Goal: Task Accomplishment & Management: Complete application form

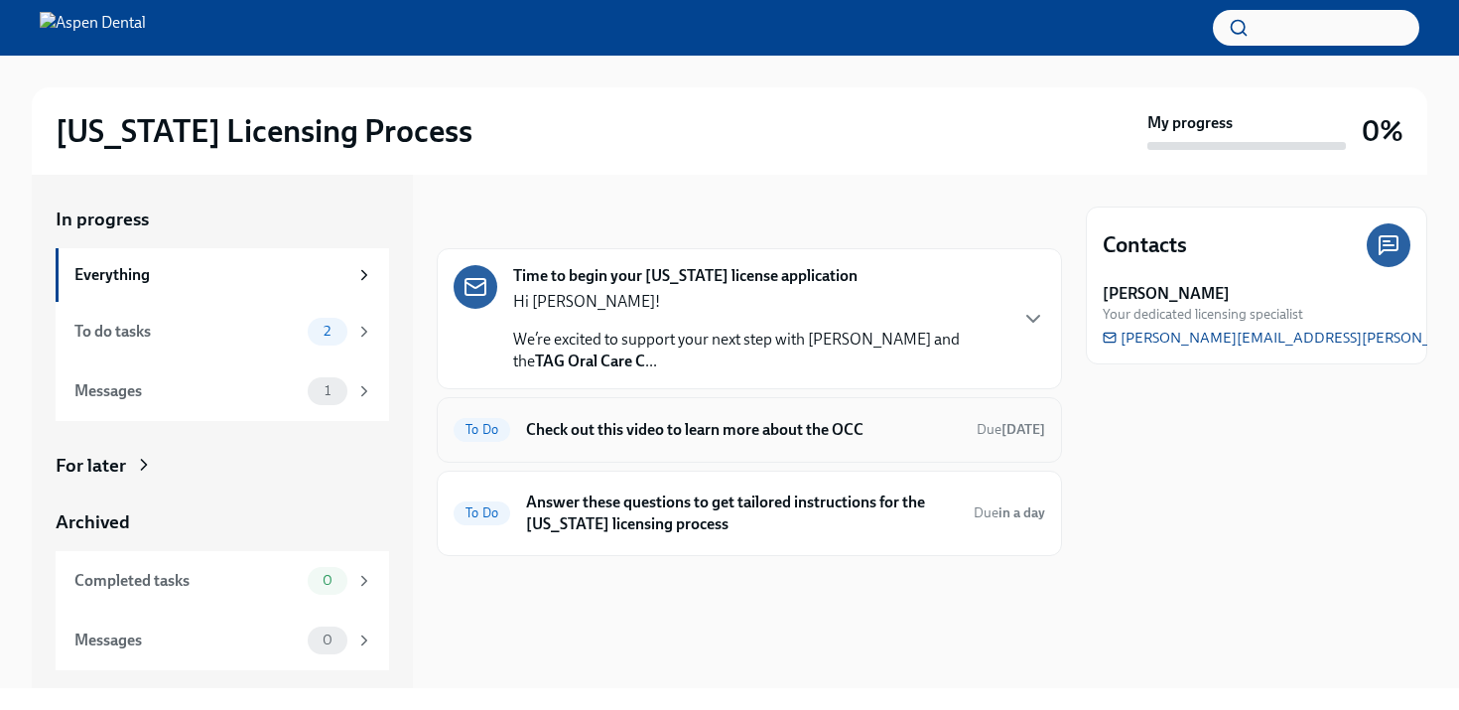
click at [487, 435] on span "To Do" at bounding box center [482, 429] width 57 height 15
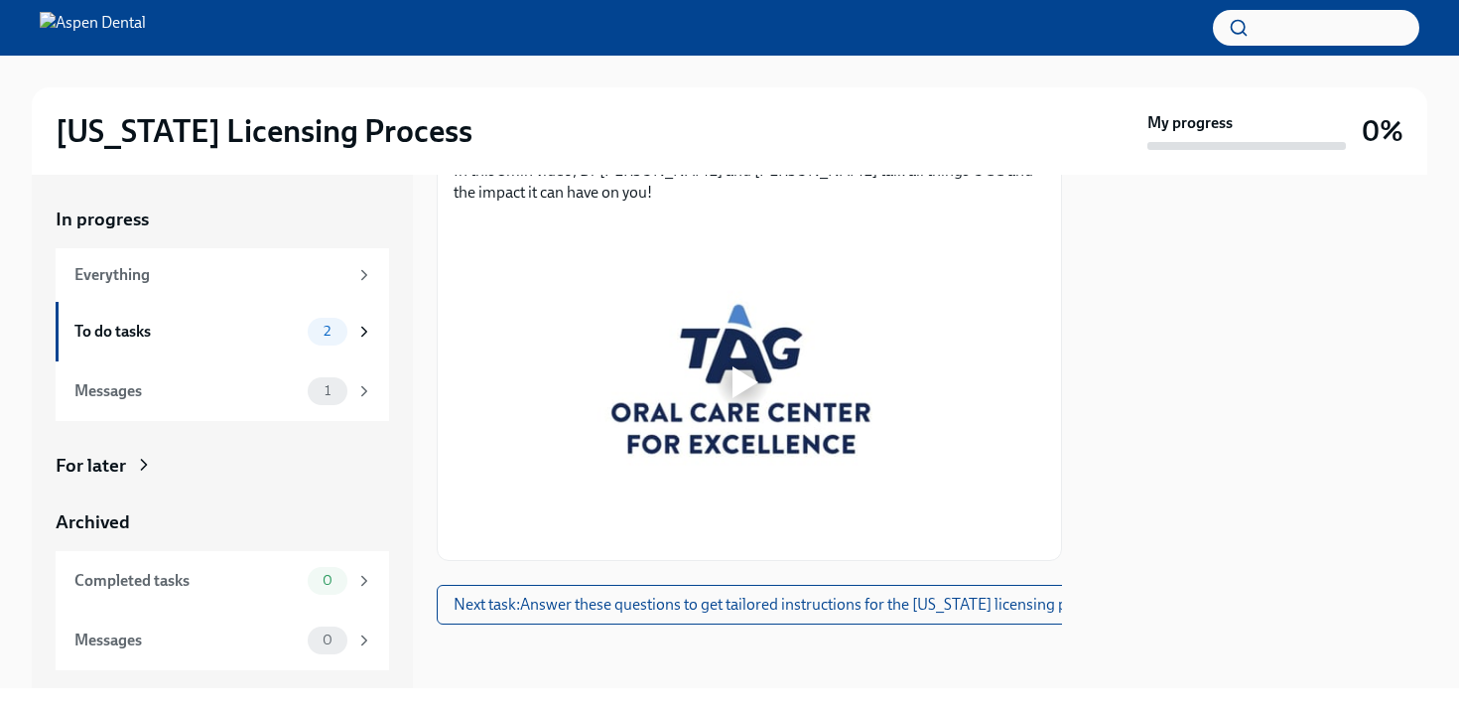
scroll to position [350, 0]
click at [654, 358] on div at bounding box center [742, 381] width 577 height 325
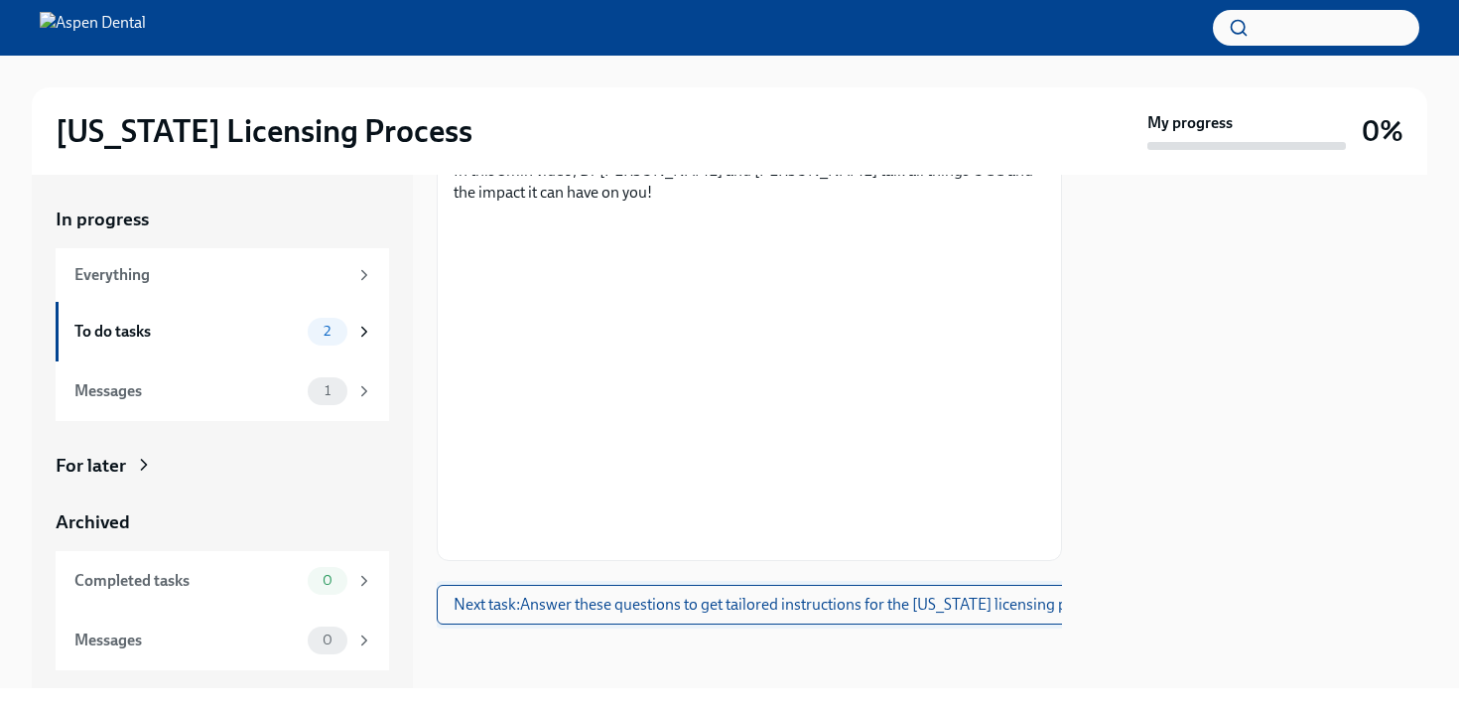
click at [622, 595] on span "Next task : Answer these questions to get tailored instructions for the [US_STA…" at bounding box center [782, 605] width 657 height 20
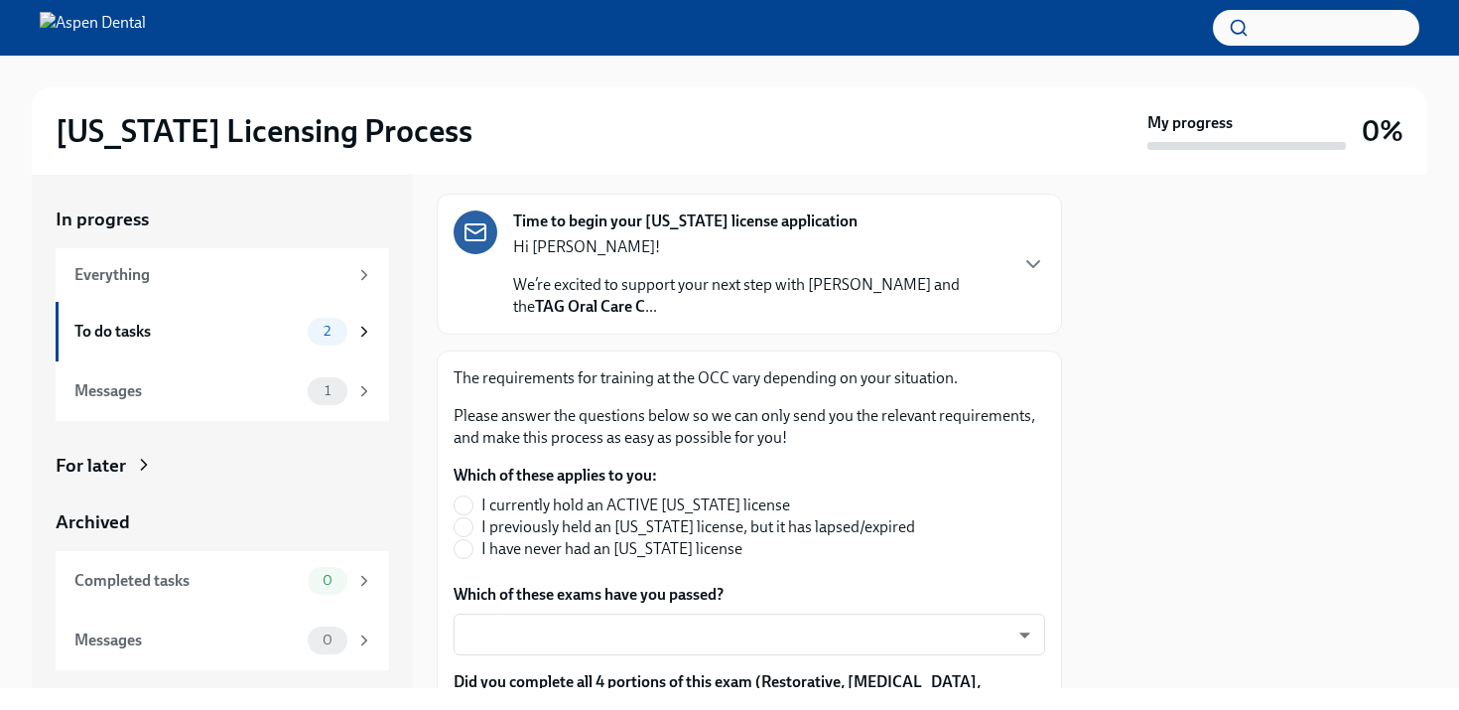
scroll to position [382, 0]
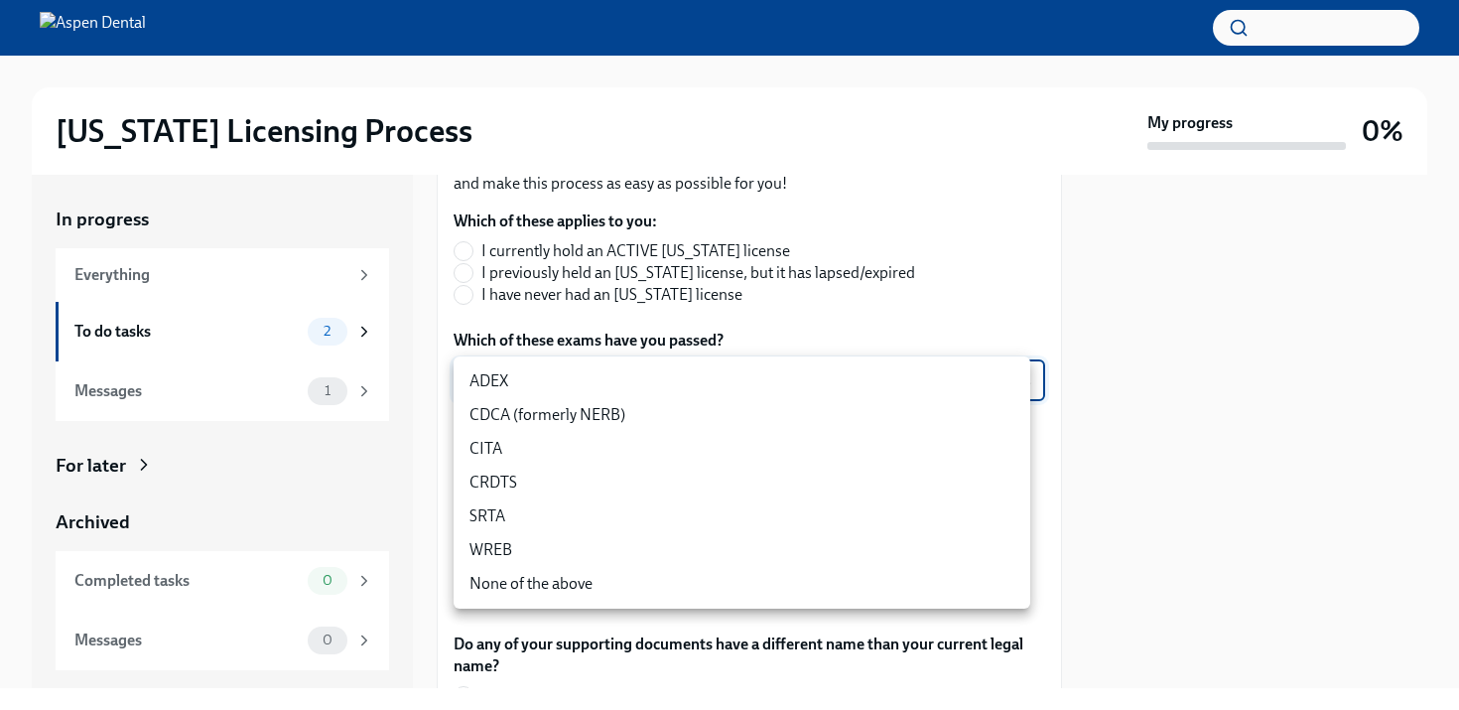
click at [1021, 374] on body "[US_STATE] Licensing Process My progress 0% In progress Everything To do tasks …" at bounding box center [729, 355] width 1459 height 710
click at [576, 418] on li "CDCA (formerly NERB)" at bounding box center [742, 415] width 577 height 34
type input "nrE-1nMl1"
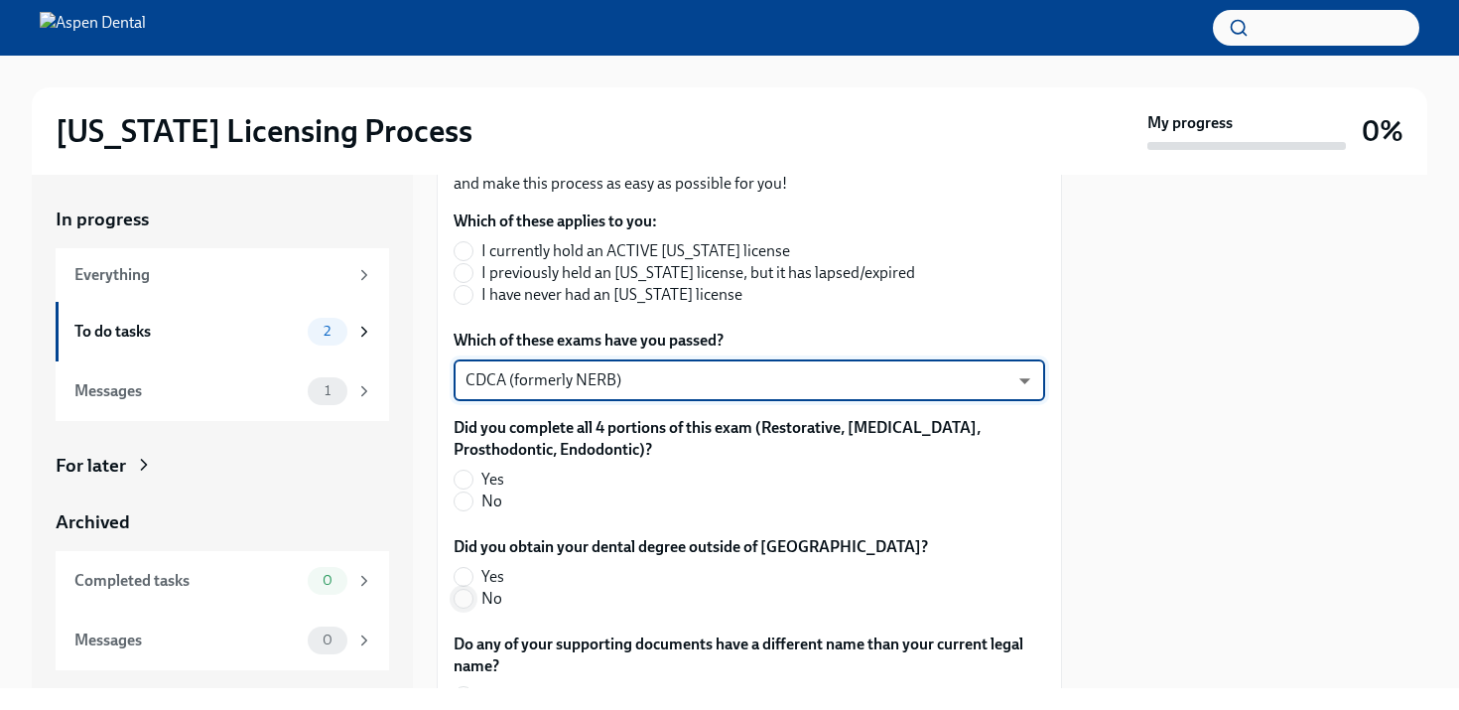
click at [464, 600] on input "No" at bounding box center [464, 599] width 18 height 18
radio input "true"
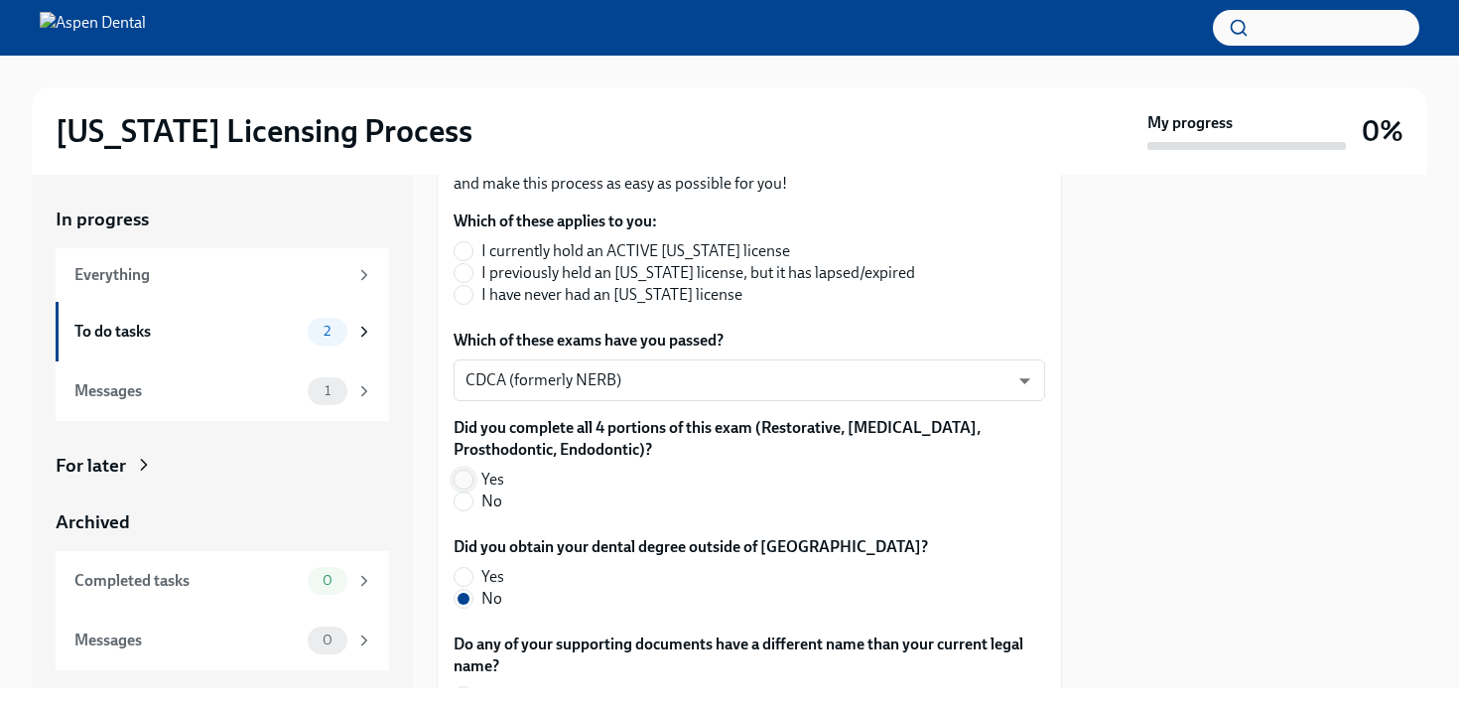
click at [470, 480] on input "Yes" at bounding box center [464, 479] width 18 height 18
radio input "true"
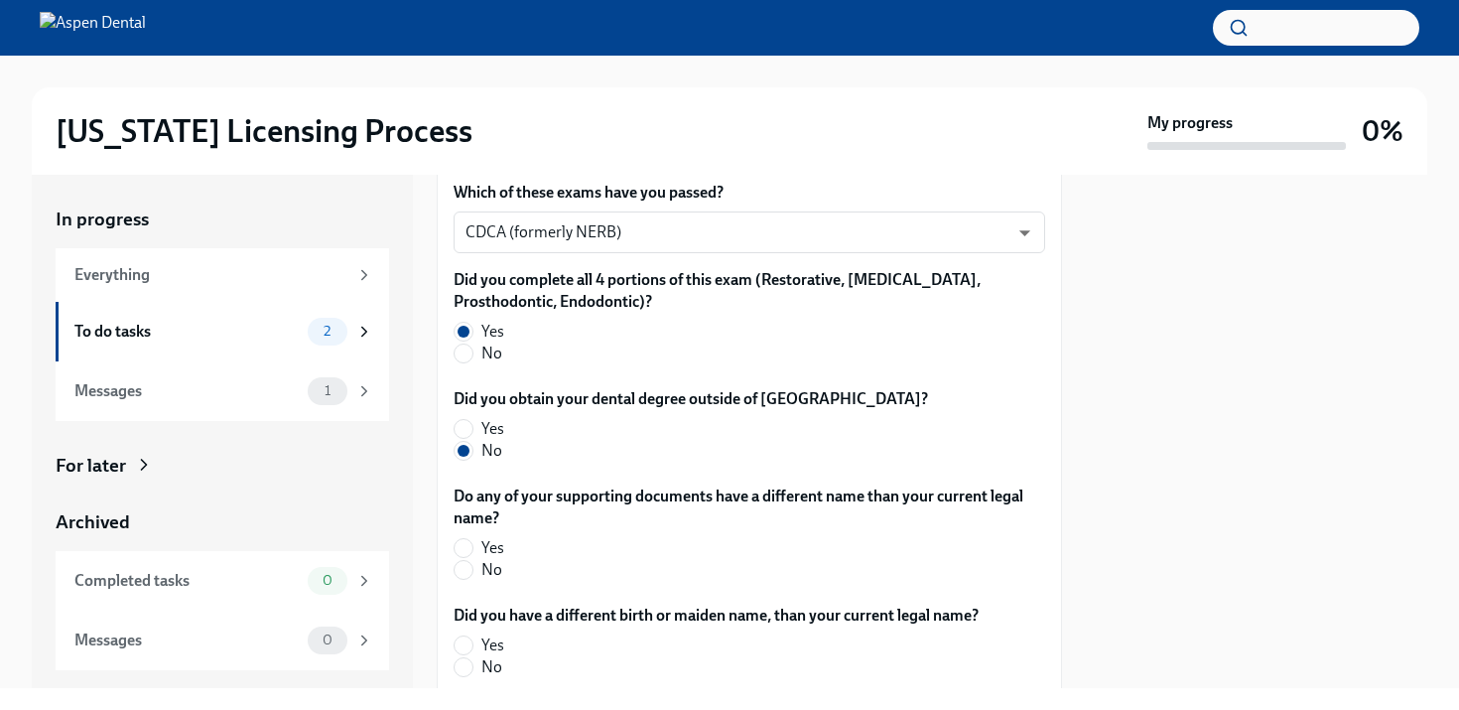
scroll to position [534, 0]
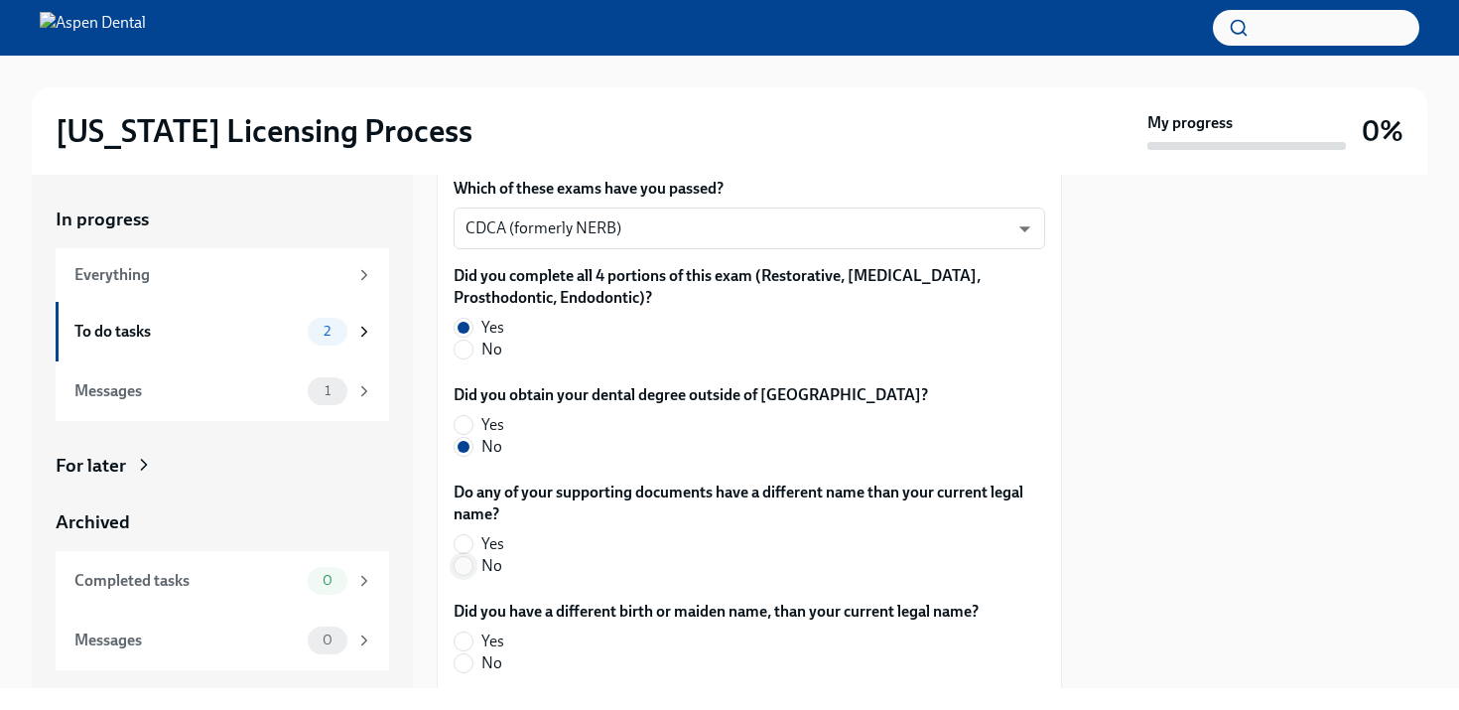
click at [463, 570] on input "No" at bounding box center [464, 566] width 18 height 18
radio input "true"
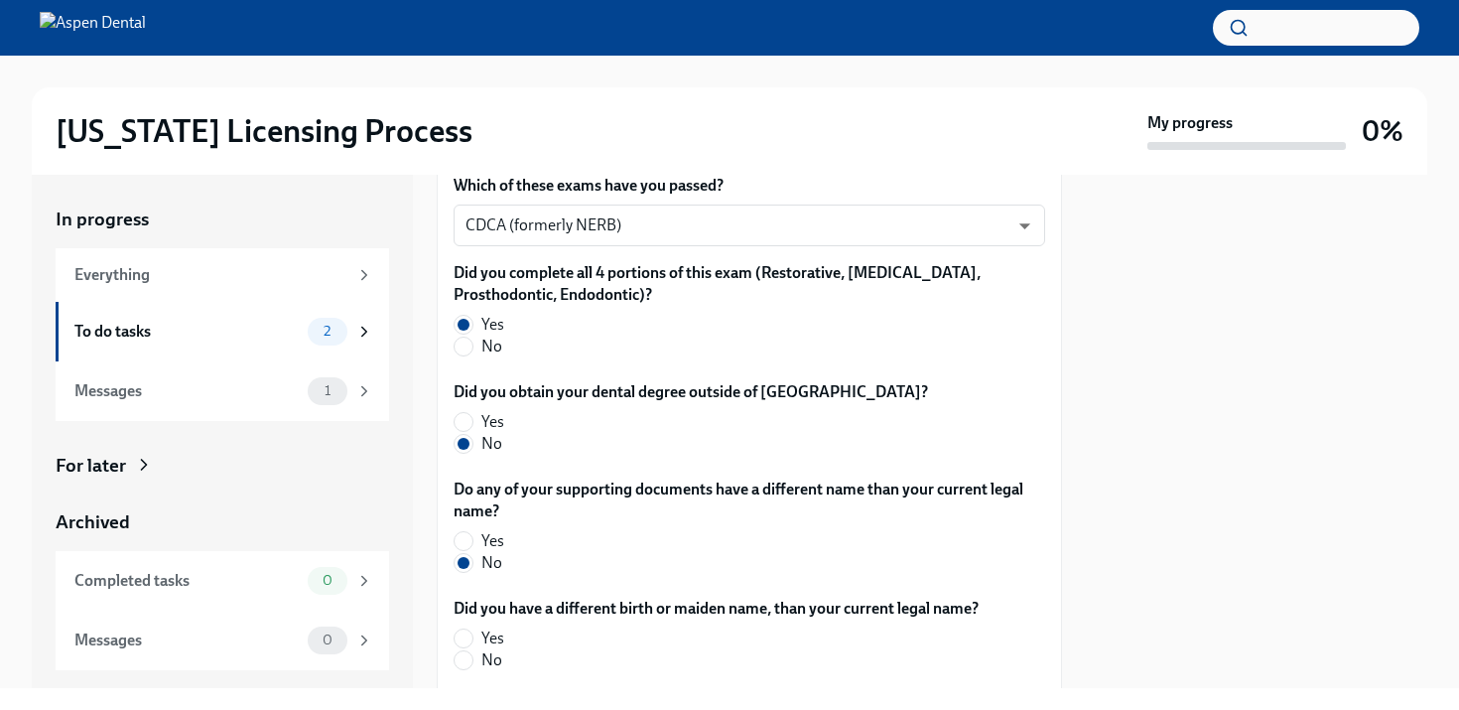
scroll to position [544, 0]
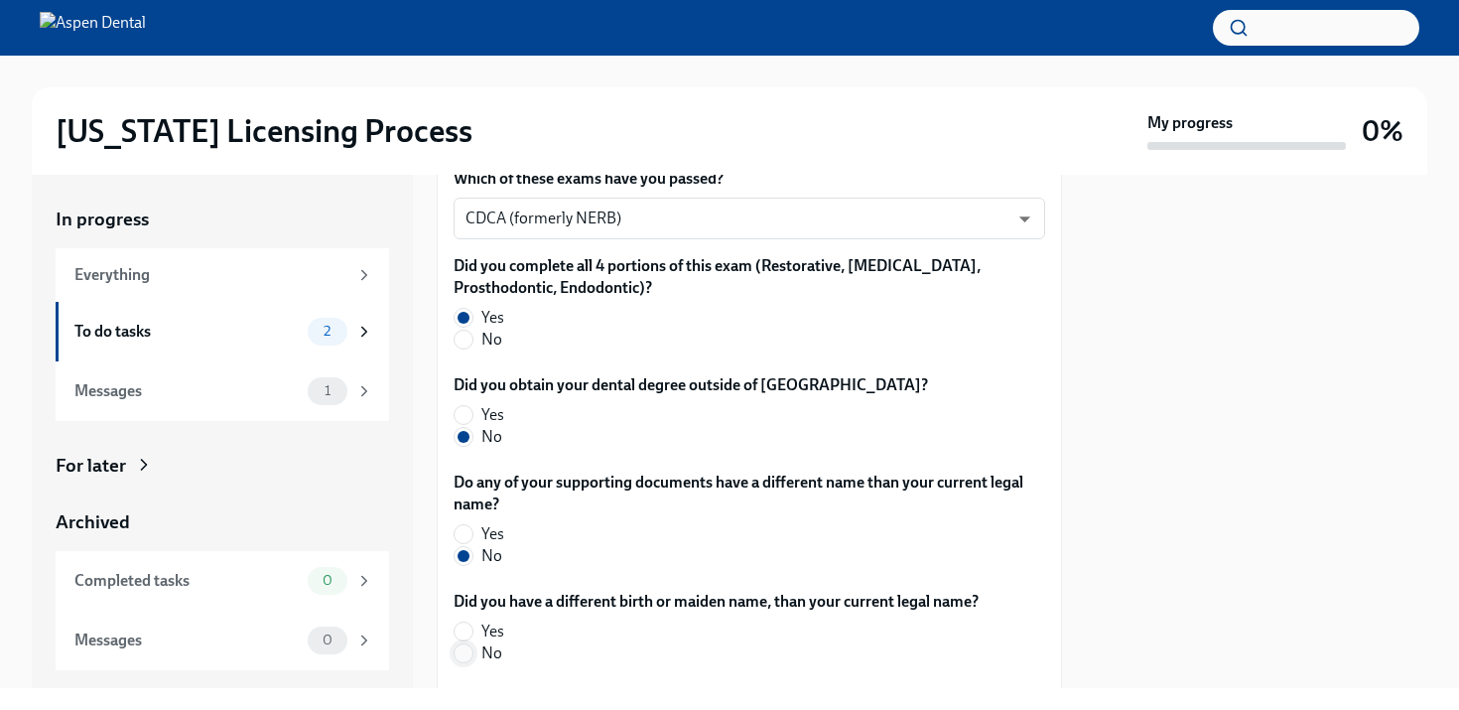
click at [459, 654] on input "No" at bounding box center [464, 653] width 18 height 18
radio input "true"
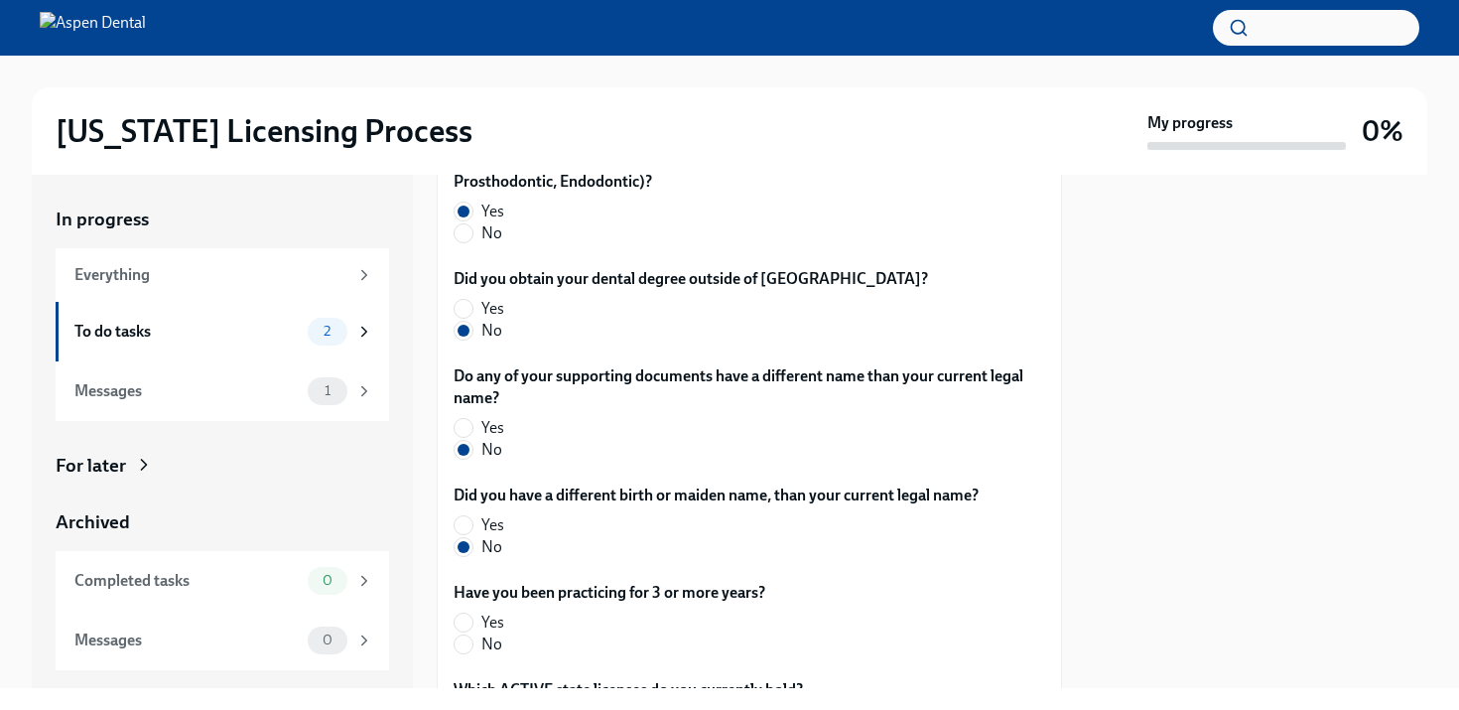
scroll to position [761, 0]
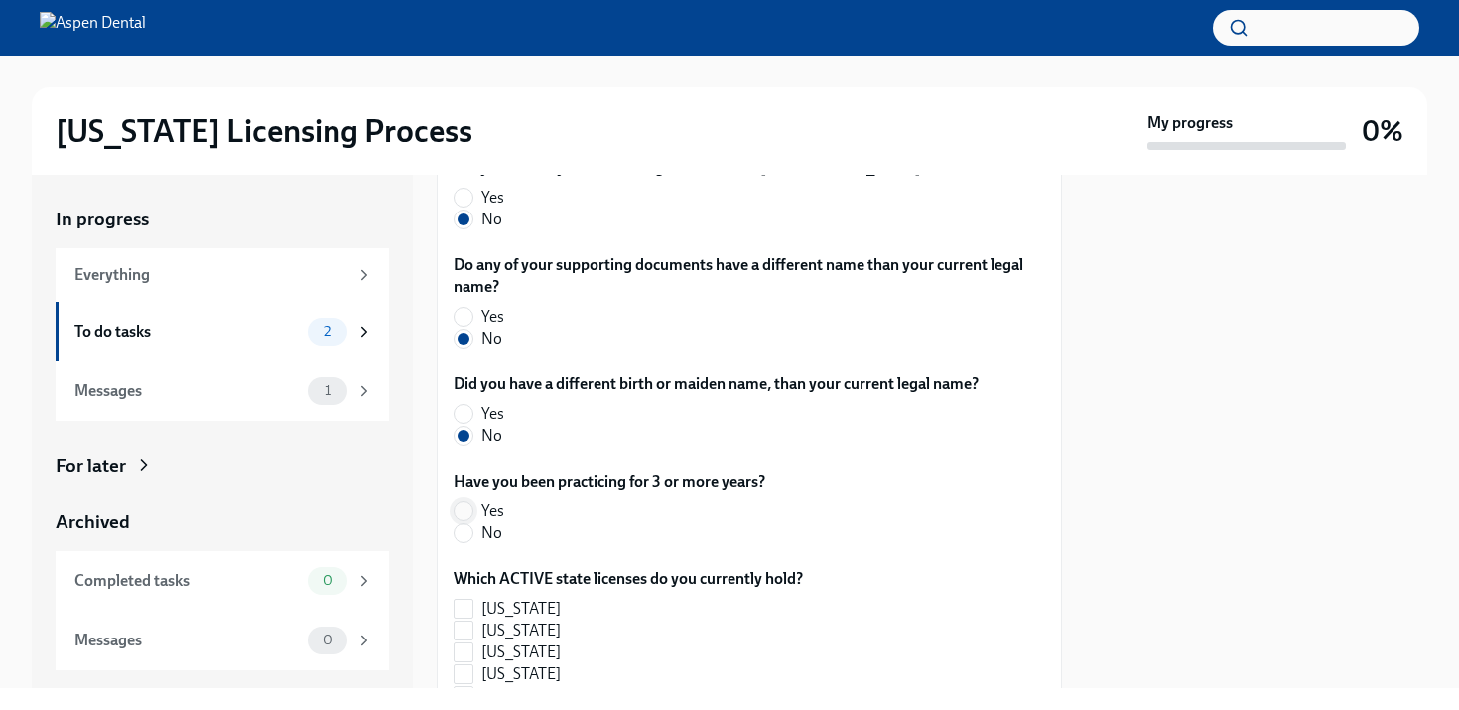
click at [464, 508] on input "Yes" at bounding box center [464, 511] width 18 height 18
radio input "true"
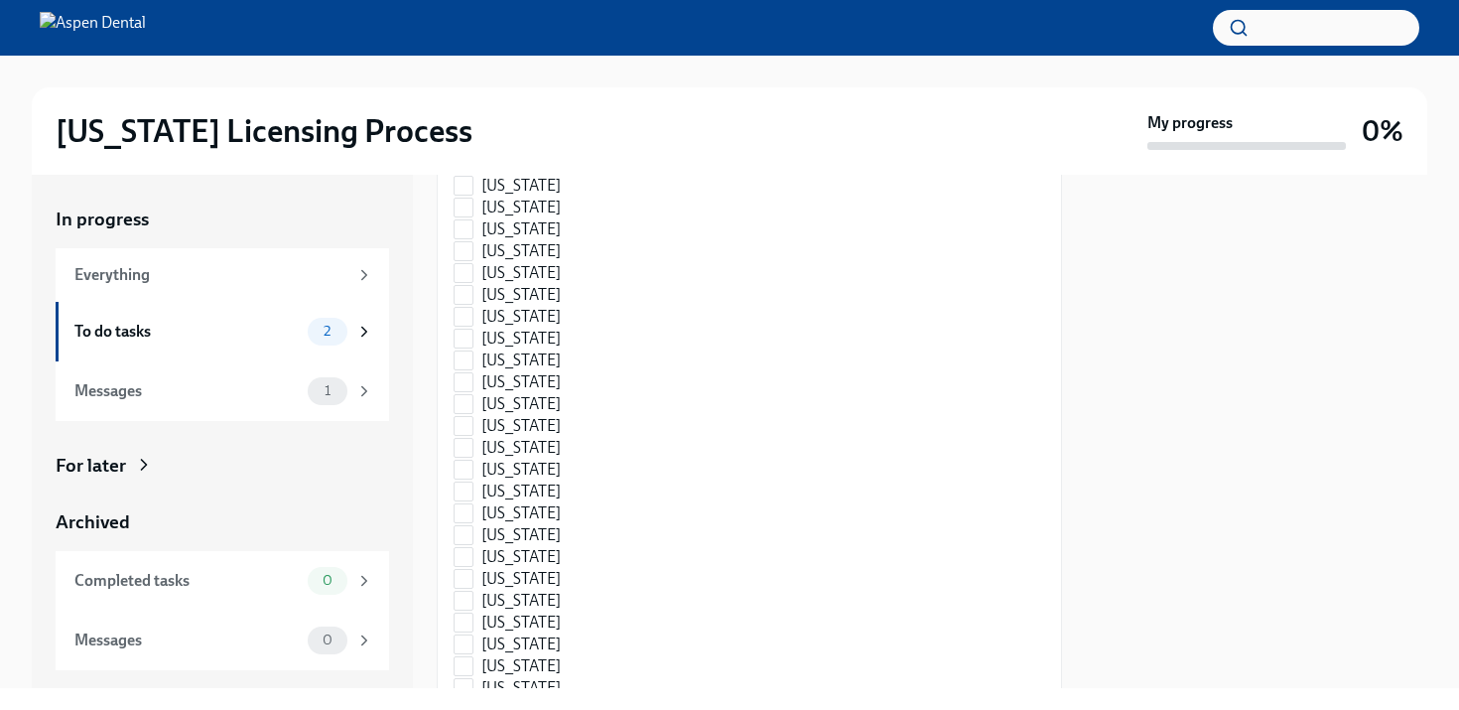
scroll to position [1491, 0]
click at [467, 580] on input "[US_STATE]" at bounding box center [464, 578] width 18 height 18
checkbox input "true"
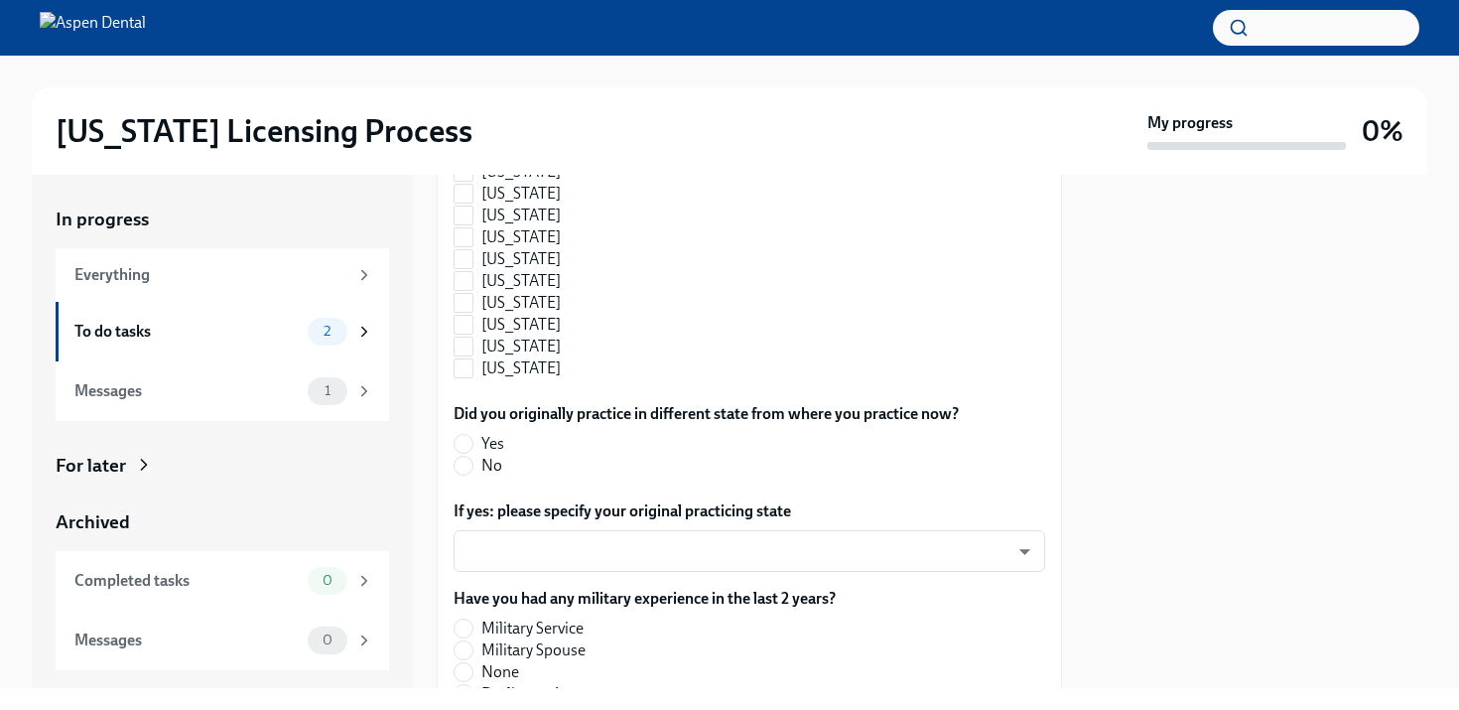
scroll to position [2114, 0]
click at [469, 472] on input "No" at bounding box center [464, 467] width 18 height 18
radio input "true"
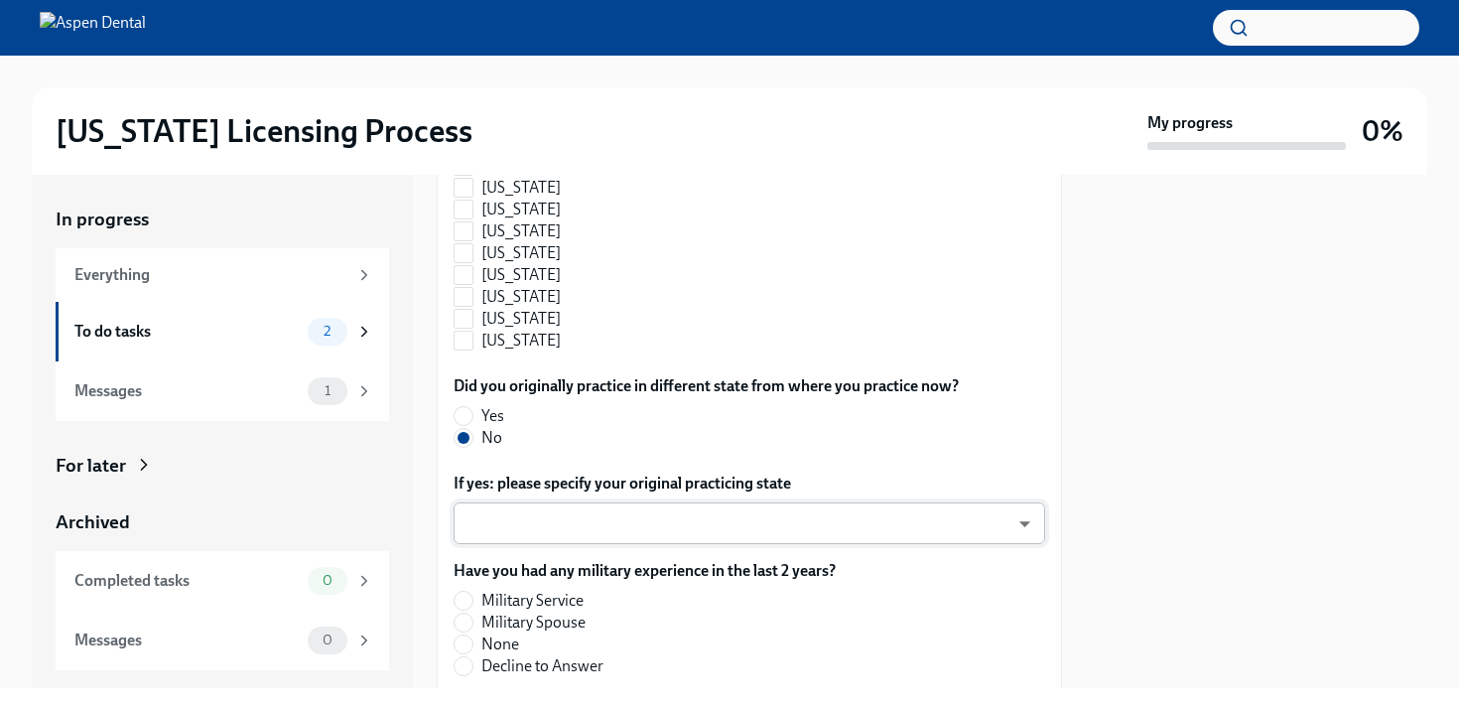
scroll to position [2174, 0]
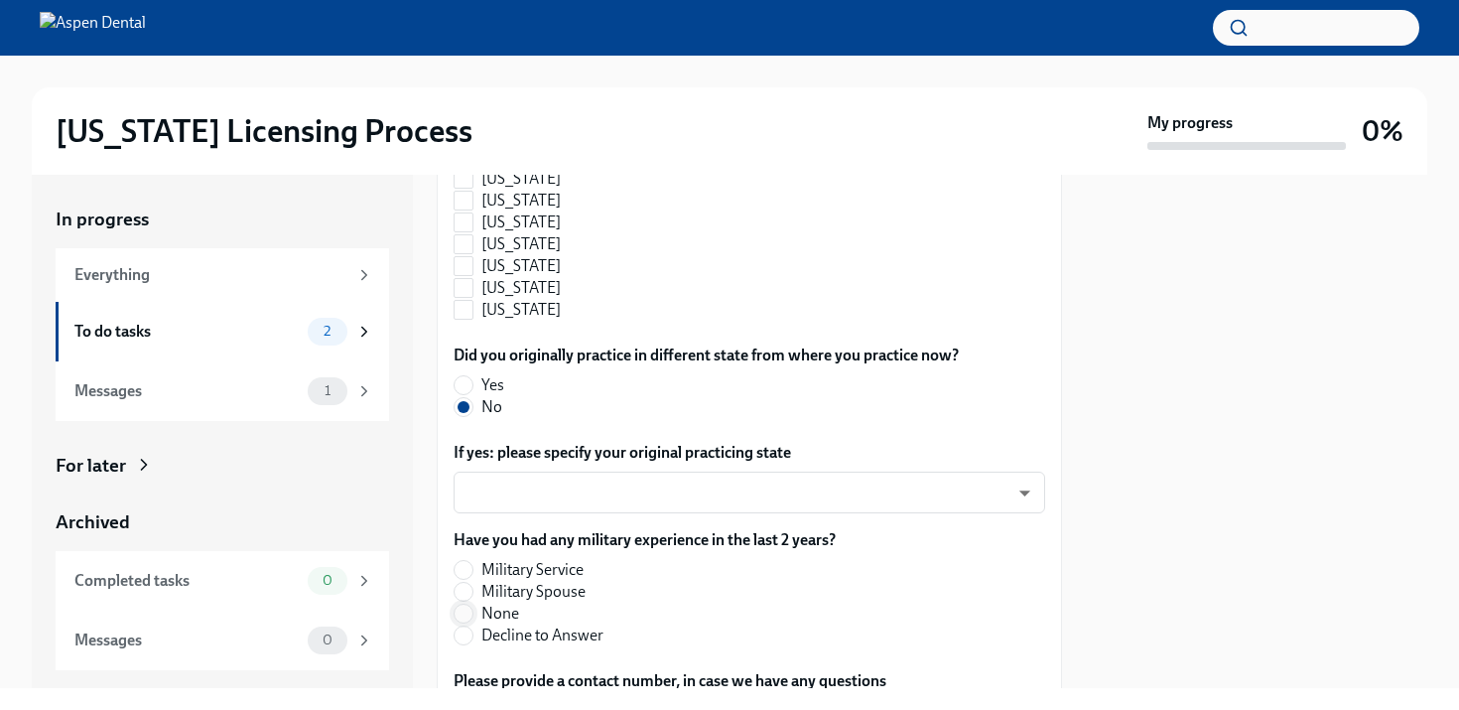
click at [467, 614] on input "None" at bounding box center [464, 613] width 18 height 18
radio input "true"
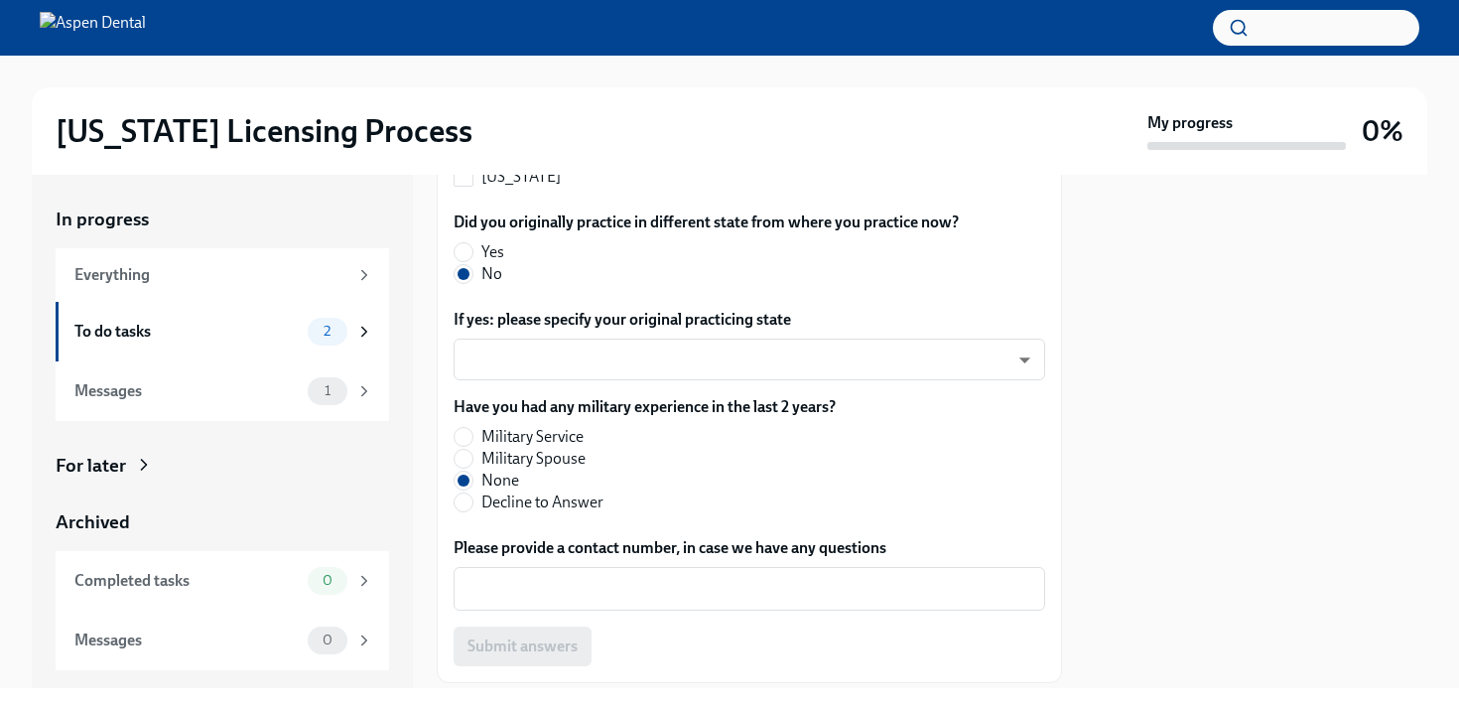
scroll to position [2307, 0]
click at [640, 588] on textarea "Please provide a contact number, in case we have any questions" at bounding box center [750, 589] width 568 height 24
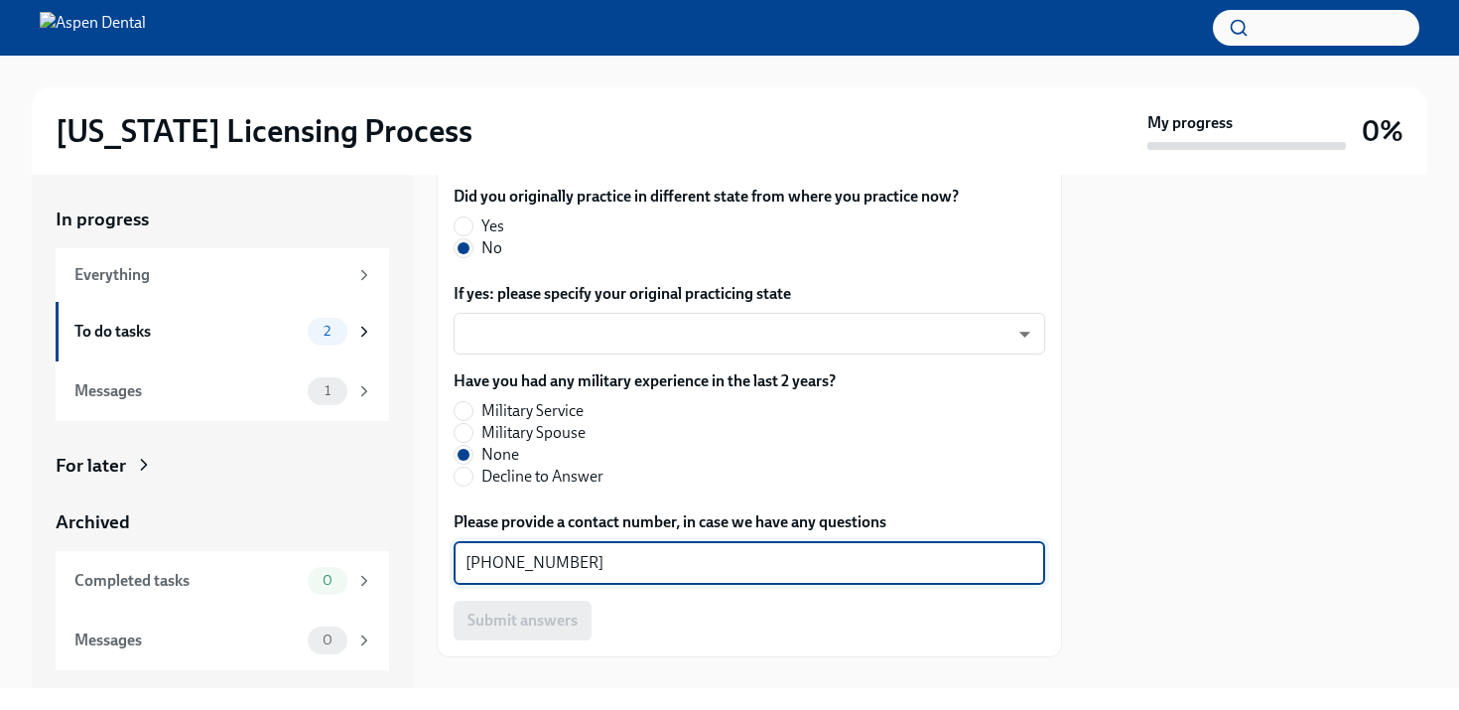
scroll to position [2365, 0]
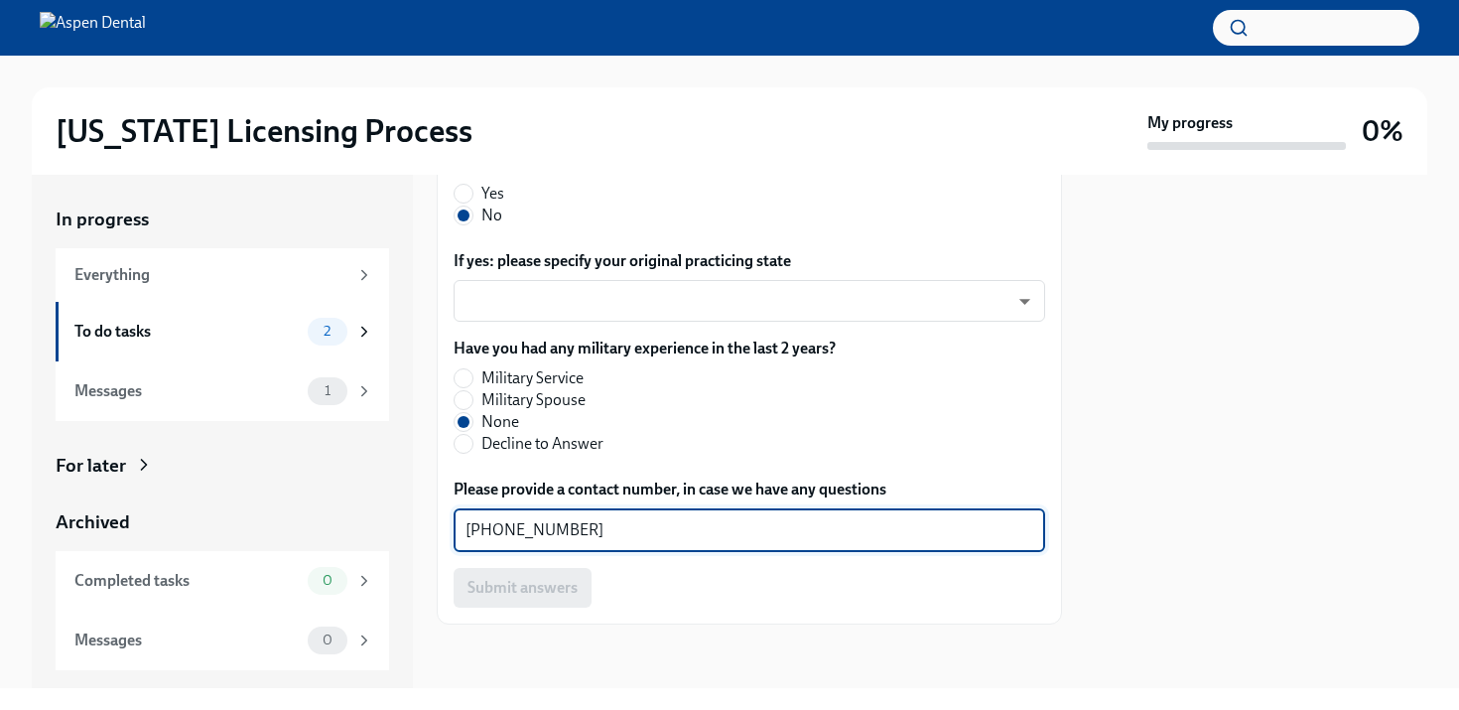
click at [663, 524] on textarea "[PHONE_NUMBER]" at bounding box center [750, 530] width 568 height 24
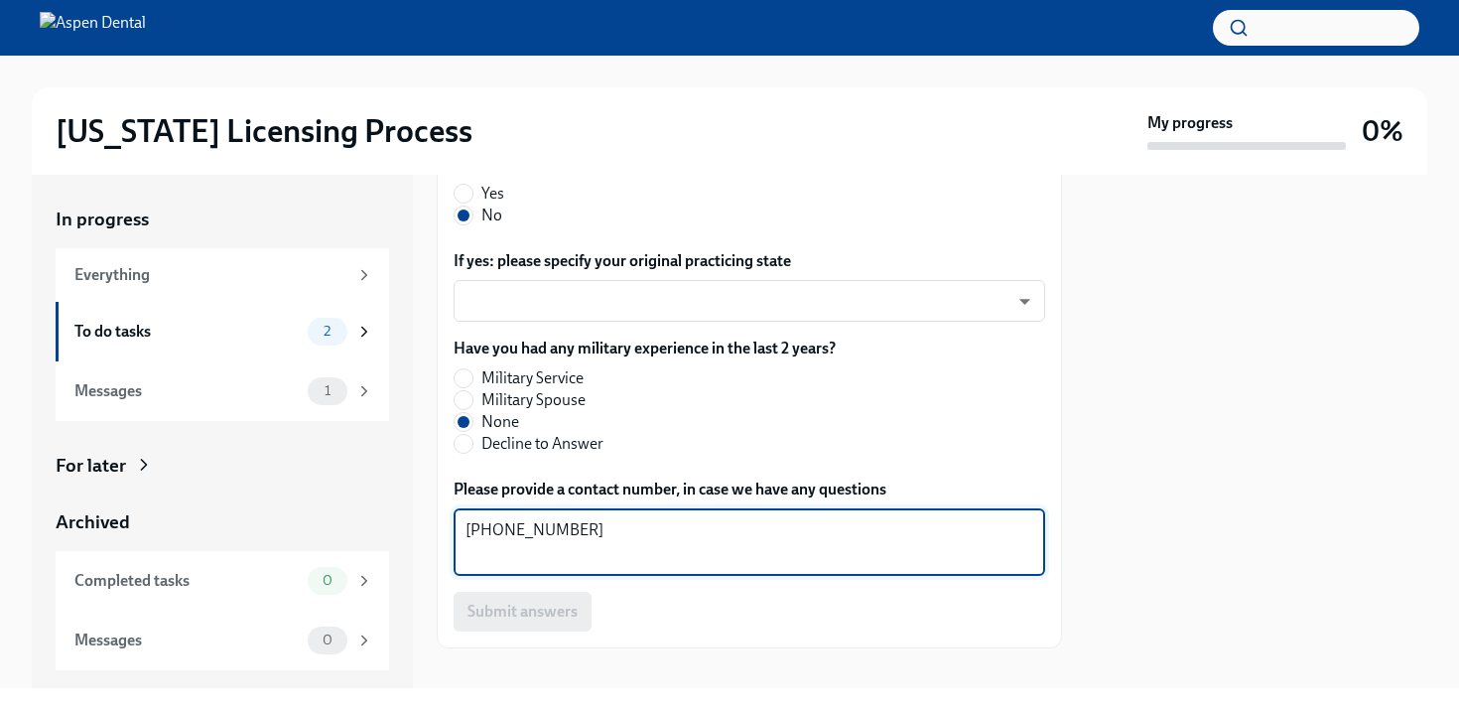
type textarea "[PHONE_NUMBER]"
click at [524, 617] on div "Submit answers" at bounding box center [750, 612] width 592 height 40
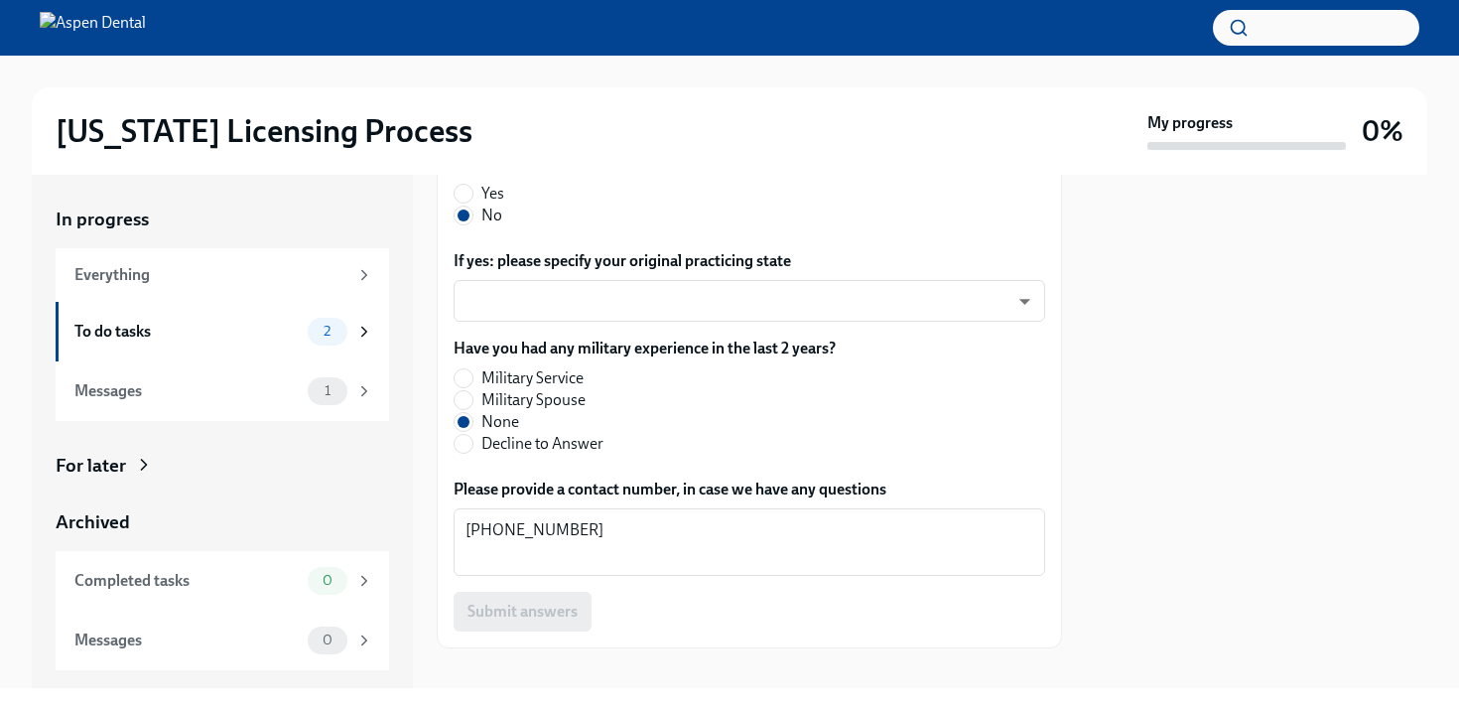
click at [523, 615] on div "Submit answers" at bounding box center [750, 612] width 592 height 40
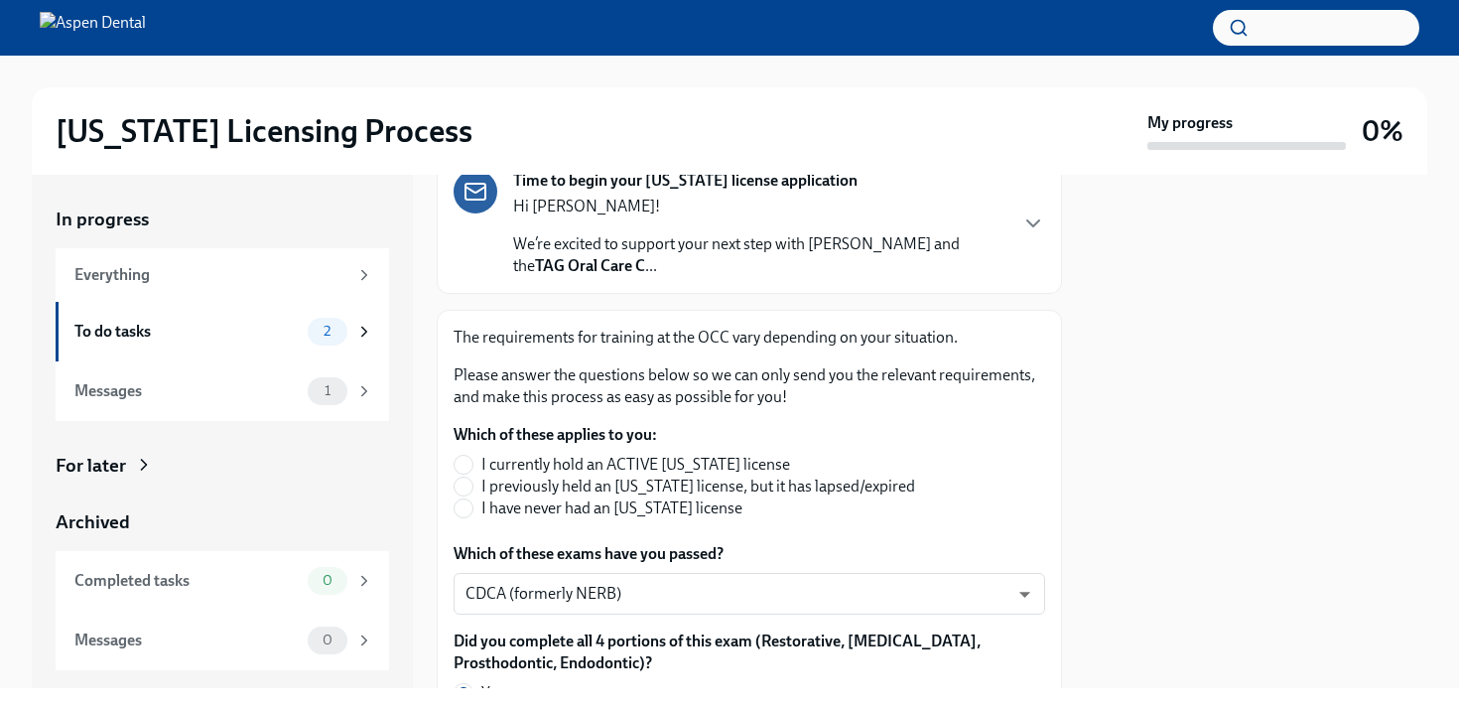
scroll to position [197, 0]
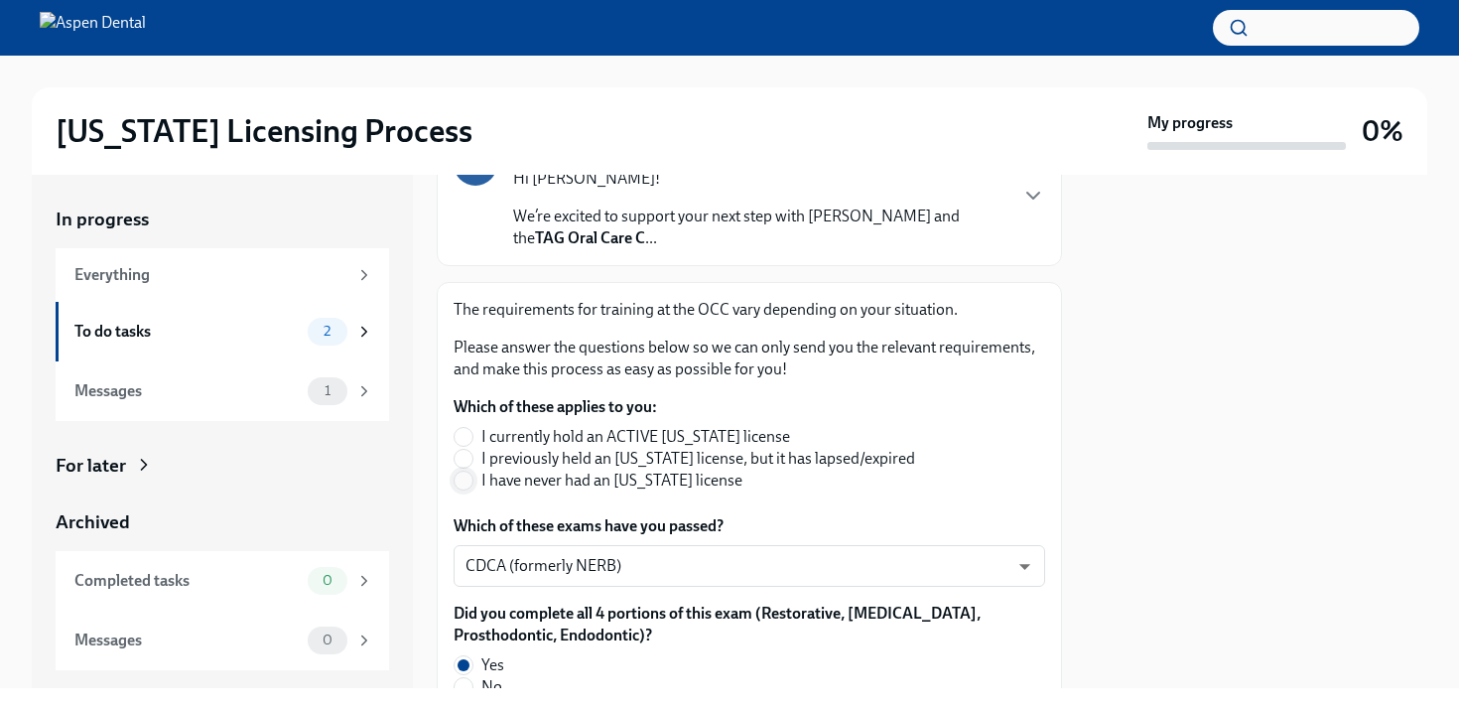
click at [468, 483] on input "I have never had an [US_STATE] license" at bounding box center [464, 480] width 18 height 18
radio input "true"
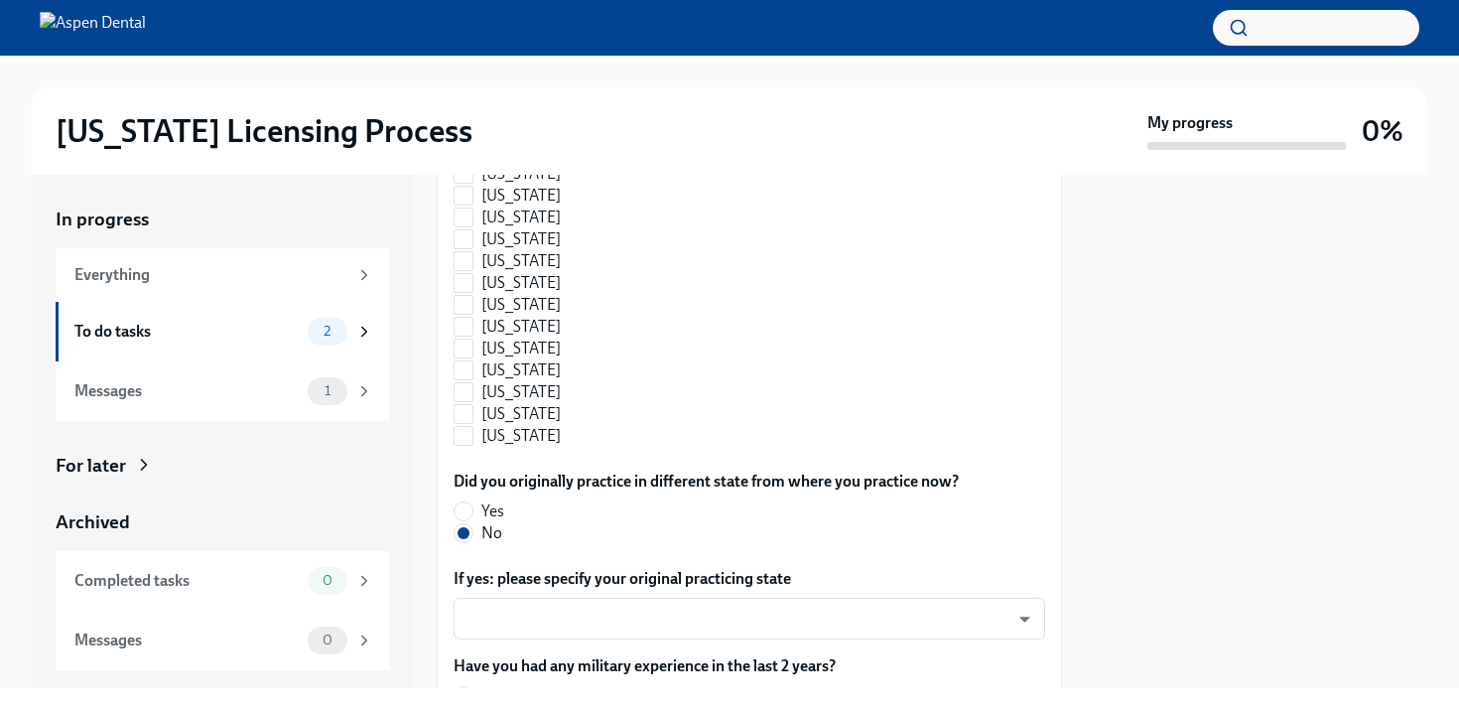
scroll to position [2389, 0]
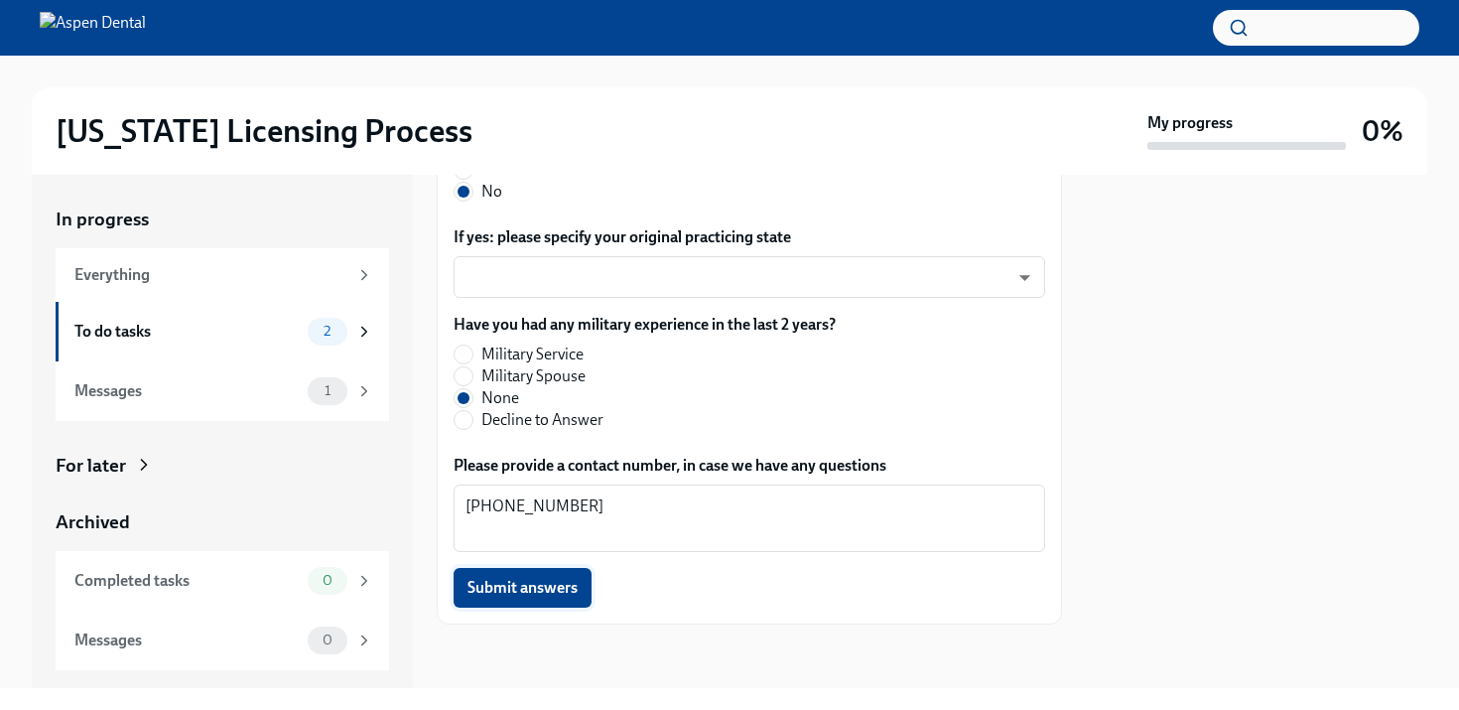
click at [534, 589] on span "Submit answers" at bounding box center [522, 588] width 110 height 20
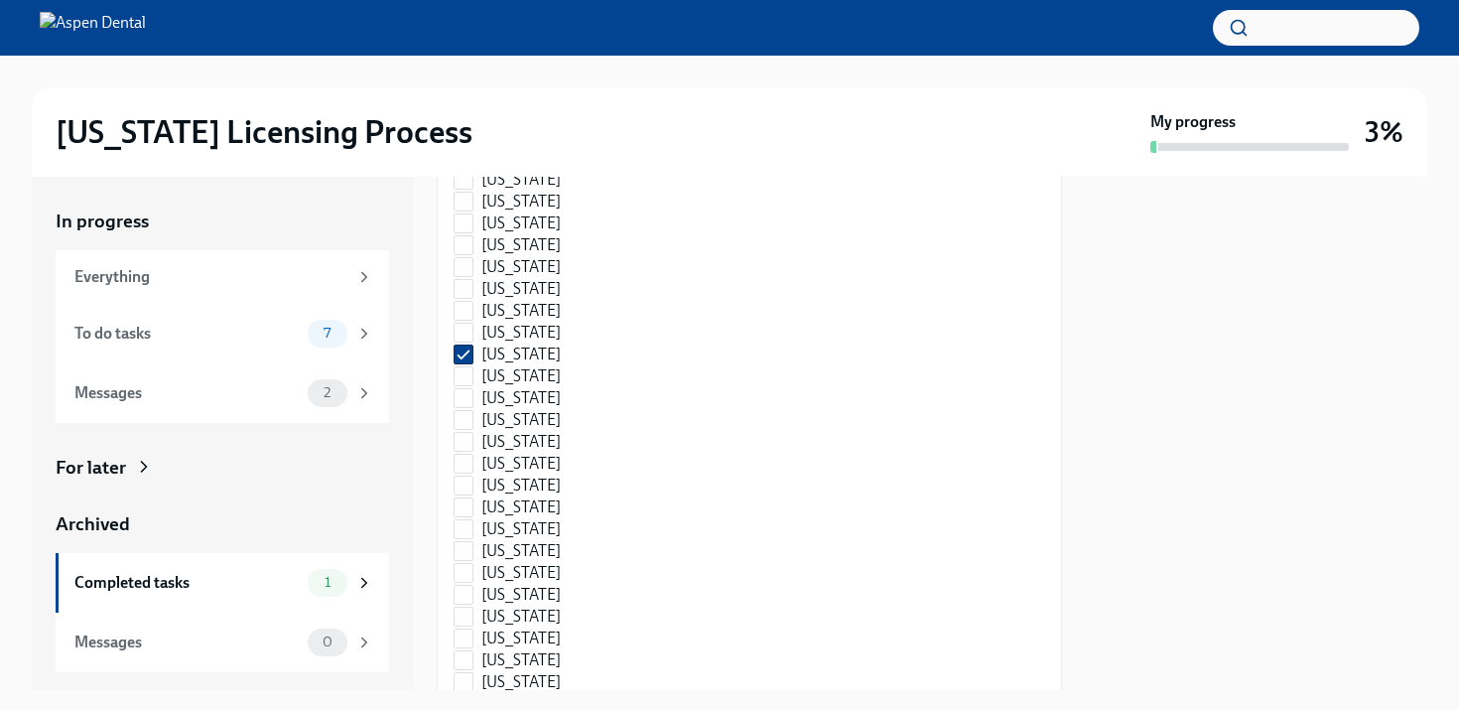
scroll to position [2453, 0]
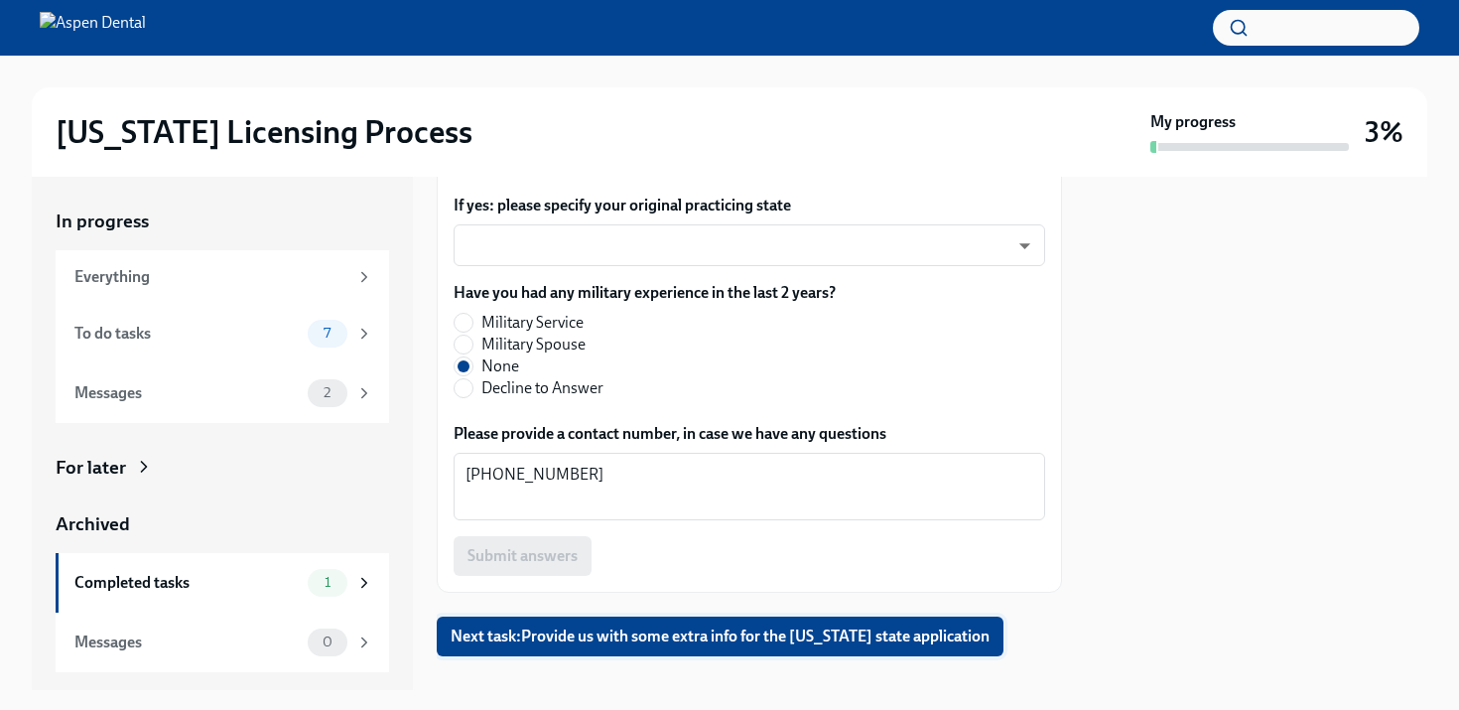
click at [534, 626] on span "Next task : Provide us with some extra info for the [US_STATE] state application" at bounding box center [720, 636] width 539 height 20
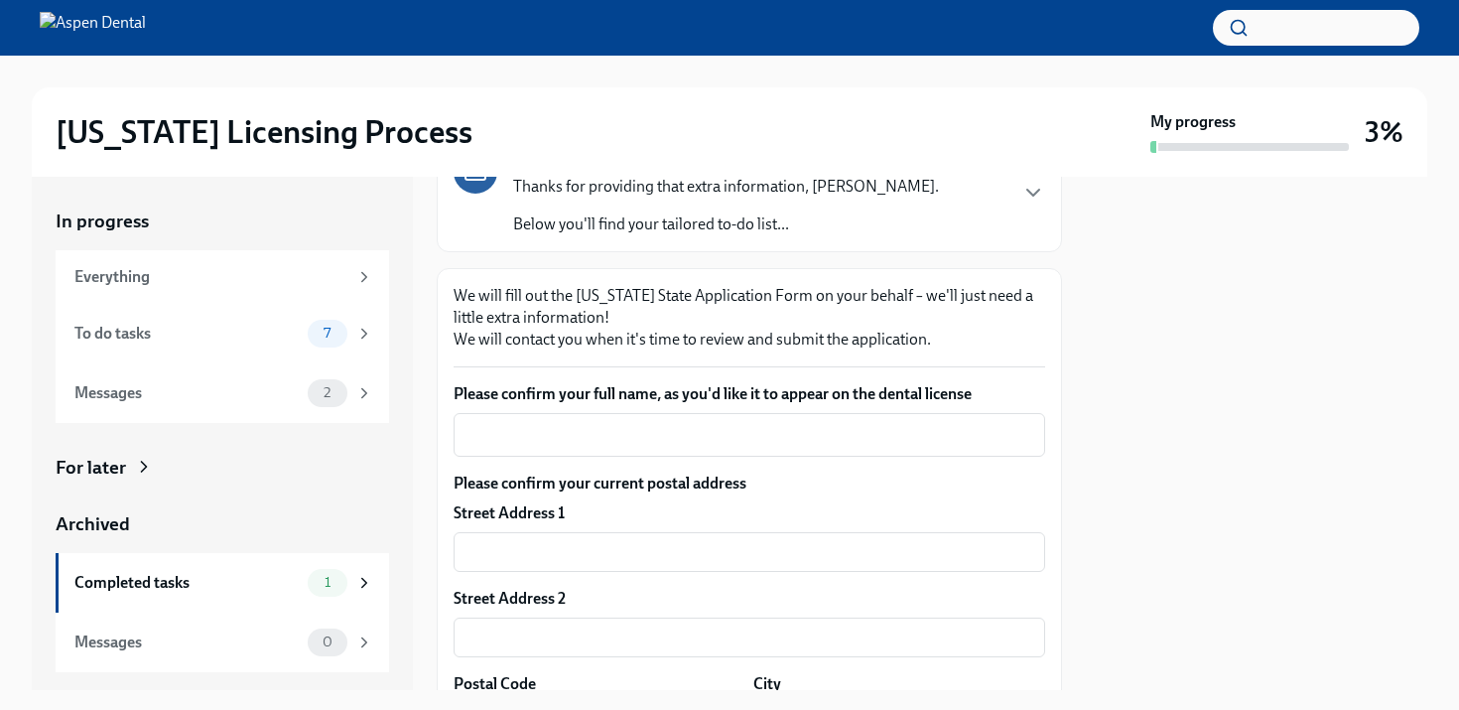
scroll to position [194, 0]
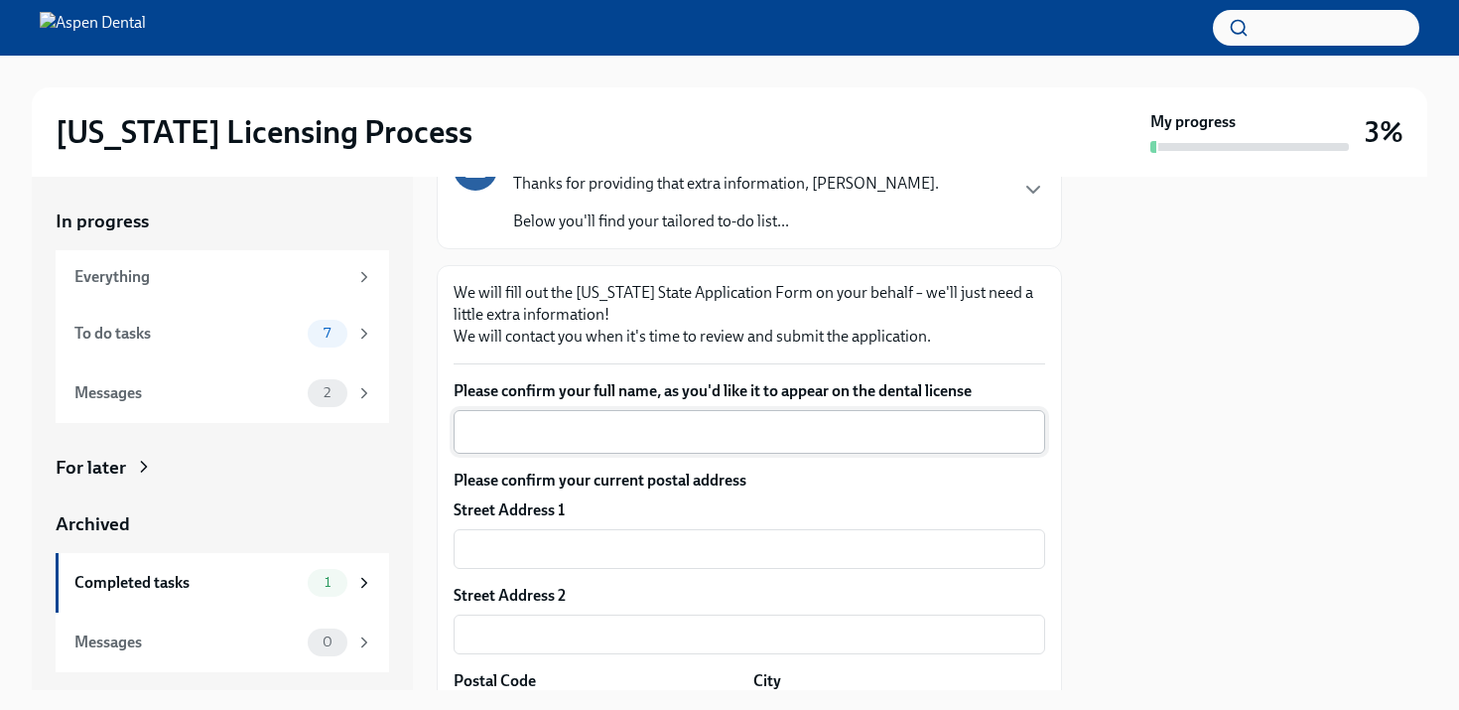
click at [583, 432] on textarea "Please confirm your full name, as you'd like it to appear on the dental license" at bounding box center [750, 432] width 568 height 24
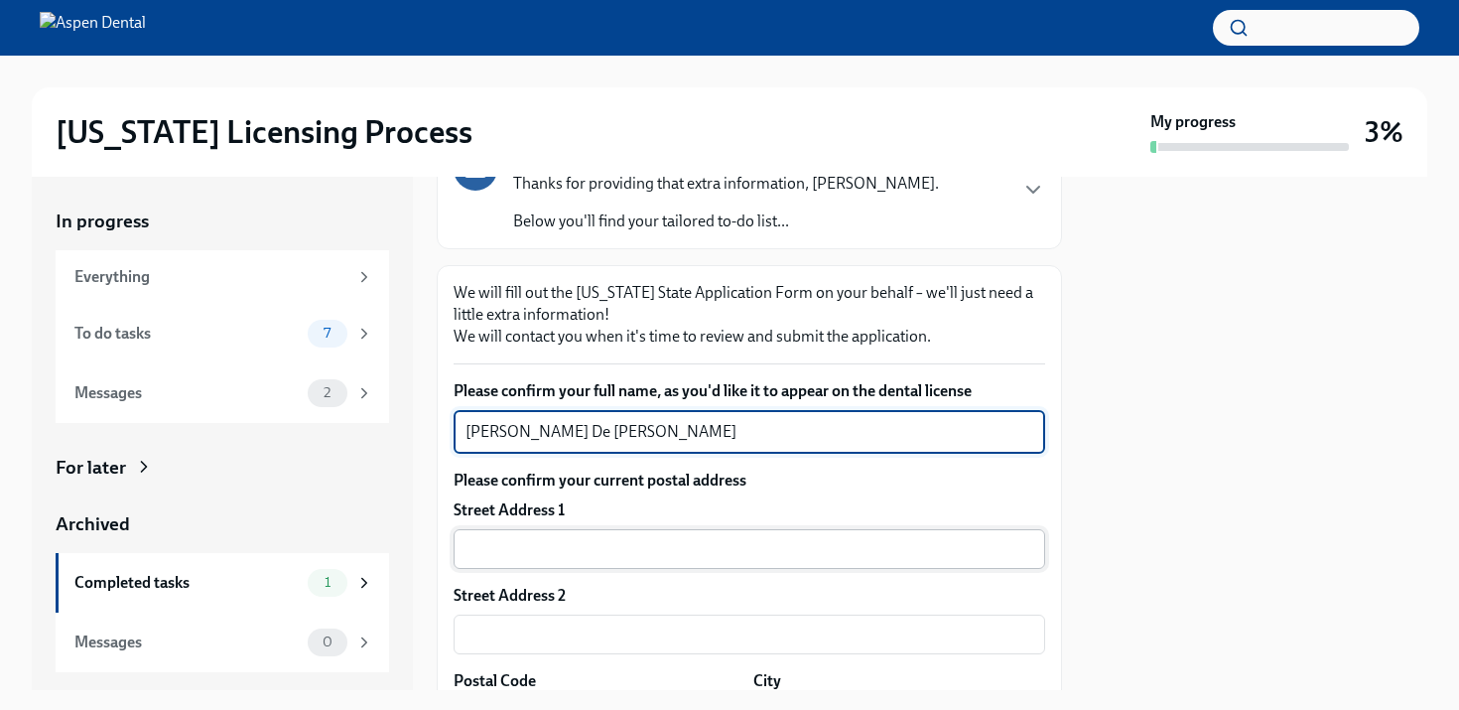
type textarea "[PERSON_NAME] De [PERSON_NAME]"
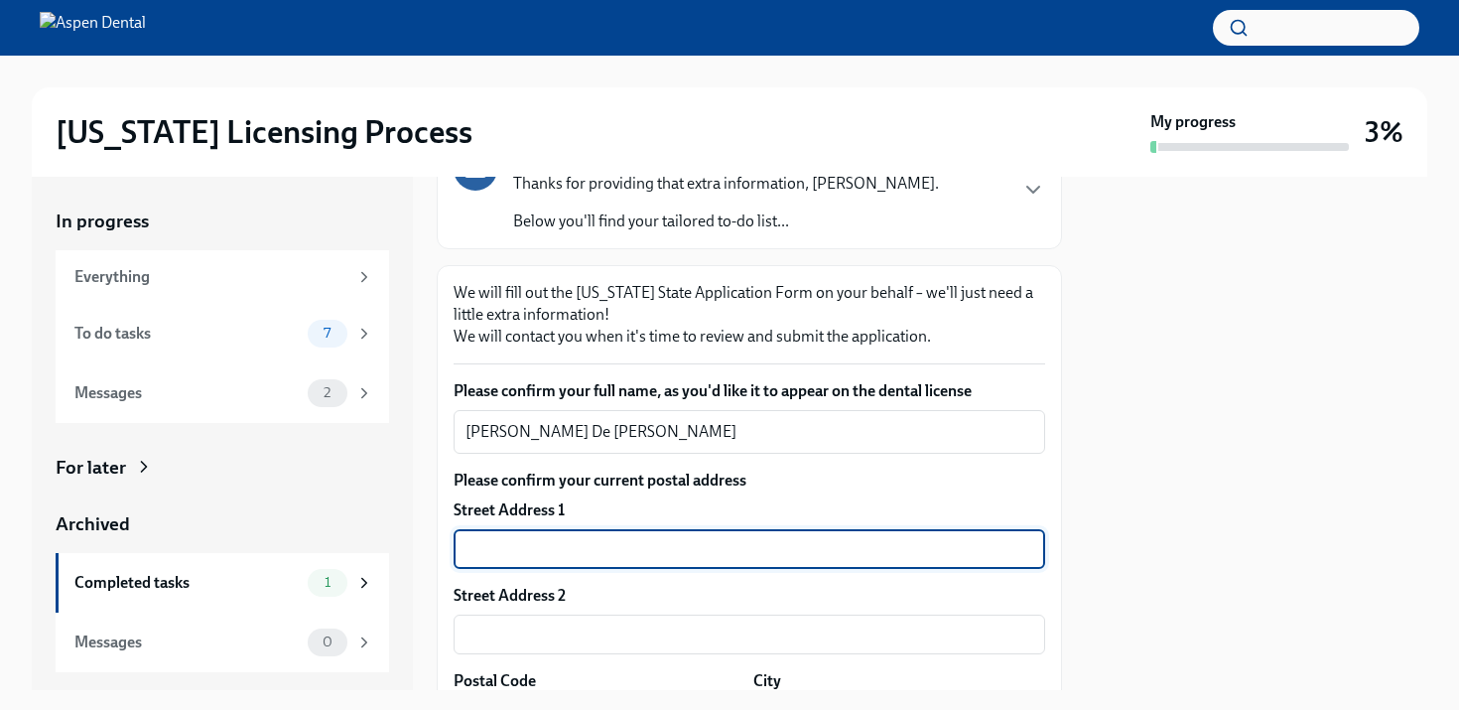
click at [588, 539] on input "text" at bounding box center [750, 549] width 592 height 40
type input "[STREET_ADDRESS]"
type input "11738"
type input "[GEOGRAPHIC_DATA]"
type input "[US_STATE]"
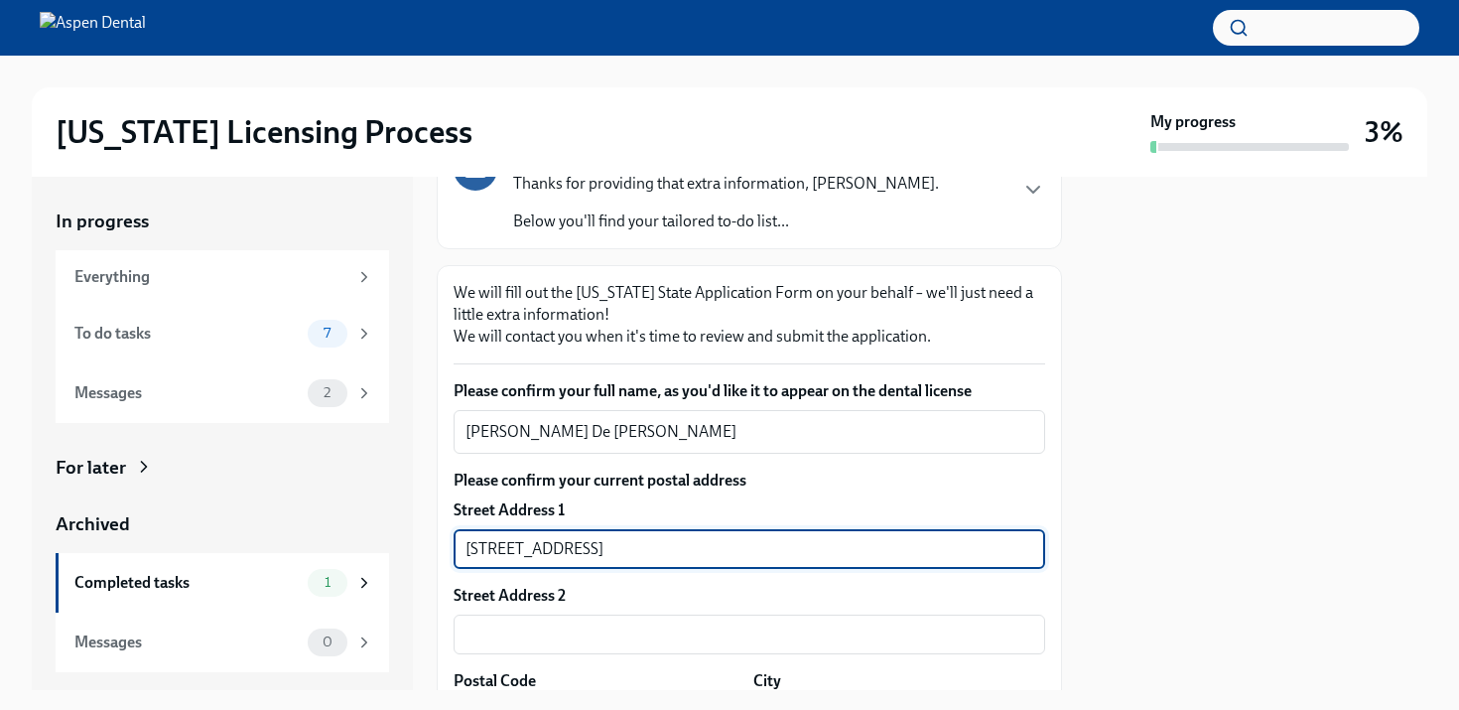
type input "US"
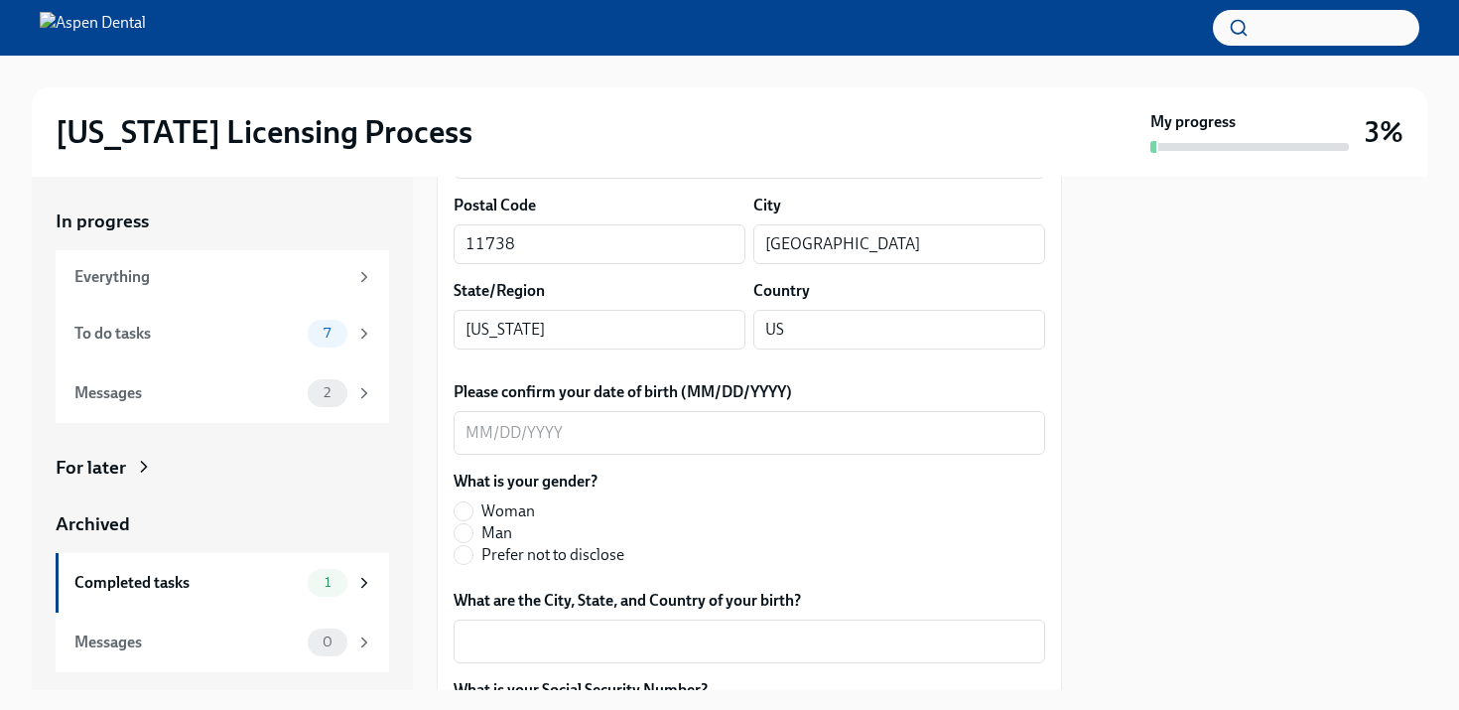
scroll to position [650, 0]
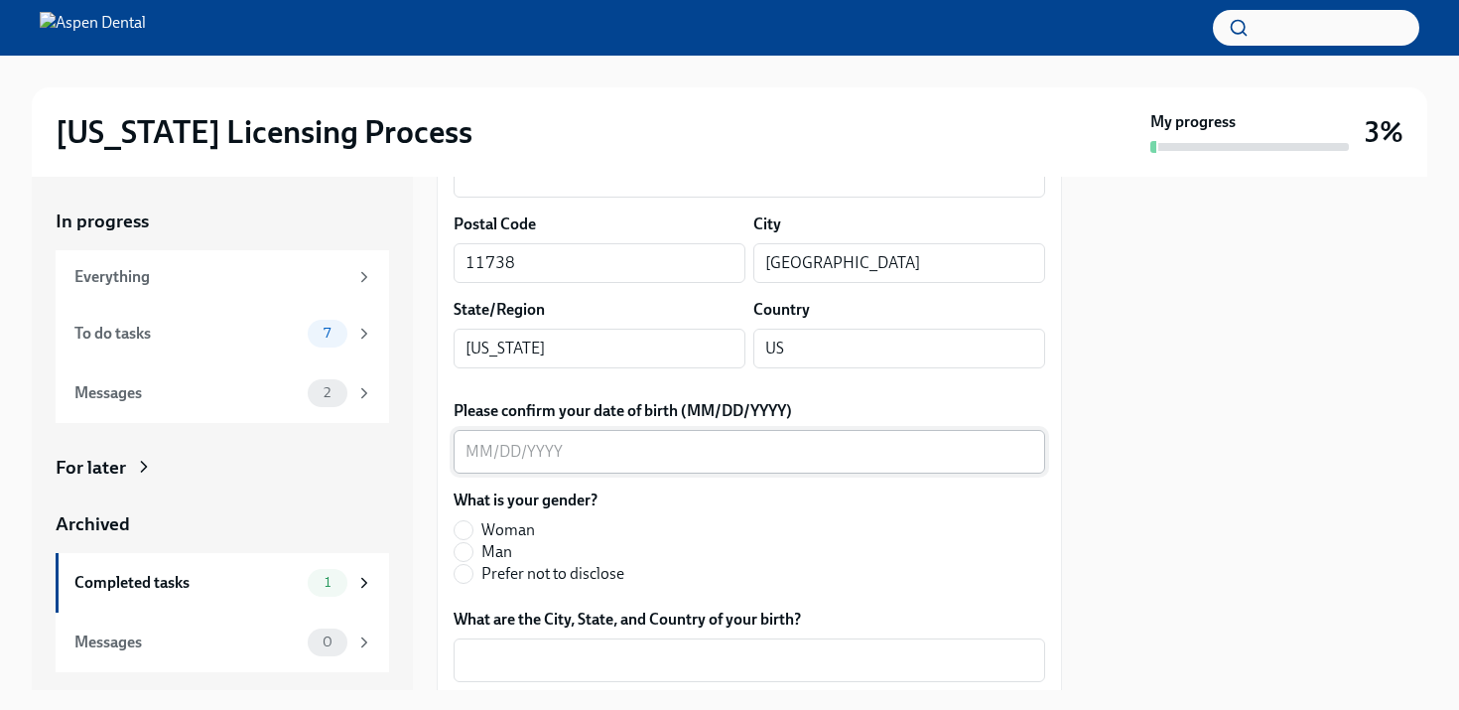
click at [694, 446] on textarea "Please confirm your date of birth (MM/DD/YYYY)" at bounding box center [750, 452] width 568 height 24
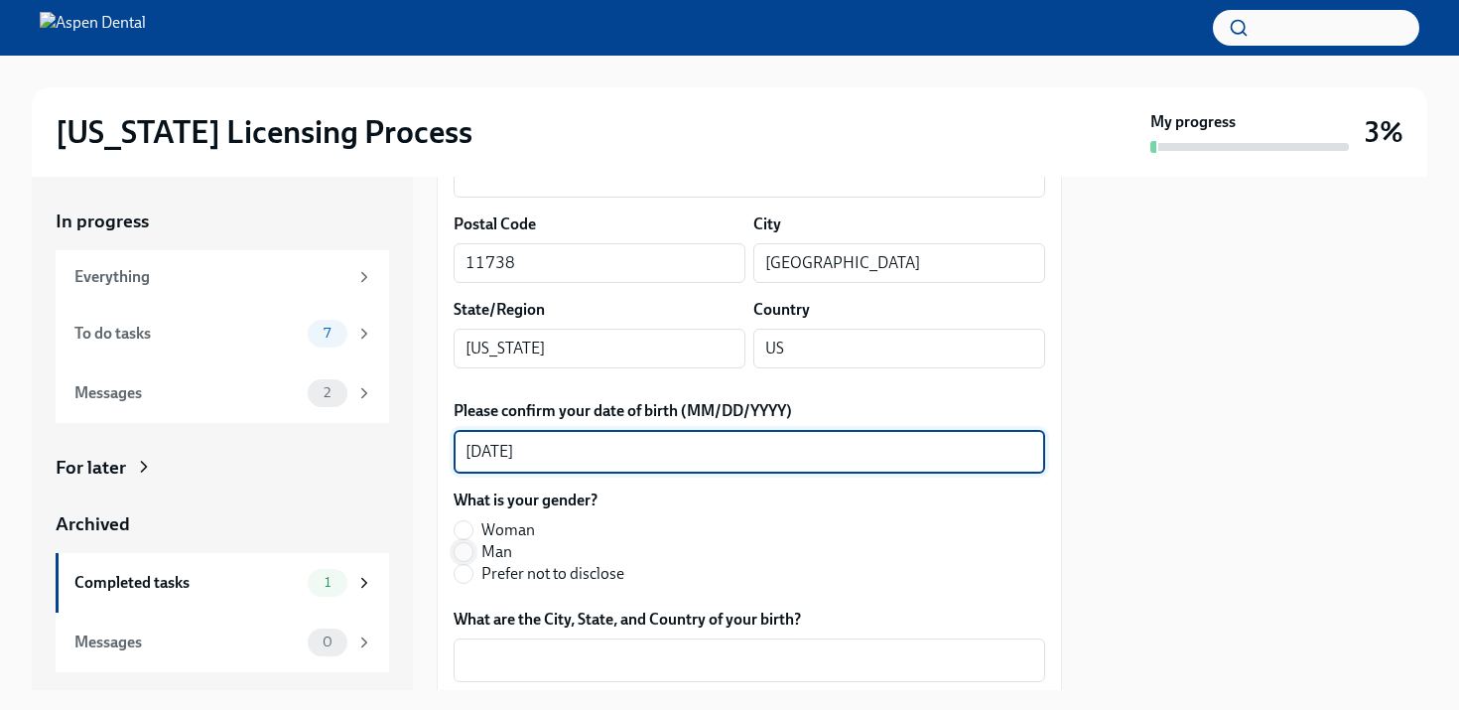
type textarea "[DATE]"
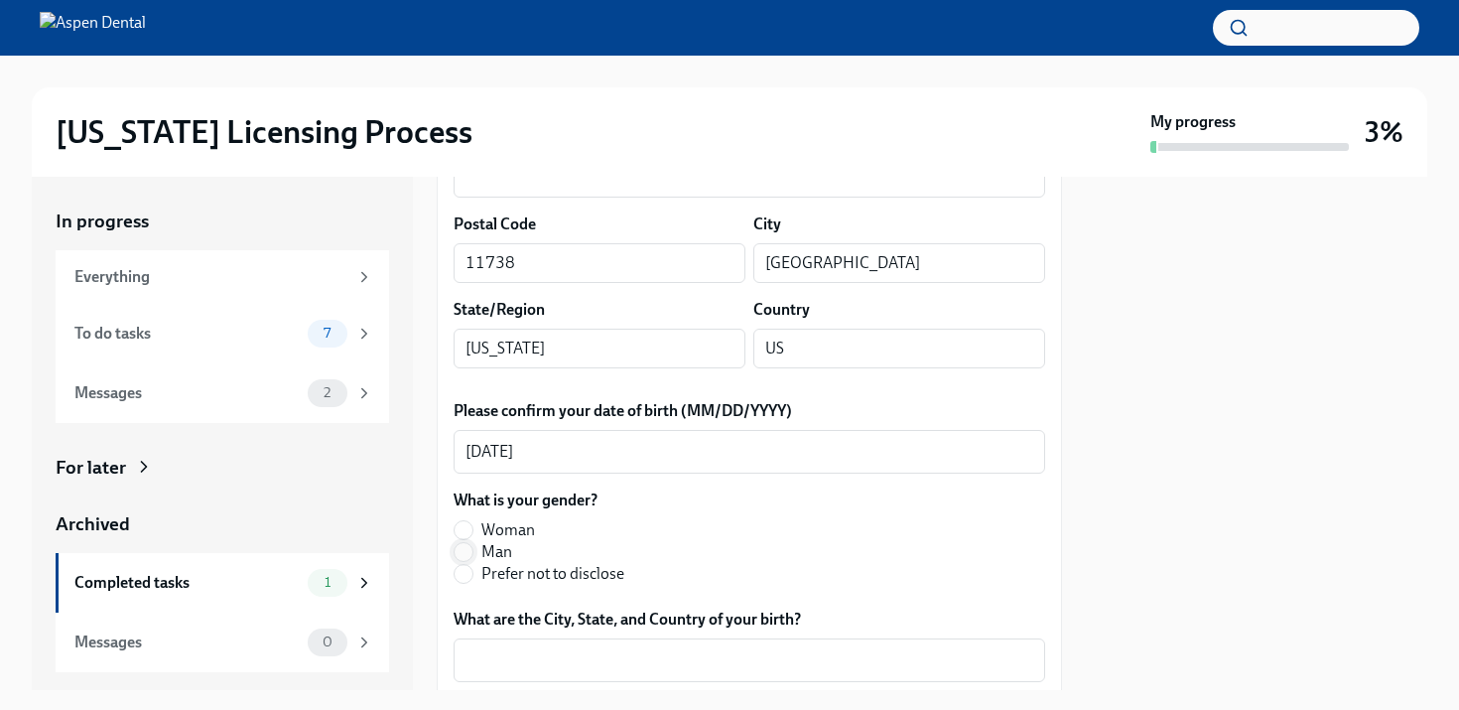
click at [465, 556] on input "Man" at bounding box center [464, 552] width 18 height 18
radio input "true"
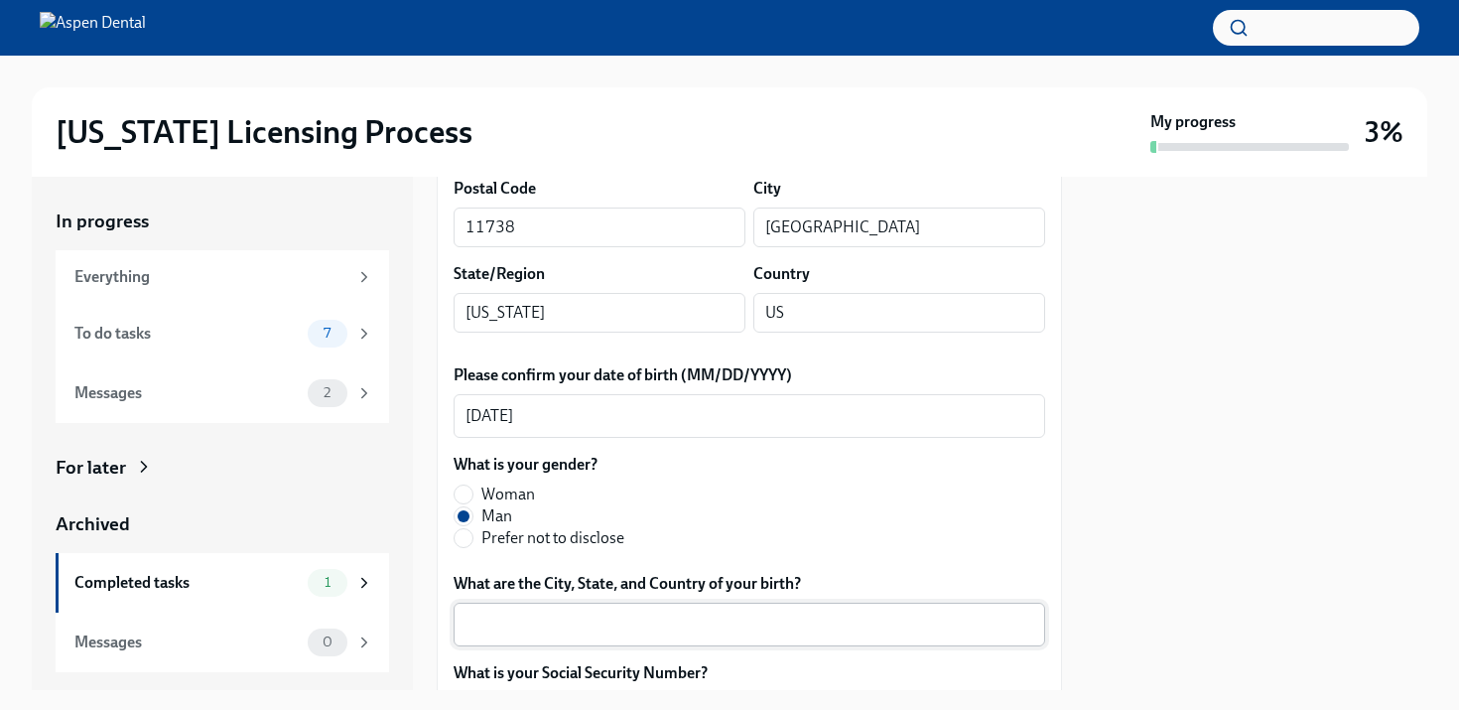
scroll to position [716, 0]
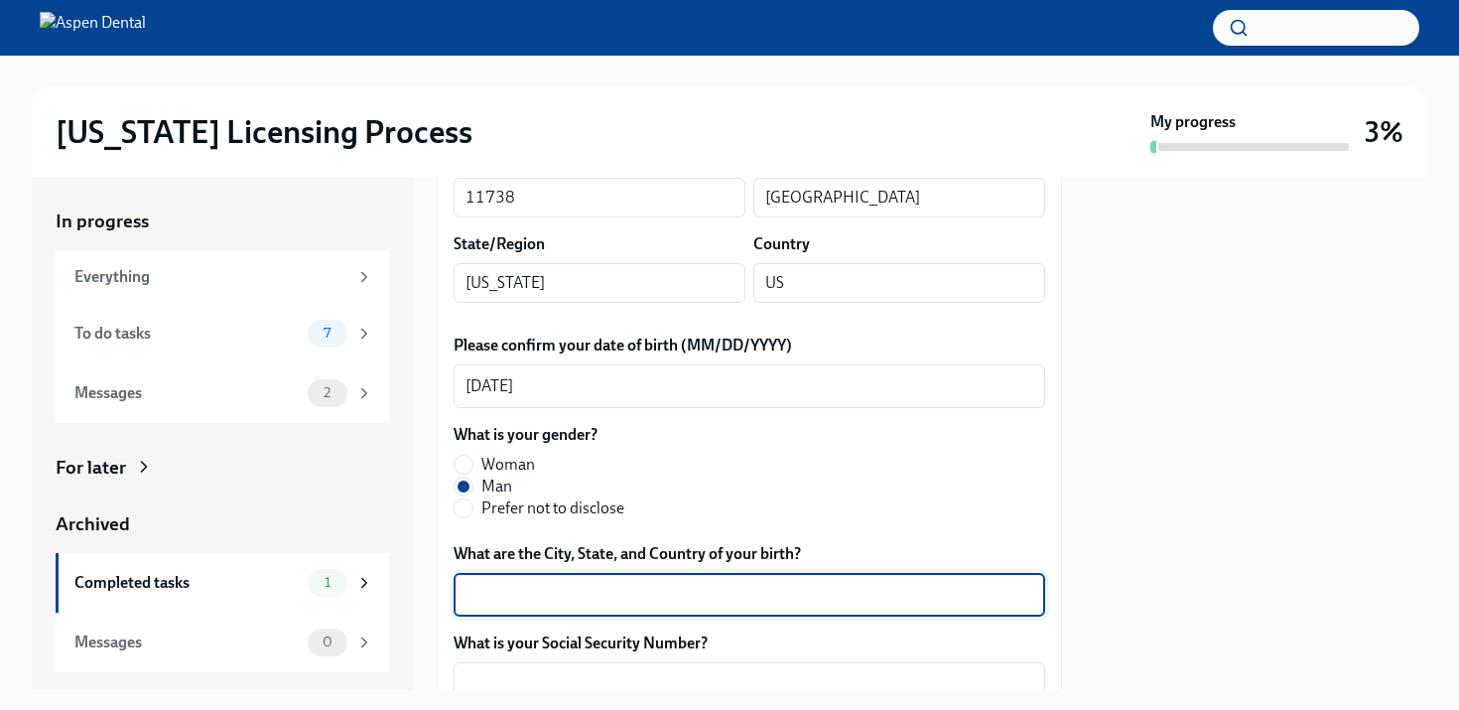
click at [524, 585] on textarea "What are the City, State, and Country of your birth?" at bounding box center [750, 595] width 568 height 24
type textarea "Q"
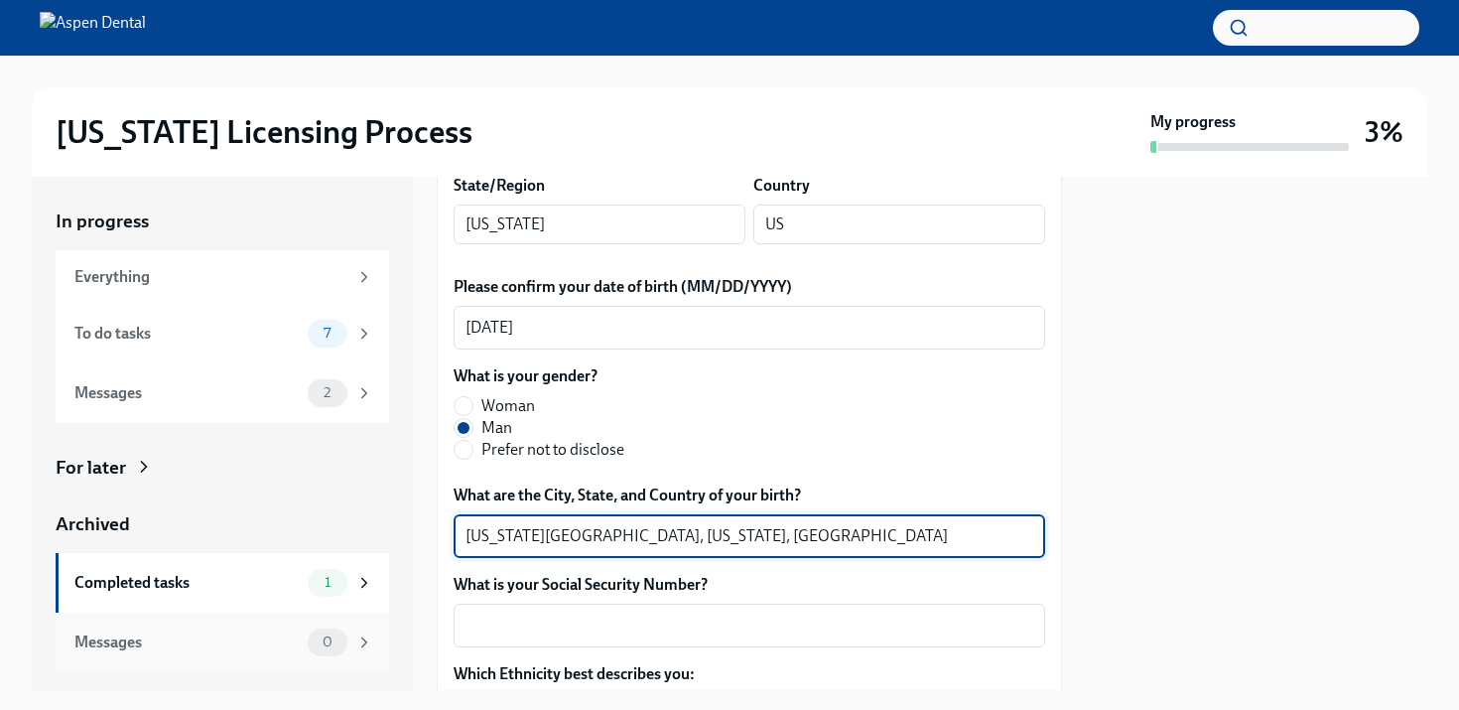
scroll to position [791, 0]
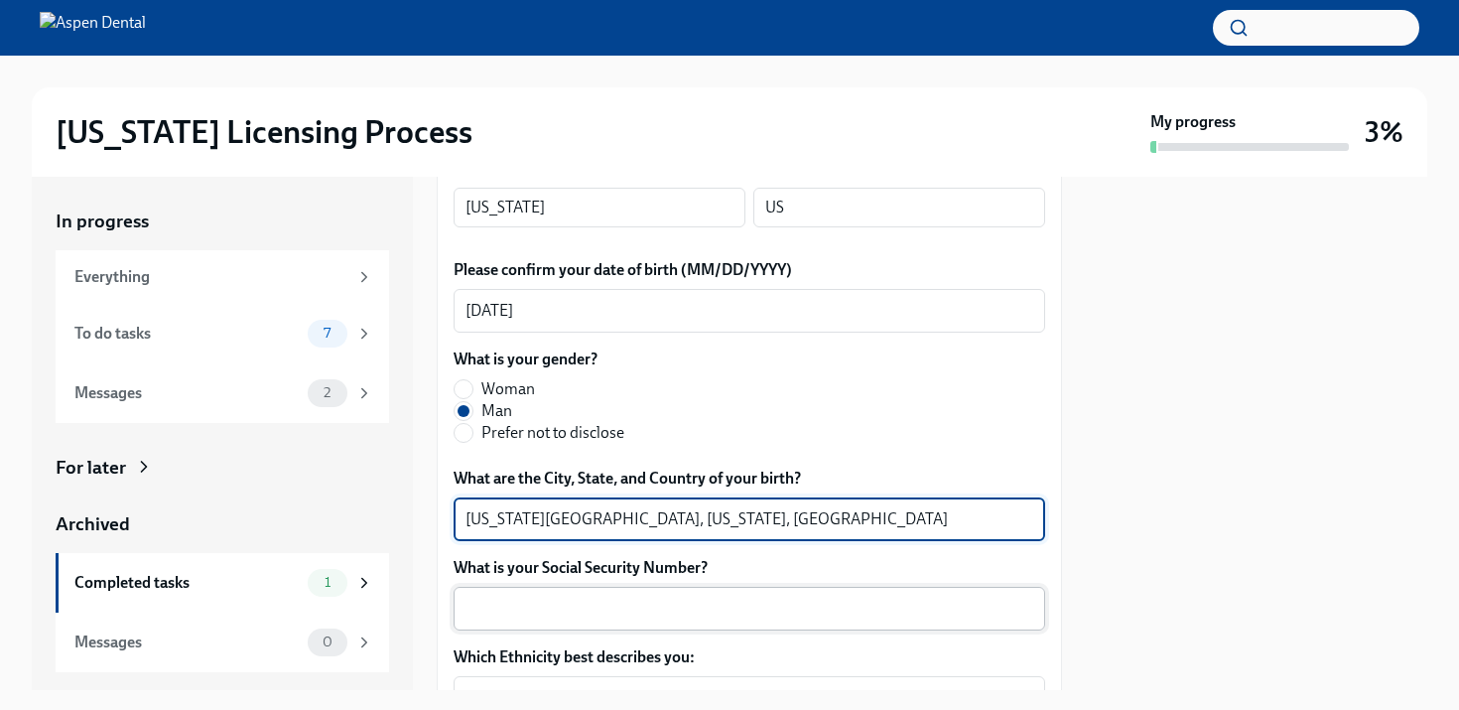
type textarea "[US_STATE][GEOGRAPHIC_DATA], [US_STATE], [GEOGRAPHIC_DATA]"
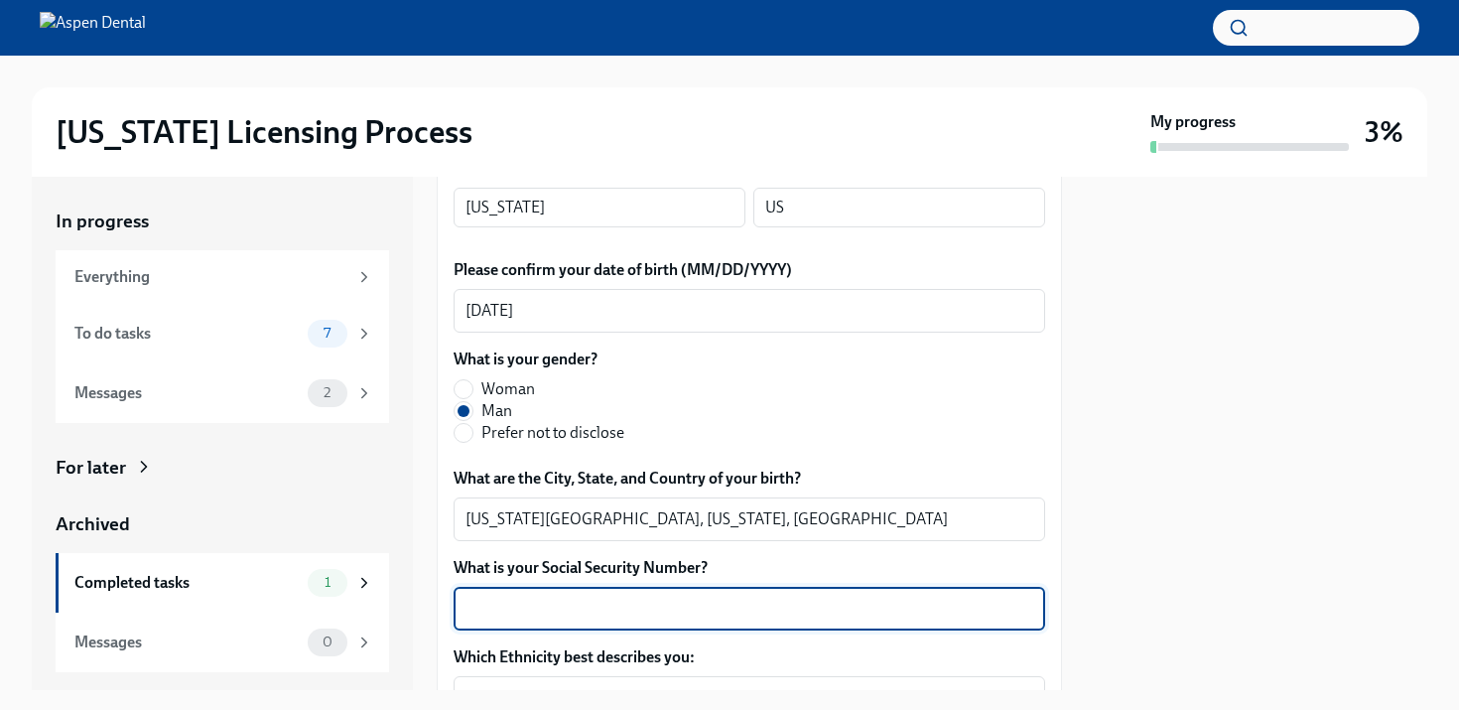
click at [566, 608] on textarea "What is your Social Security Number?" at bounding box center [750, 609] width 568 height 24
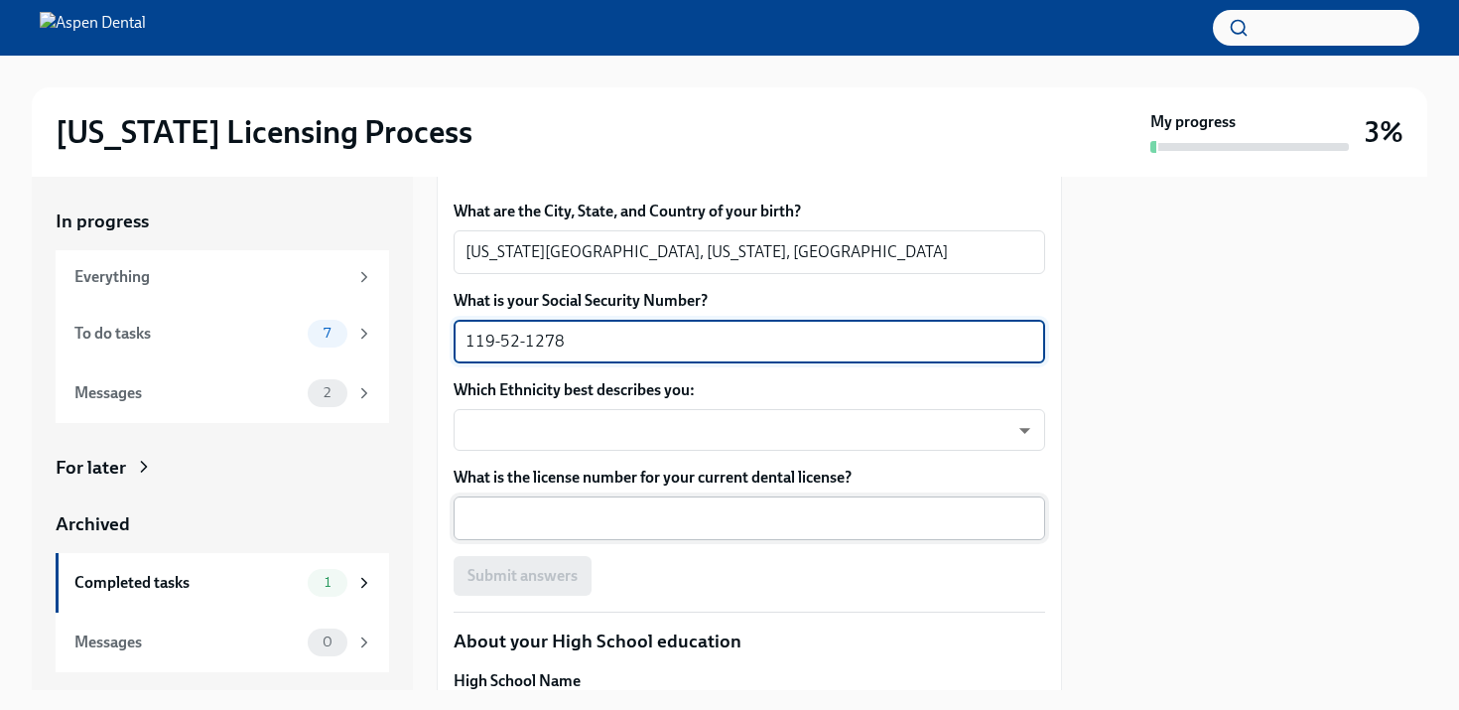
scroll to position [1058, 0]
type textarea "119-52-1278"
click at [638, 428] on body "[US_STATE] Licensing Process My progress 3% In progress Everything To do tasks …" at bounding box center [729, 355] width 1459 height 710
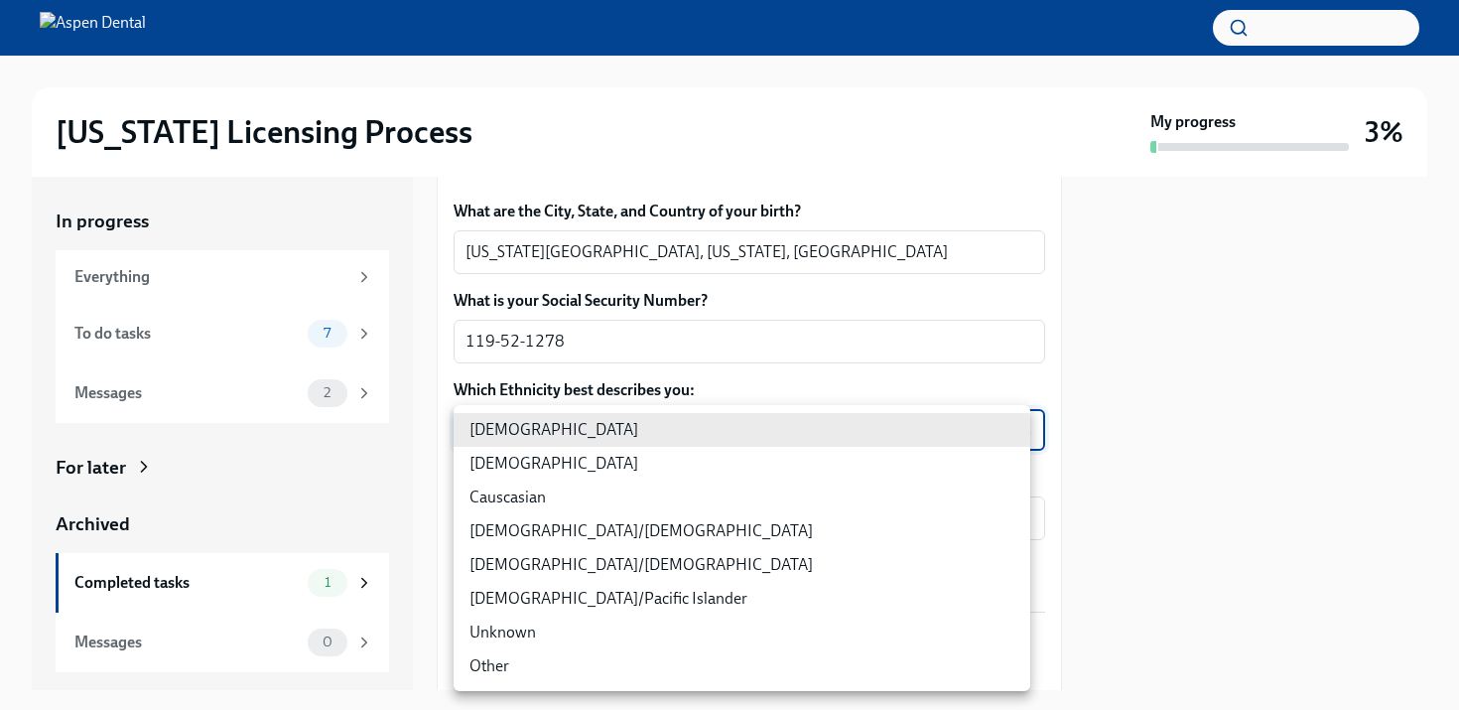
click at [497, 501] on li "Causcasian" at bounding box center [742, 497] width 577 height 34
type input "Sgg7VB5SW"
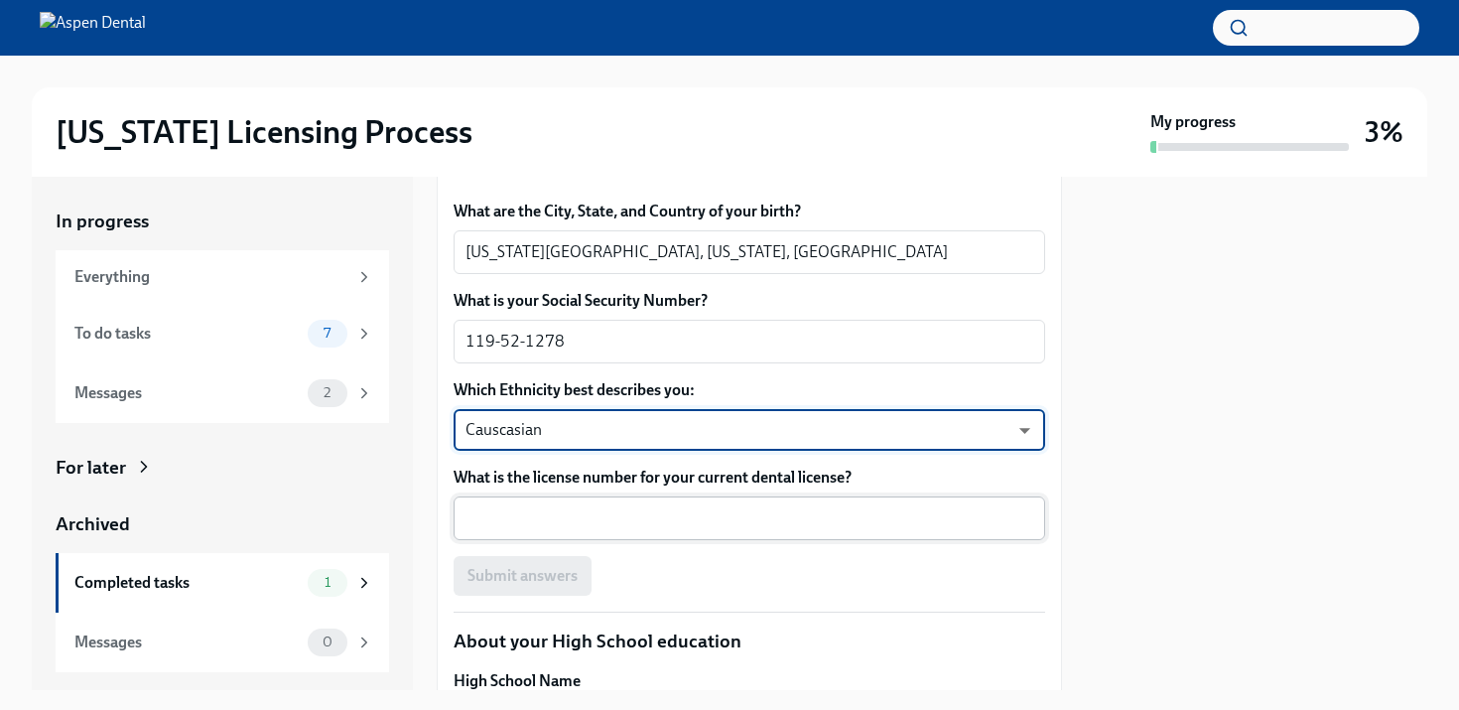
click at [621, 515] on textarea "What is the license number for your current dental license?" at bounding box center [750, 518] width 568 height 24
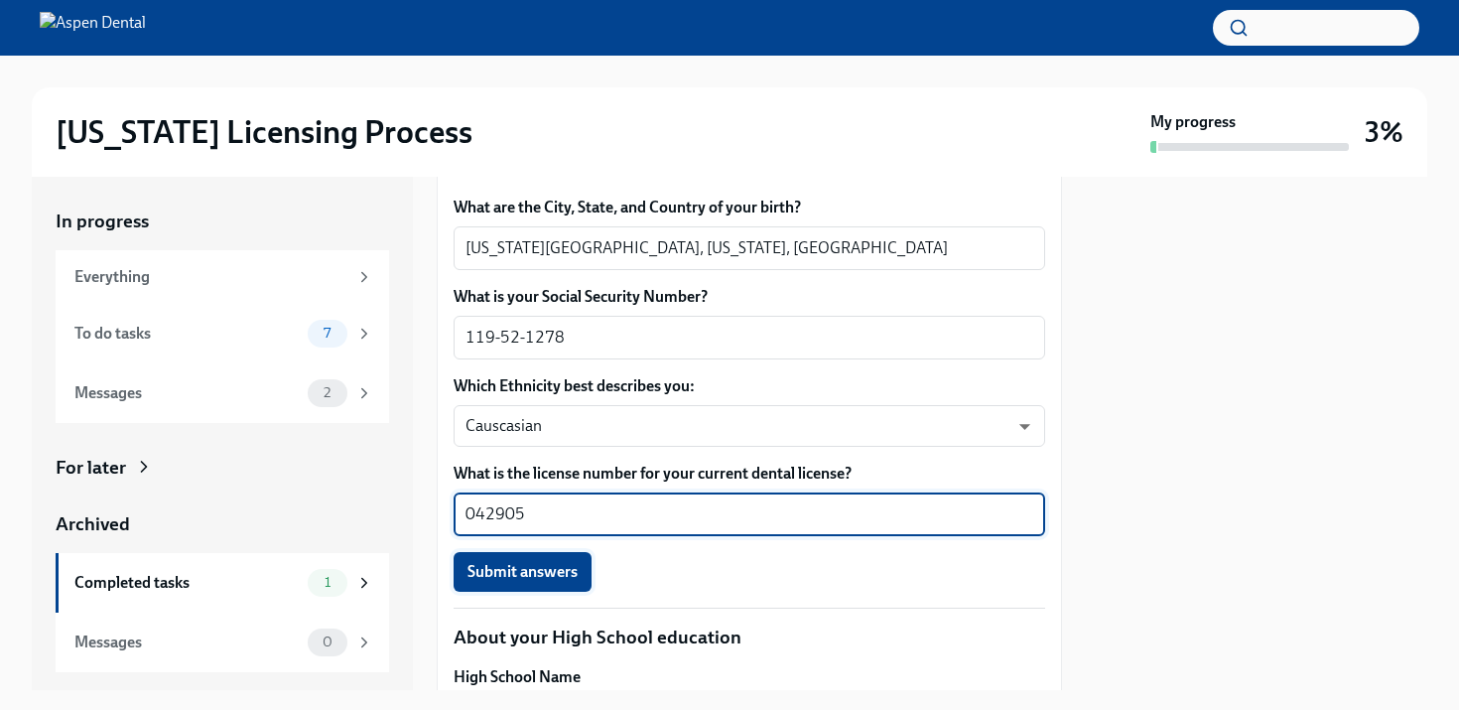
scroll to position [1062, 0]
type textarea "042905"
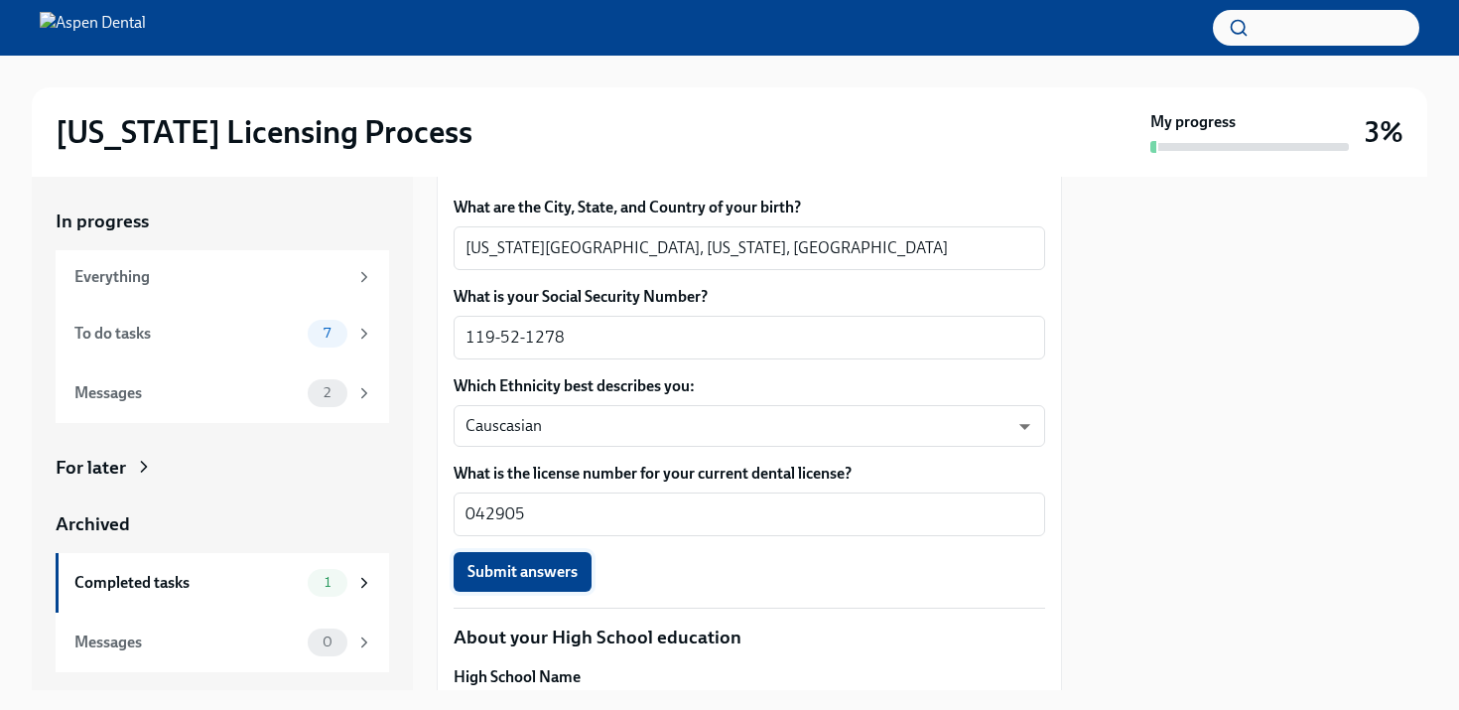
click at [564, 567] on span "Submit answers" at bounding box center [522, 572] width 110 height 20
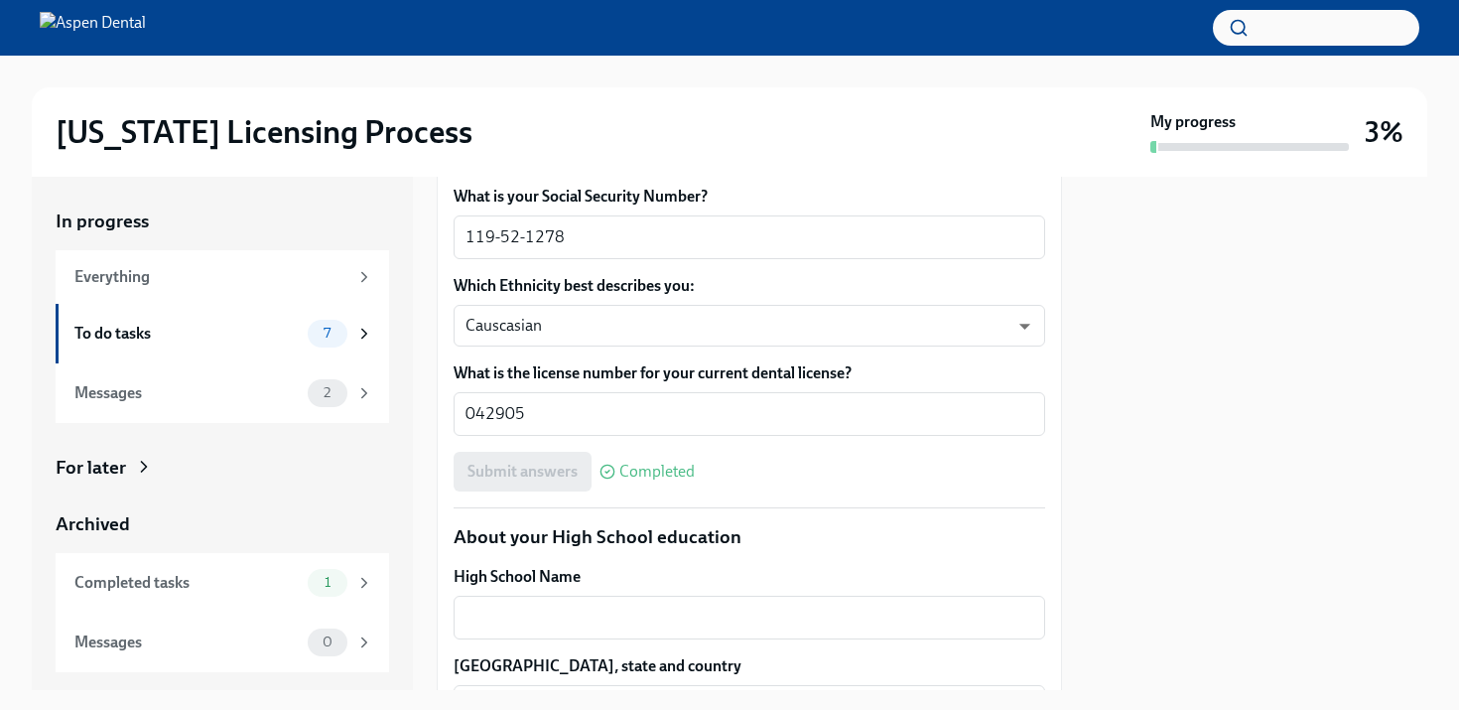
scroll to position [1316, 0]
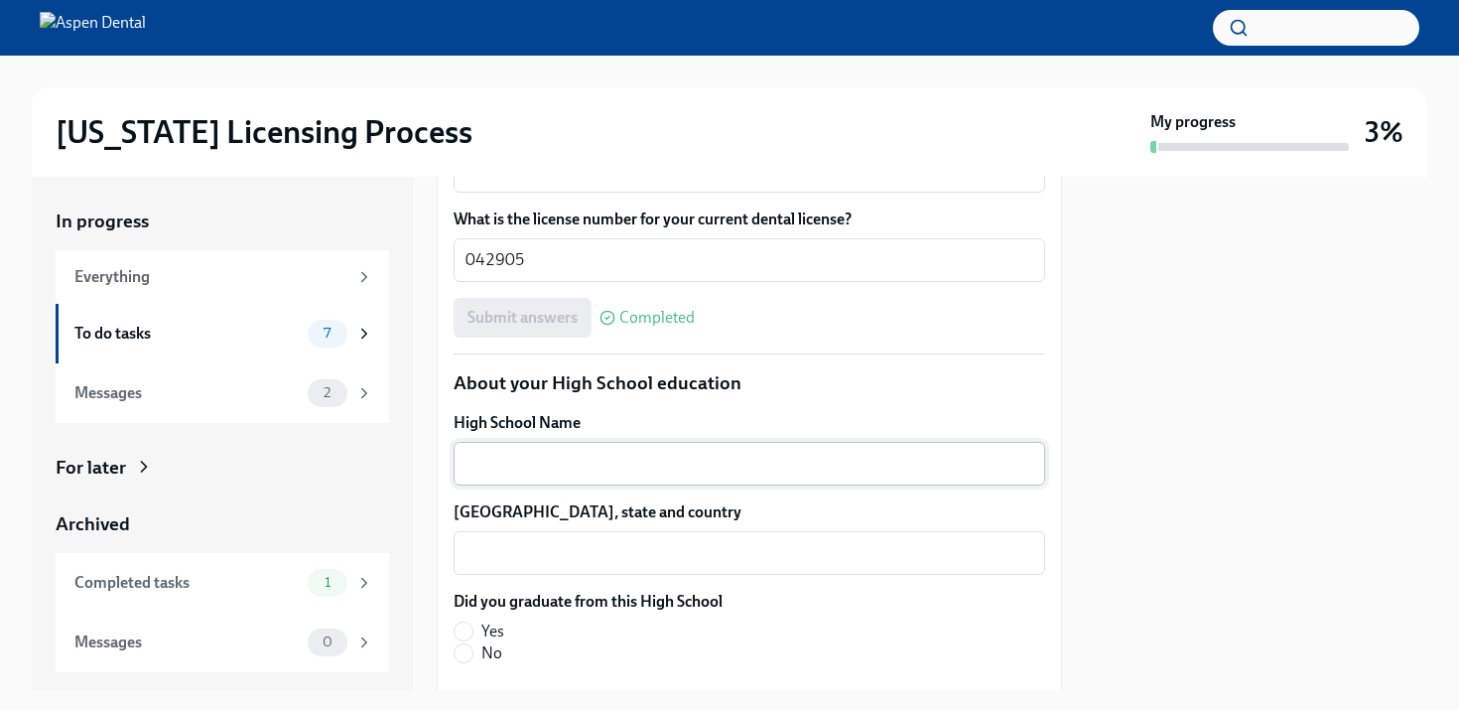
click at [667, 465] on textarea "High School Name" at bounding box center [750, 464] width 568 height 24
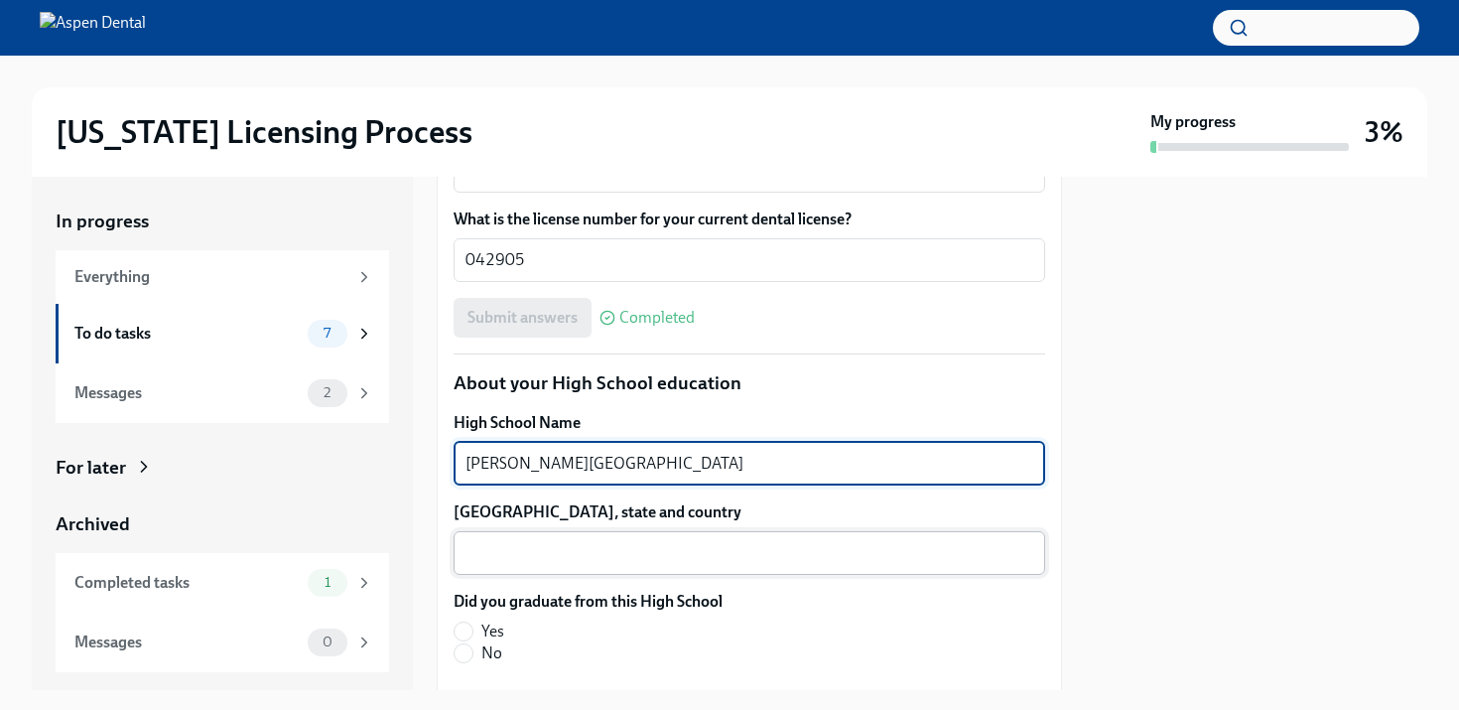
type textarea "[PERSON_NAME][GEOGRAPHIC_DATA]"
click at [548, 542] on textarea "[GEOGRAPHIC_DATA], state and country" at bounding box center [750, 553] width 568 height 24
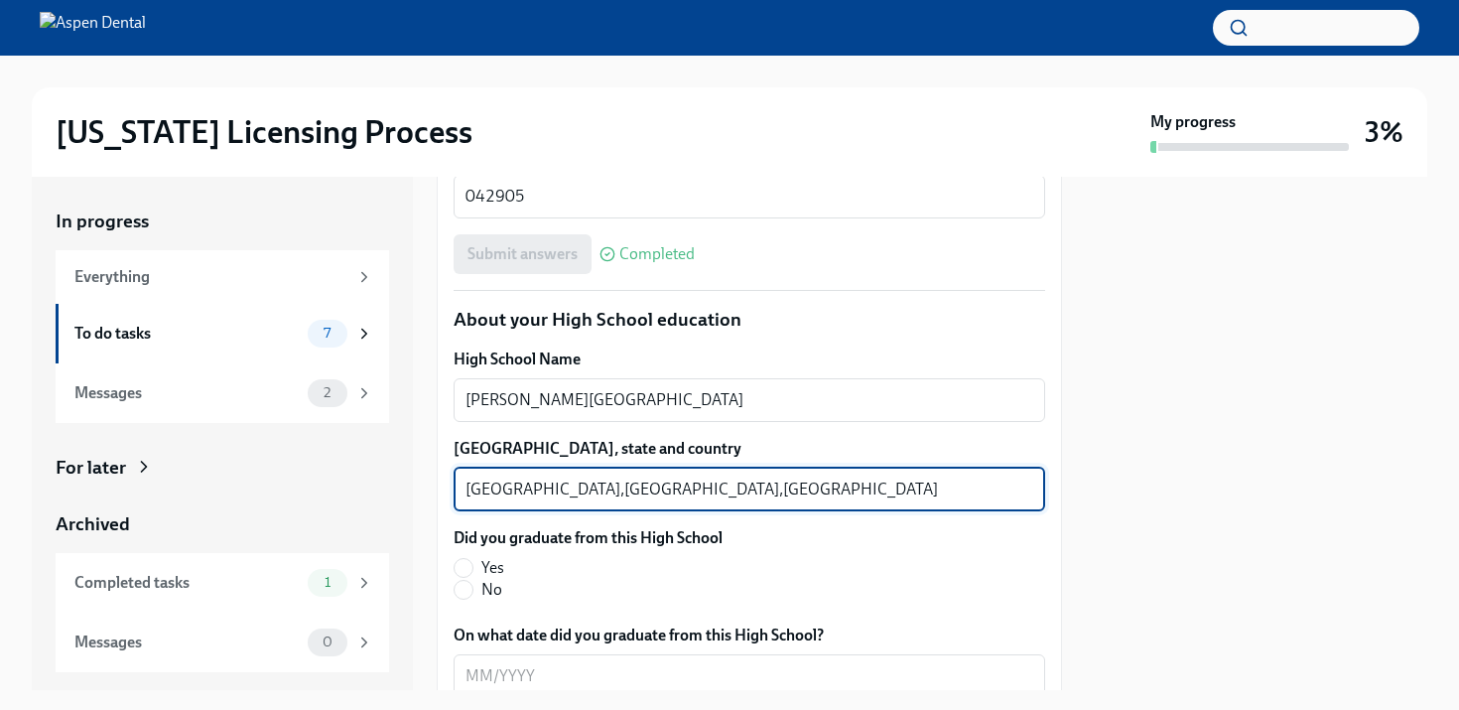
scroll to position [1398, 0]
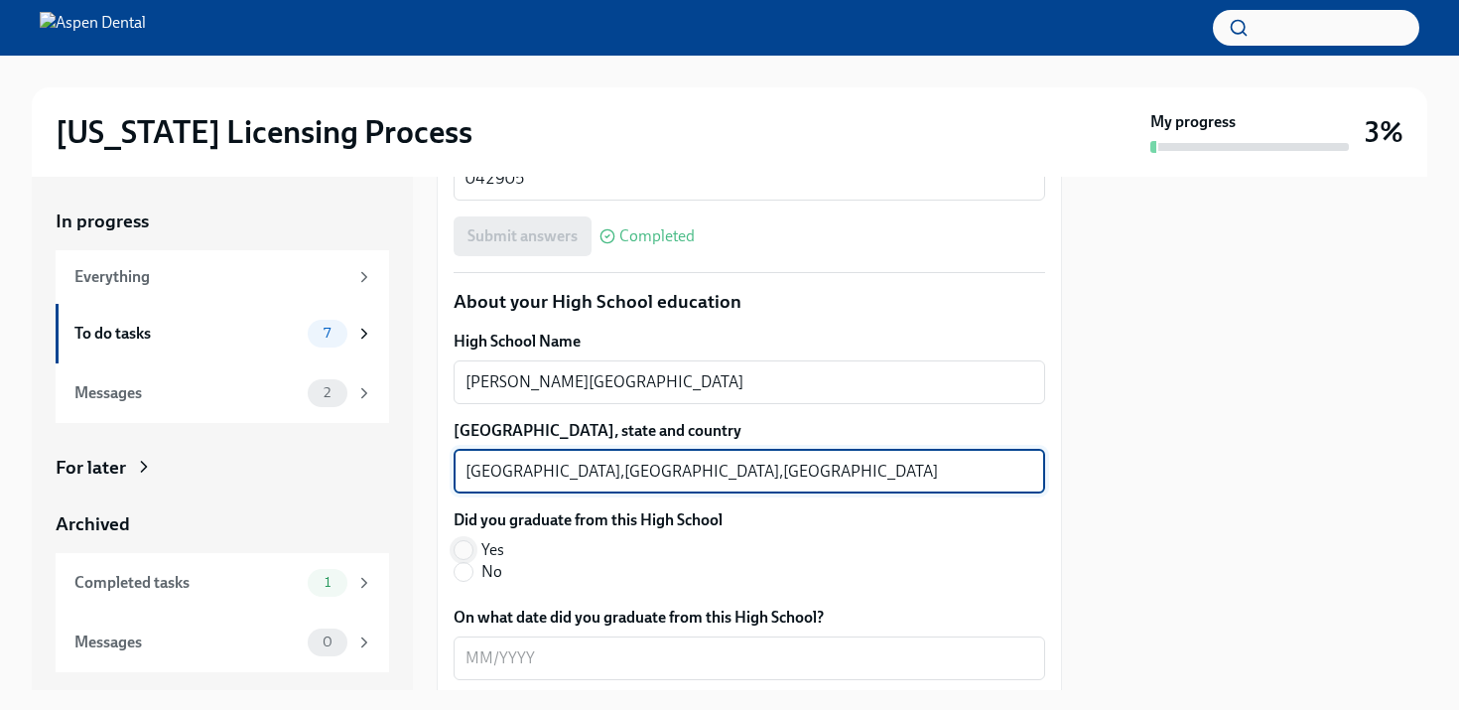
type textarea "[GEOGRAPHIC_DATA],[GEOGRAPHIC_DATA],[GEOGRAPHIC_DATA]"
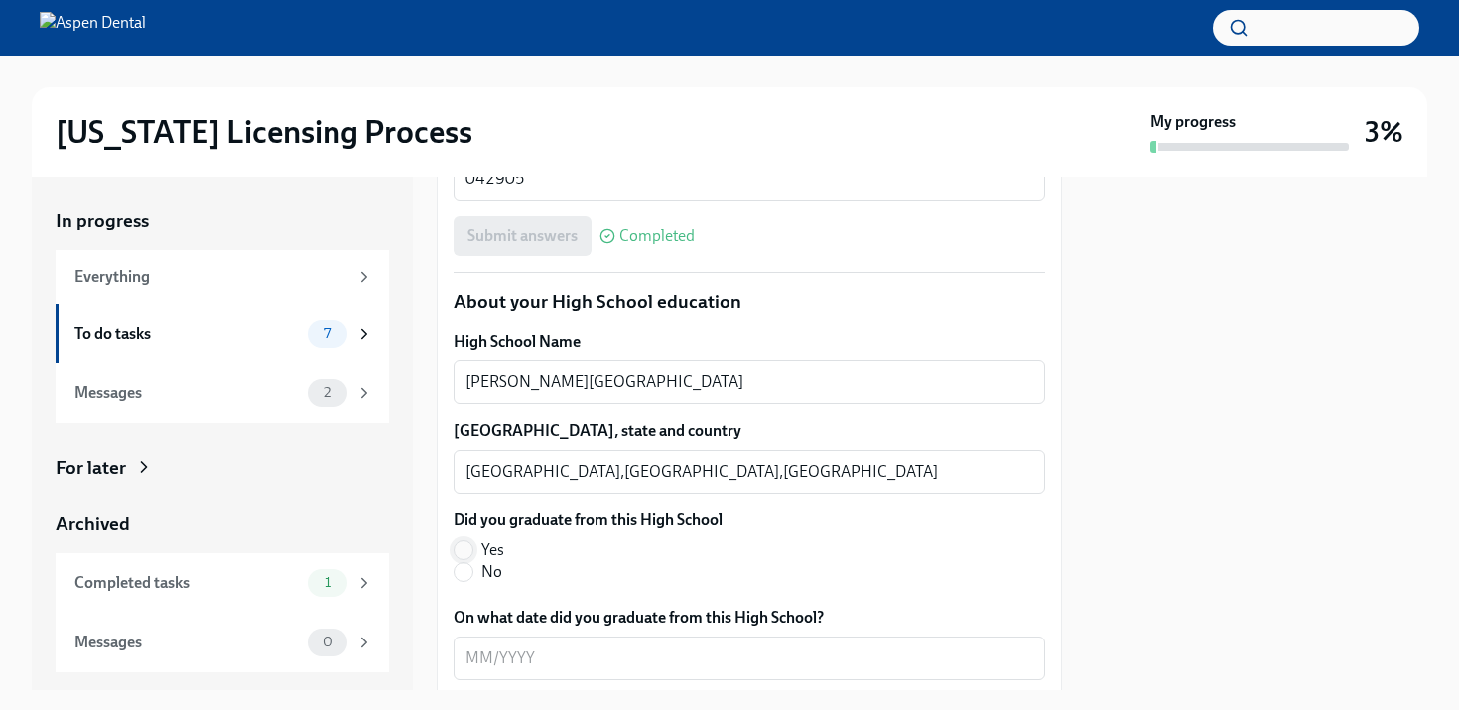
click at [465, 541] on input "Yes" at bounding box center [464, 550] width 18 height 18
radio input "true"
click at [537, 654] on textarea "On what date did you graduate from this High School?" at bounding box center [750, 658] width 568 height 24
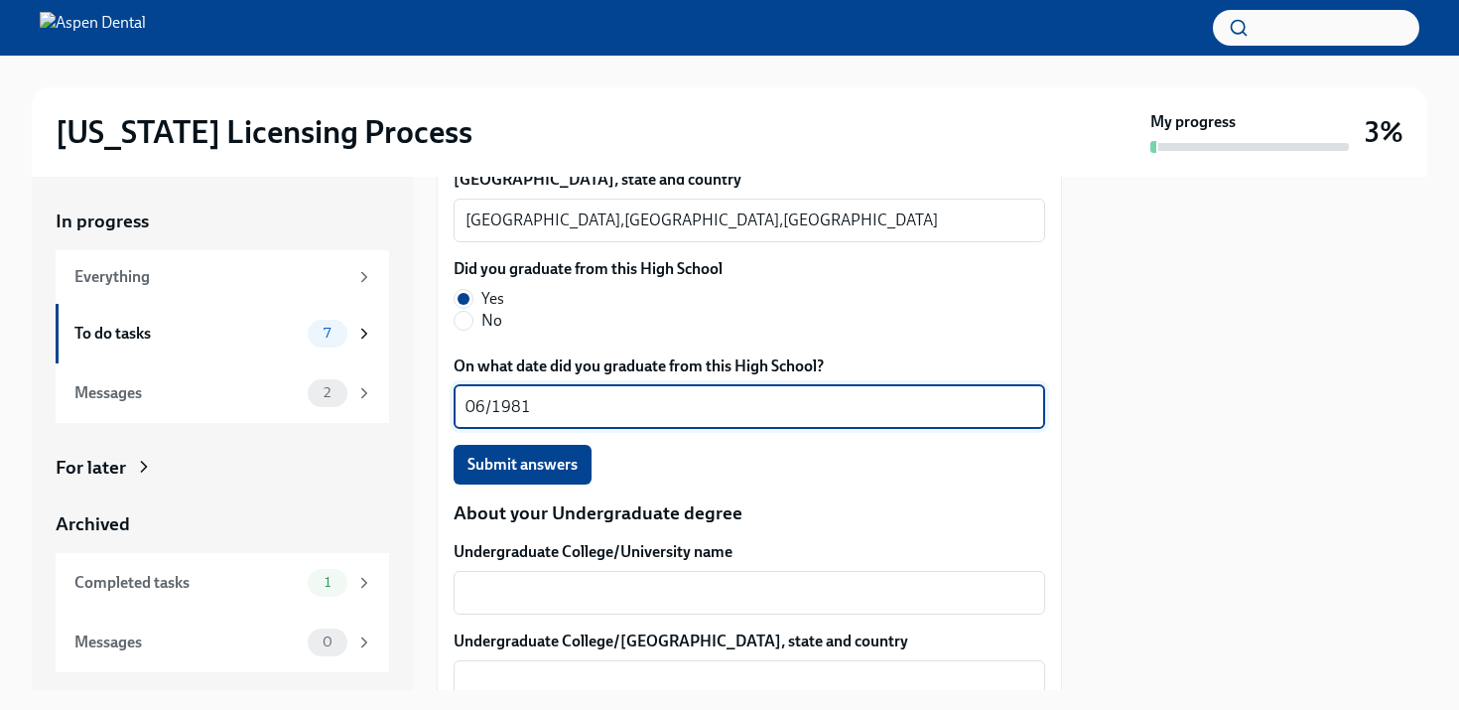
scroll to position [1645, 0]
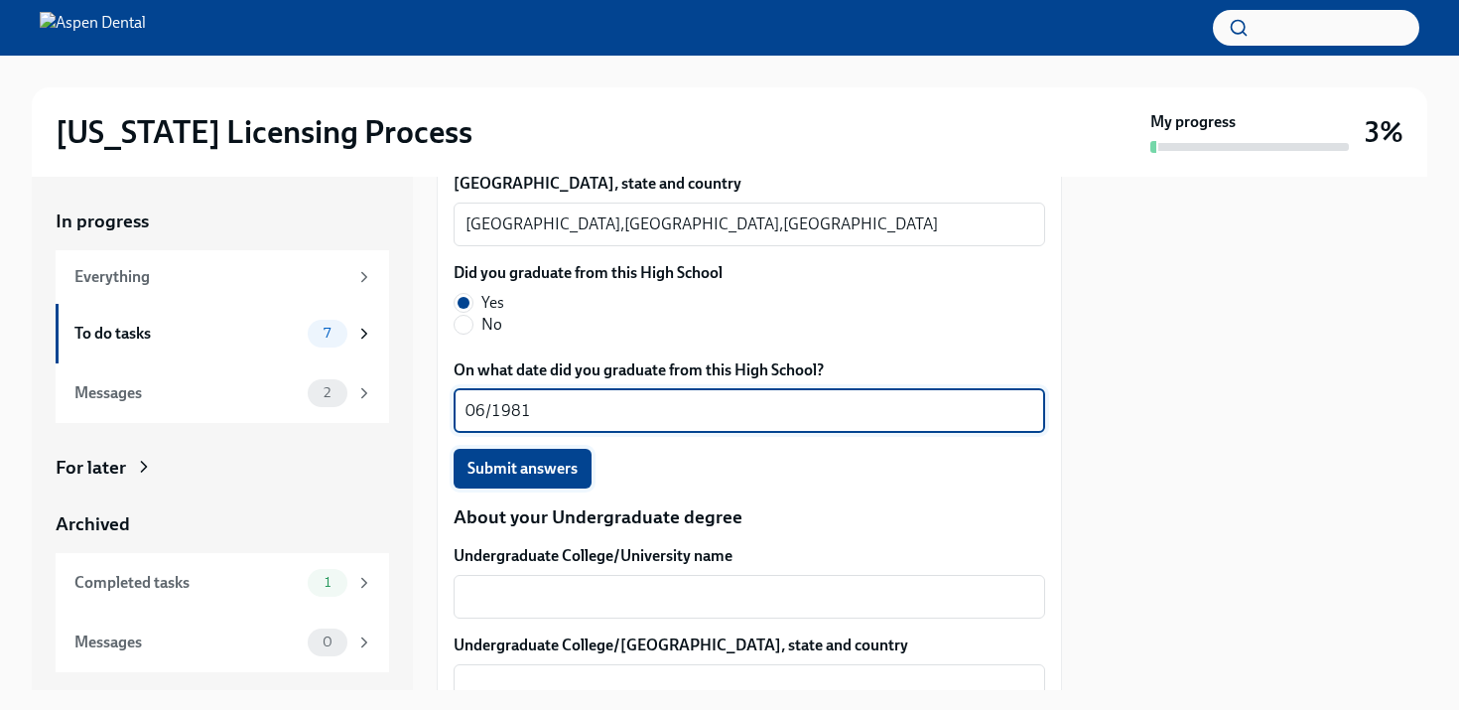
type textarea "06/1981"
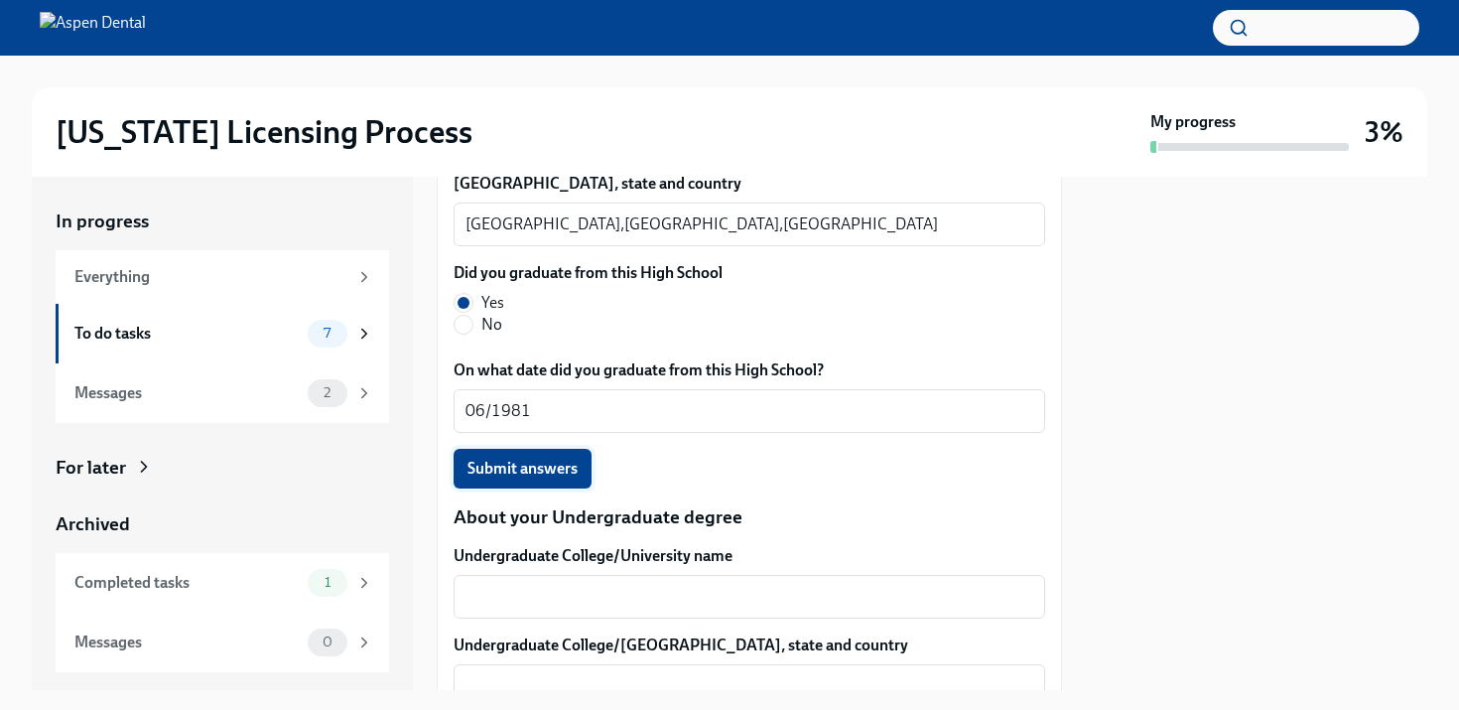
click at [527, 472] on span "Submit answers" at bounding box center [522, 469] width 110 height 20
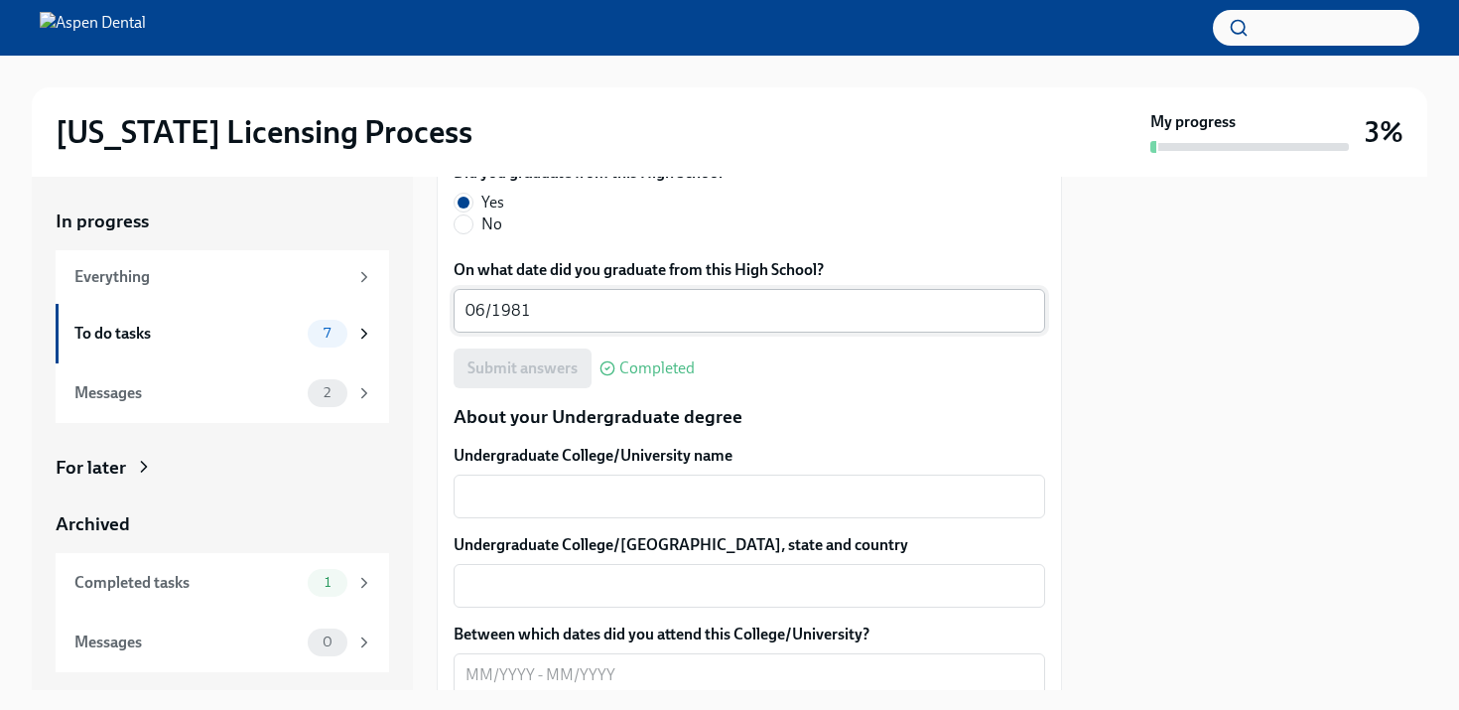
scroll to position [1772, 0]
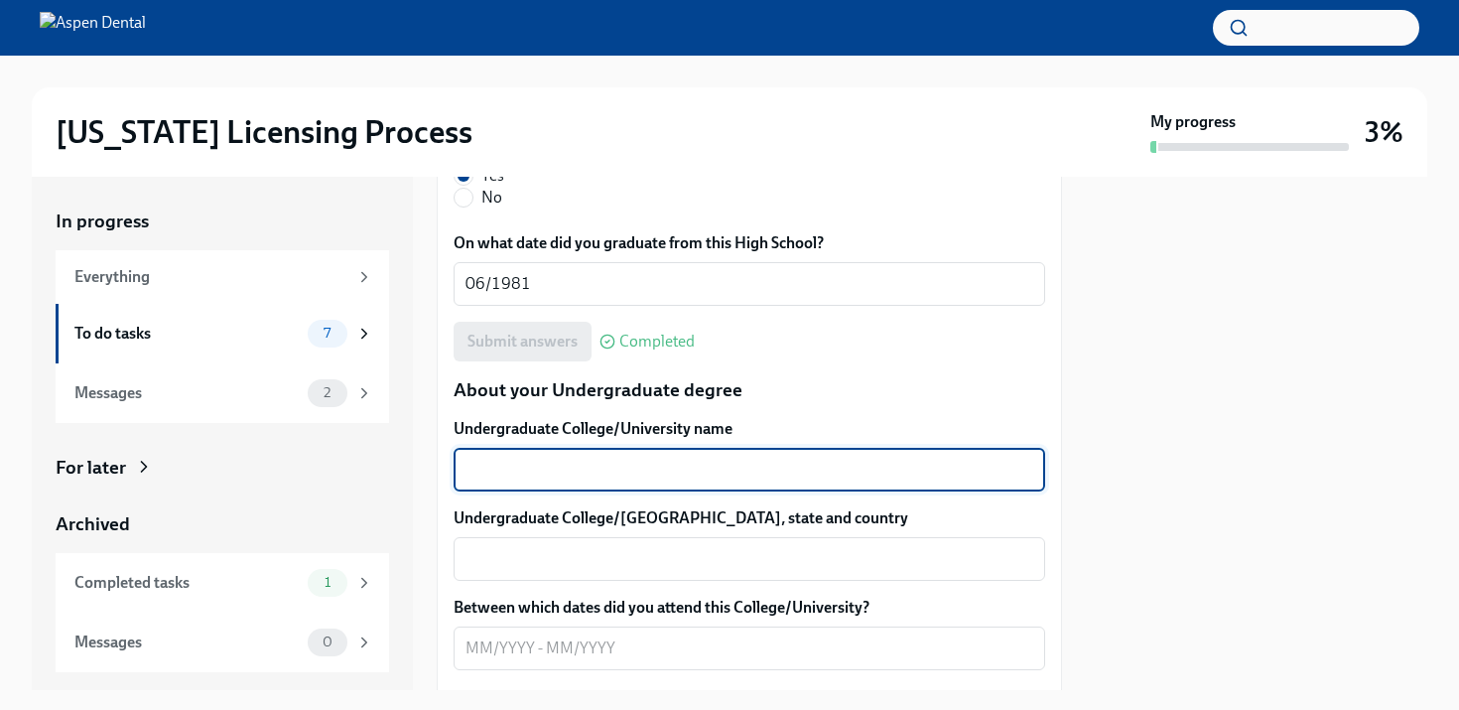
click at [588, 481] on textarea "Undergraduate College/University name" at bounding box center [750, 470] width 568 height 24
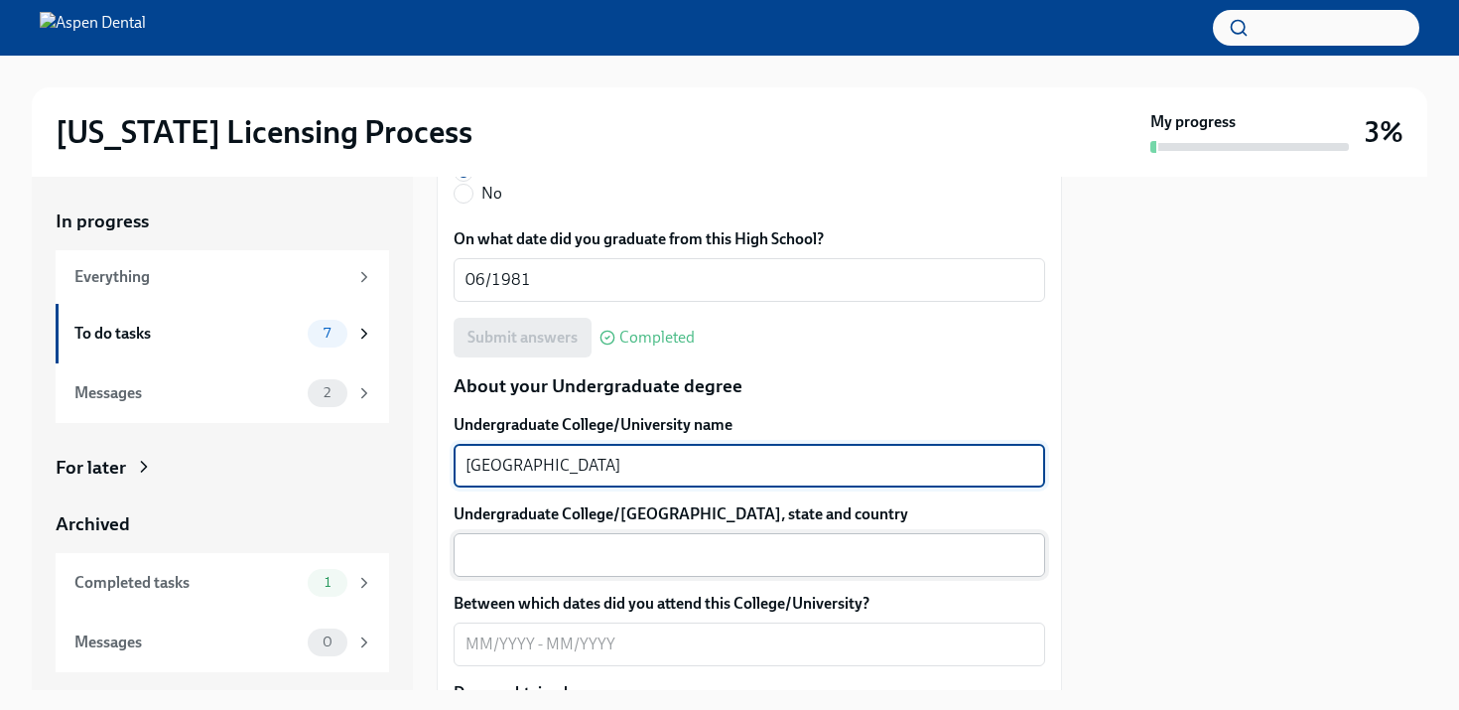
scroll to position [1776, 0]
type textarea "[GEOGRAPHIC_DATA]"
click at [529, 642] on textarea "Between which dates did you attend this College/University?" at bounding box center [750, 644] width 568 height 24
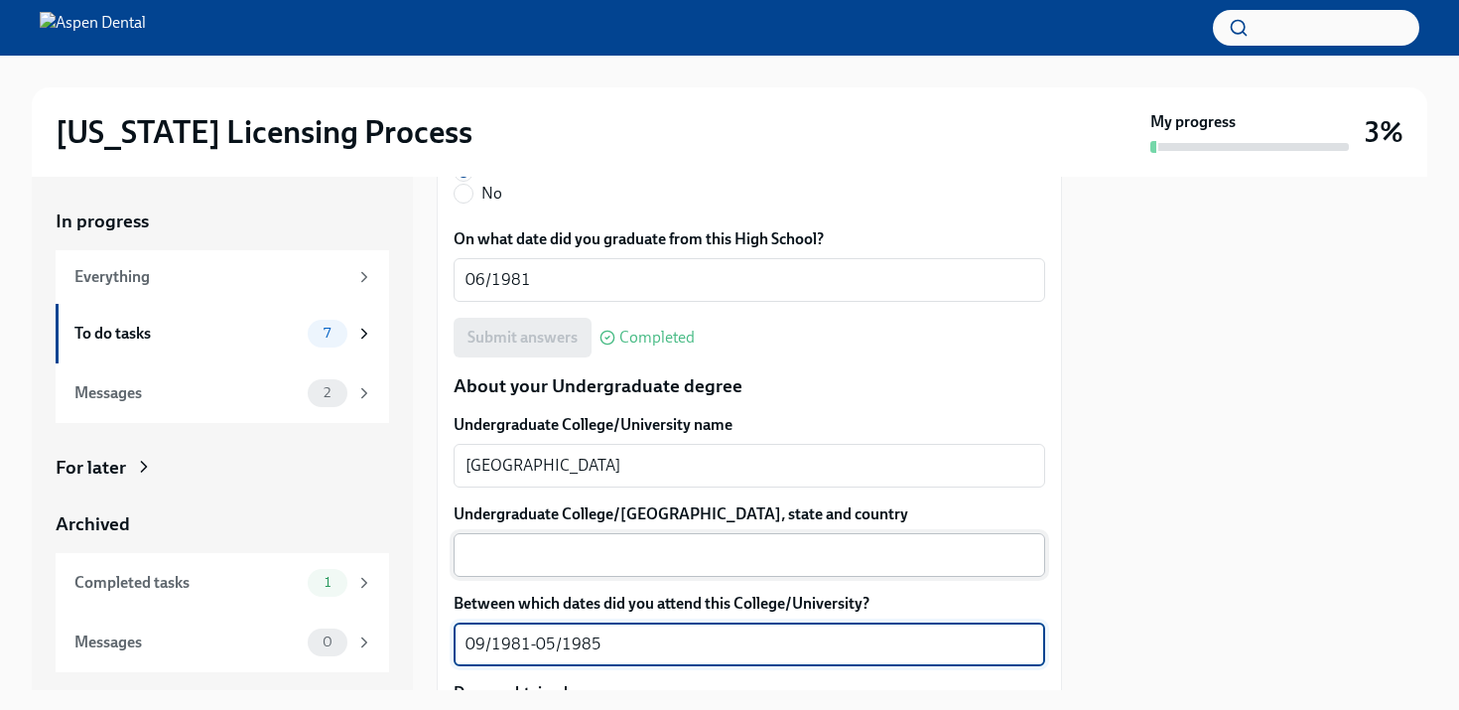
type textarea "09/1981-05/1985"
click at [536, 566] on textarea "Undergraduate College/[GEOGRAPHIC_DATA], state and country" at bounding box center [750, 555] width 568 height 24
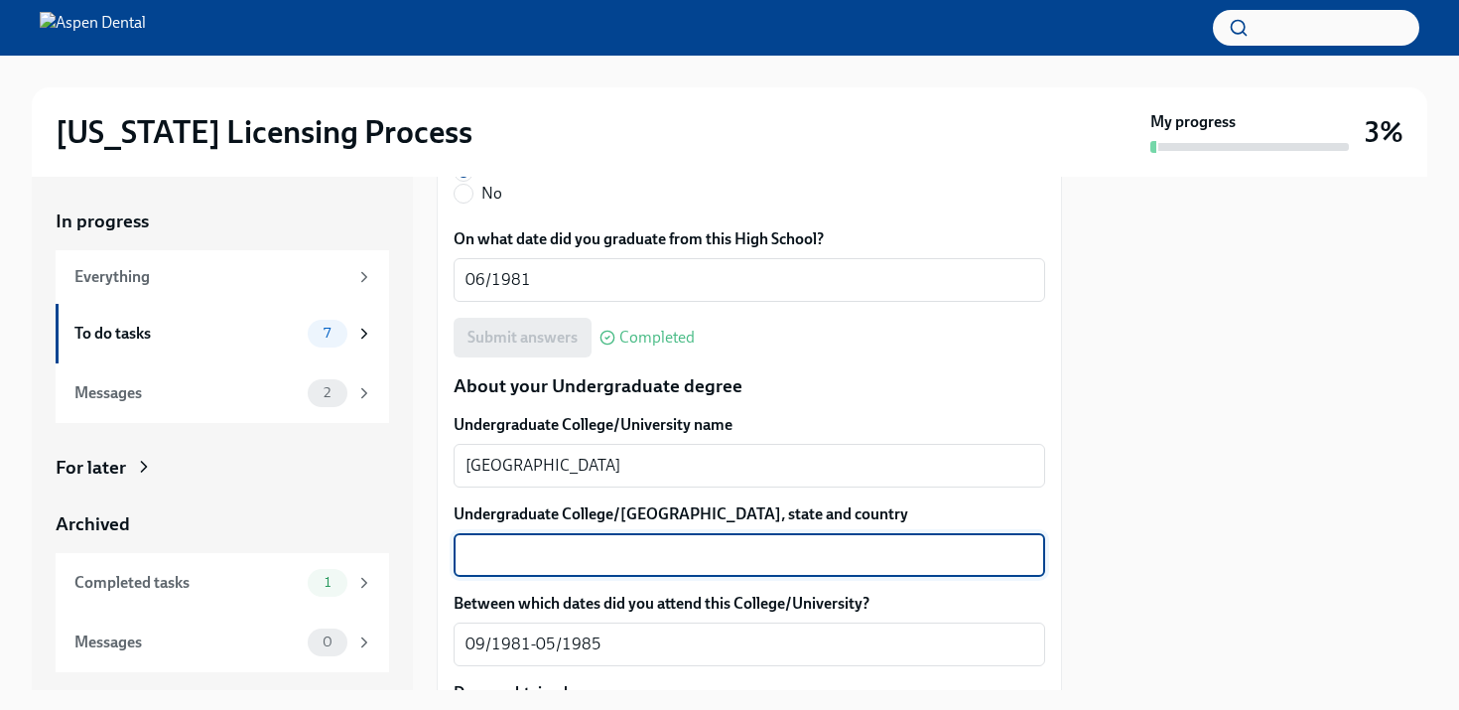
type textarea "D"
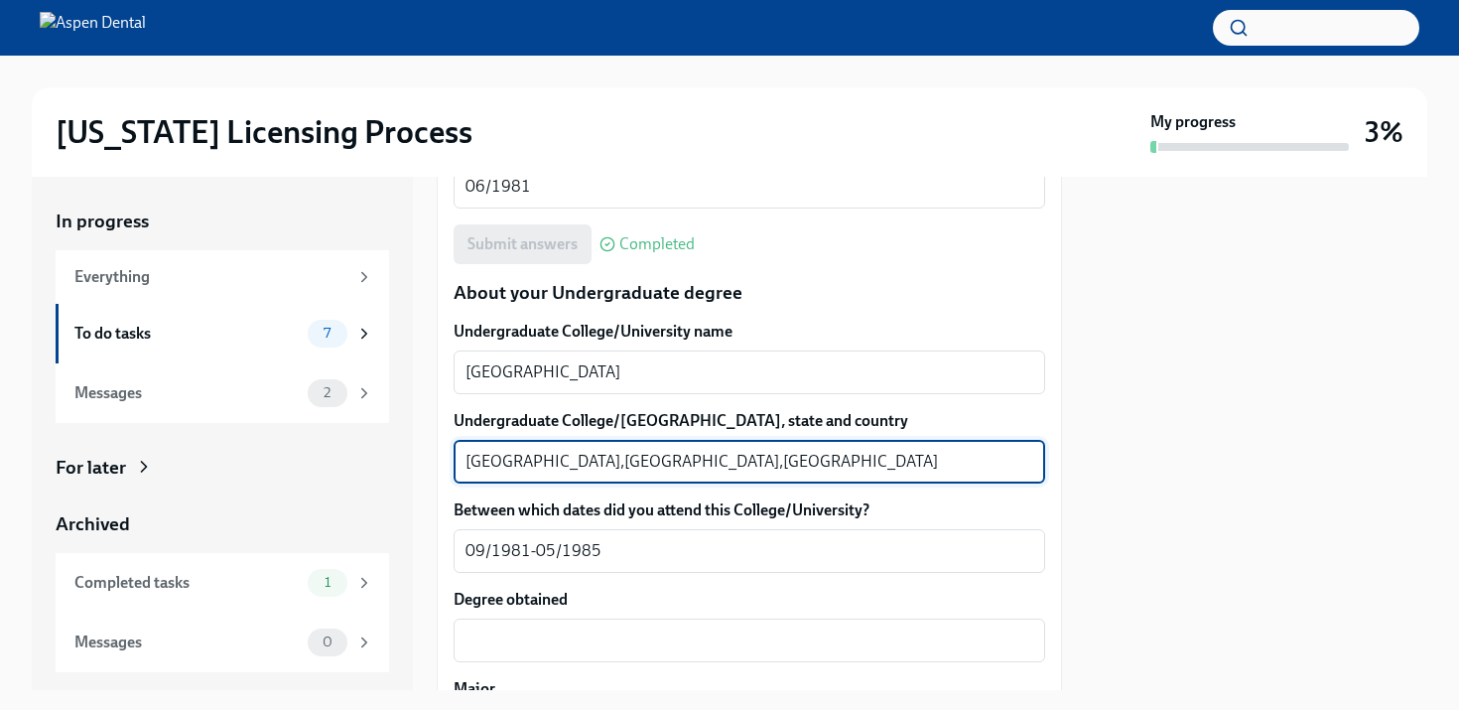
scroll to position [1963, 0]
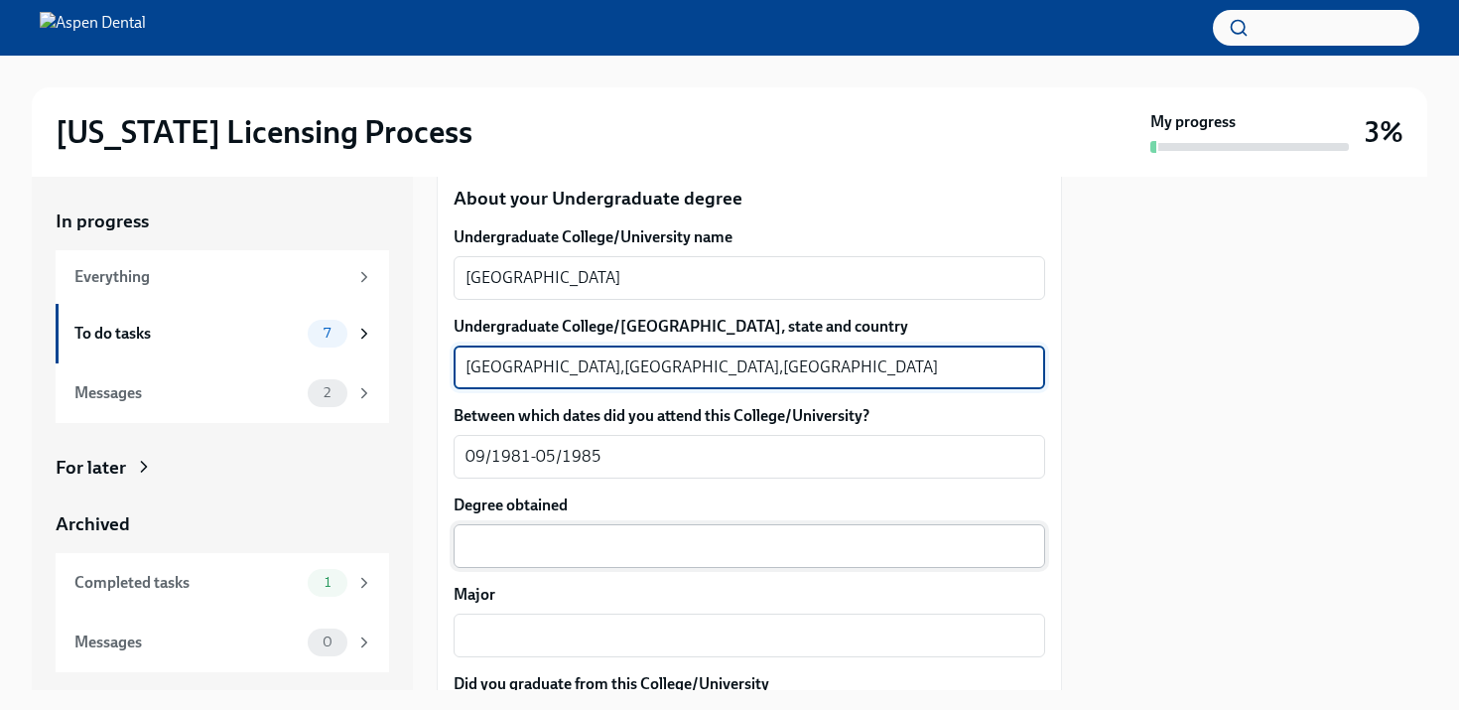
type textarea "[GEOGRAPHIC_DATA],[GEOGRAPHIC_DATA],[GEOGRAPHIC_DATA]"
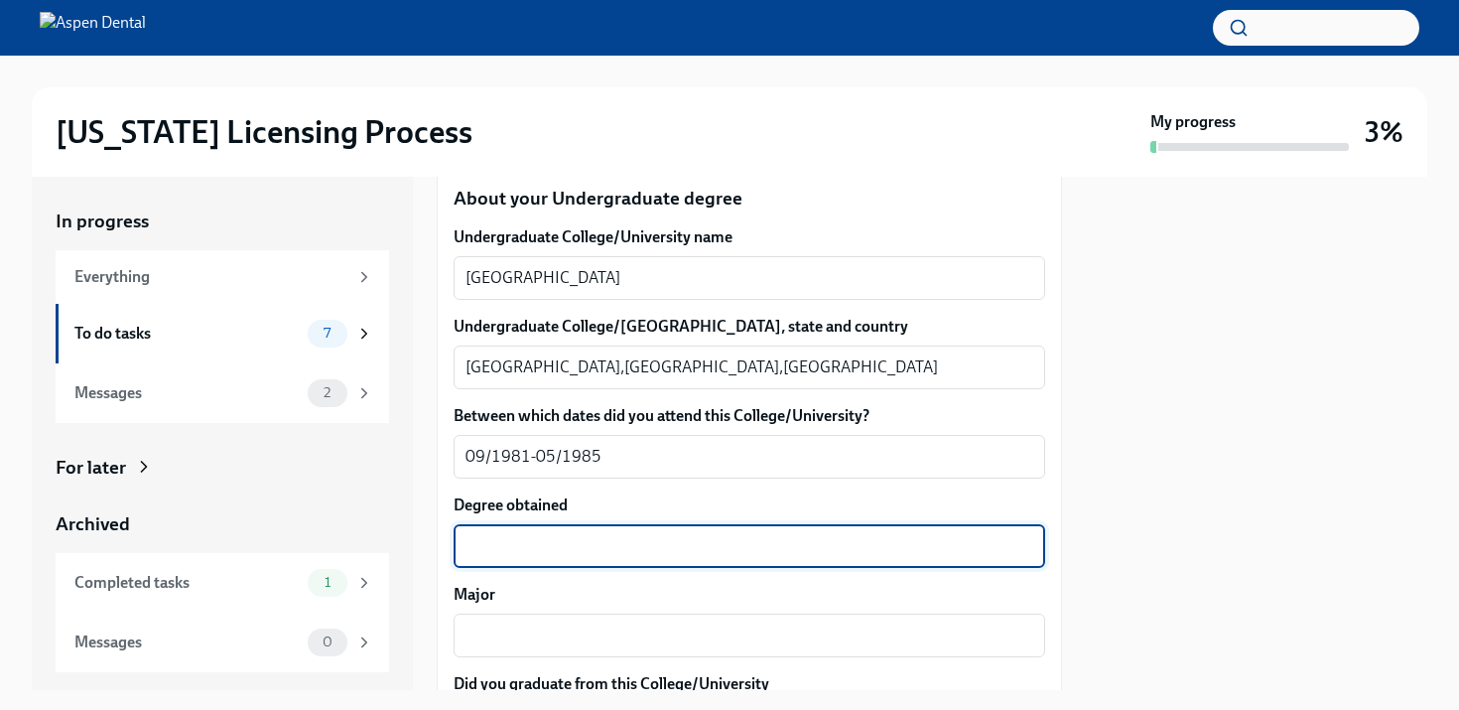
click at [554, 537] on textarea "Degree obtained" at bounding box center [750, 546] width 568 height 24
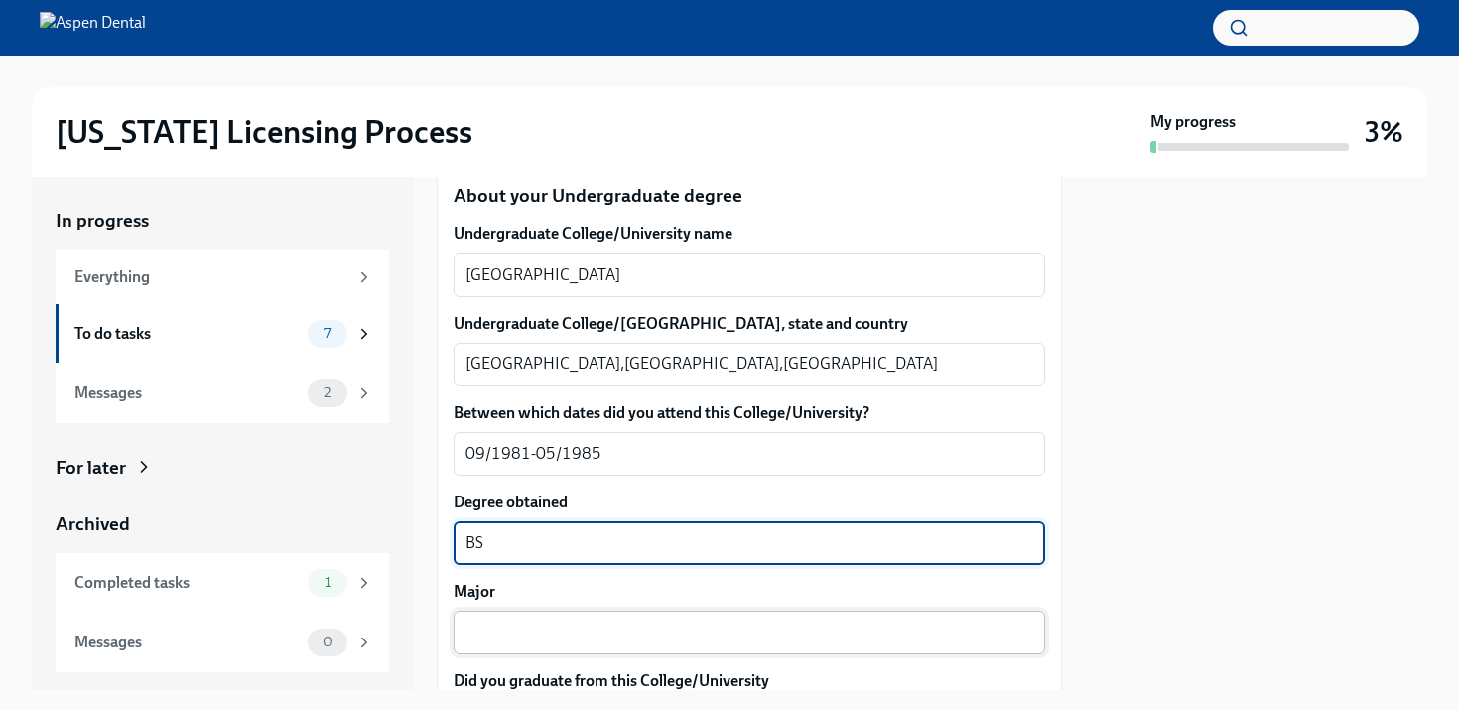
scroll to position [1971, 0]
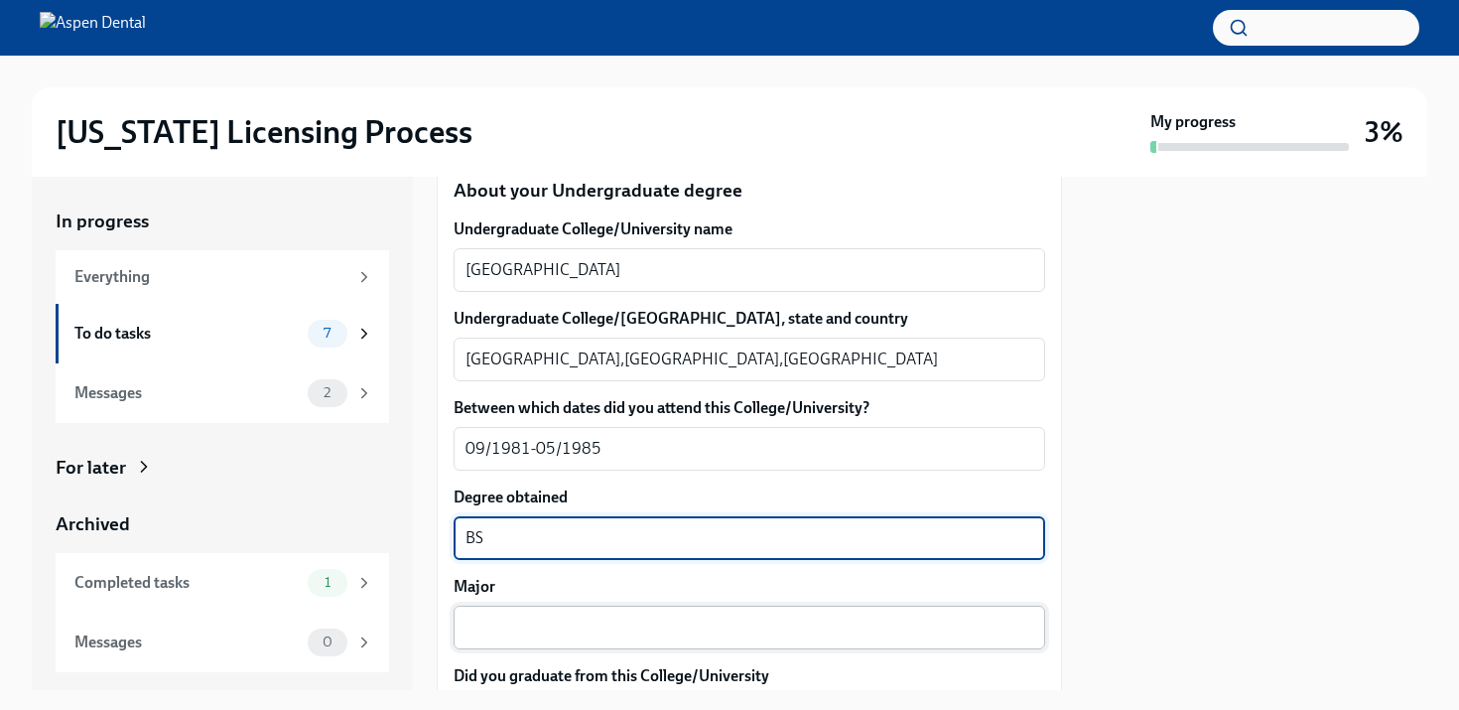
type textarea "BS"
click at [516, 637] on textarea "Major" at bounding box center [750, 627] width 568 height 24
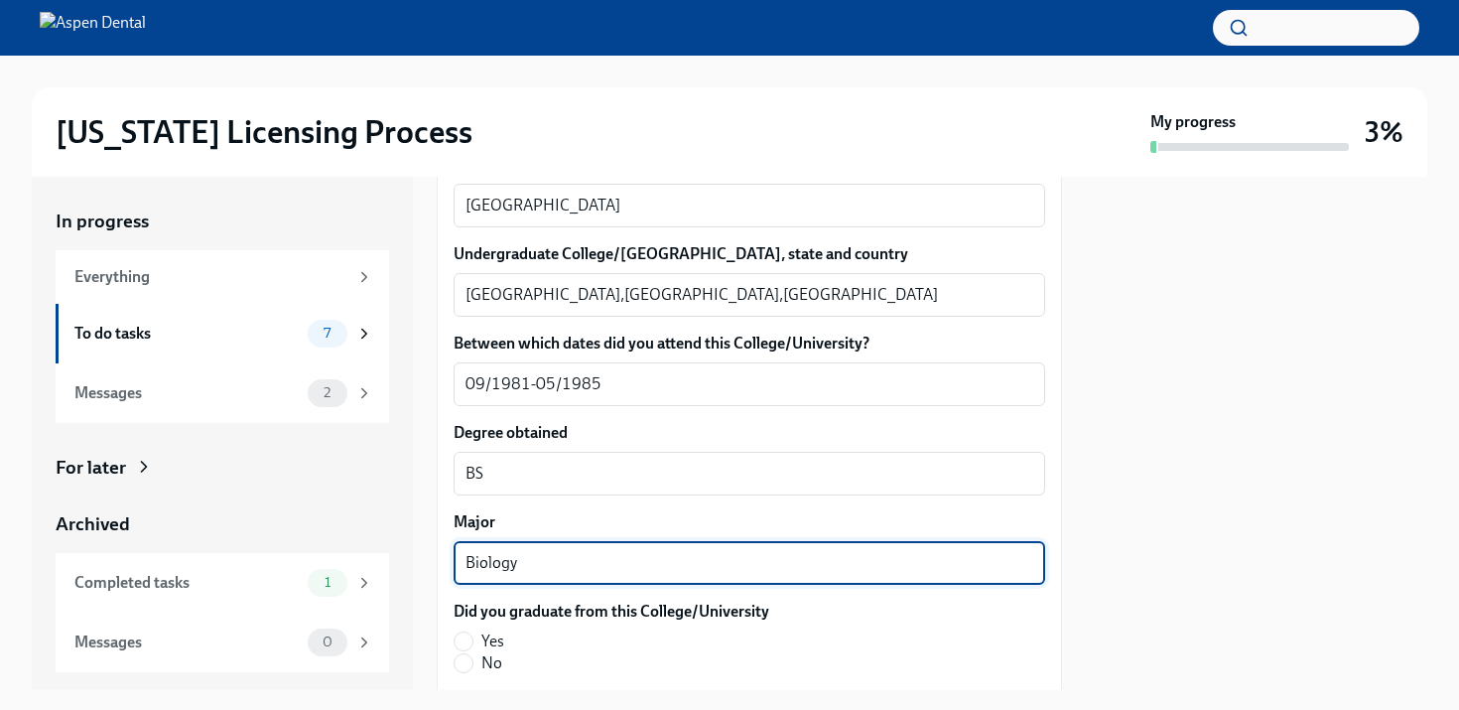
scroll to position [2071, 0]
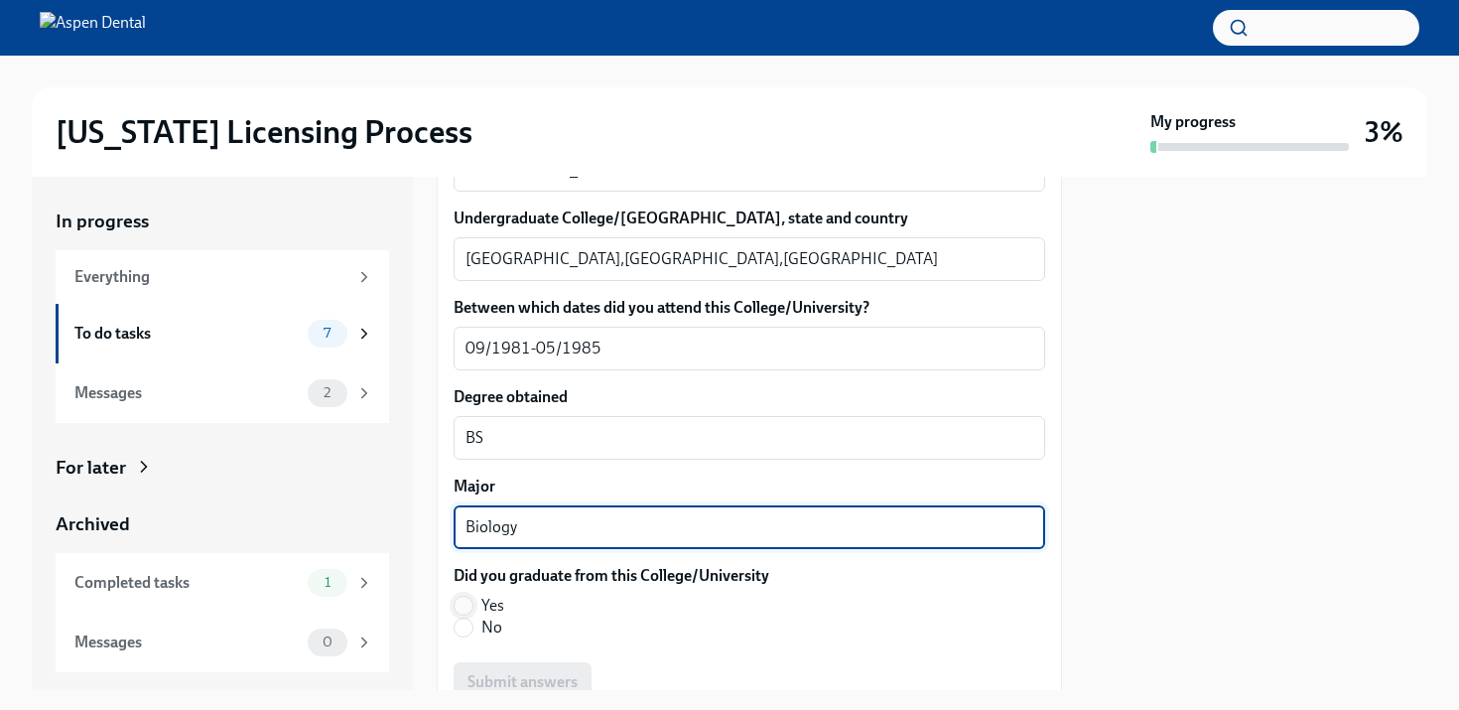
type textarea "Biology"
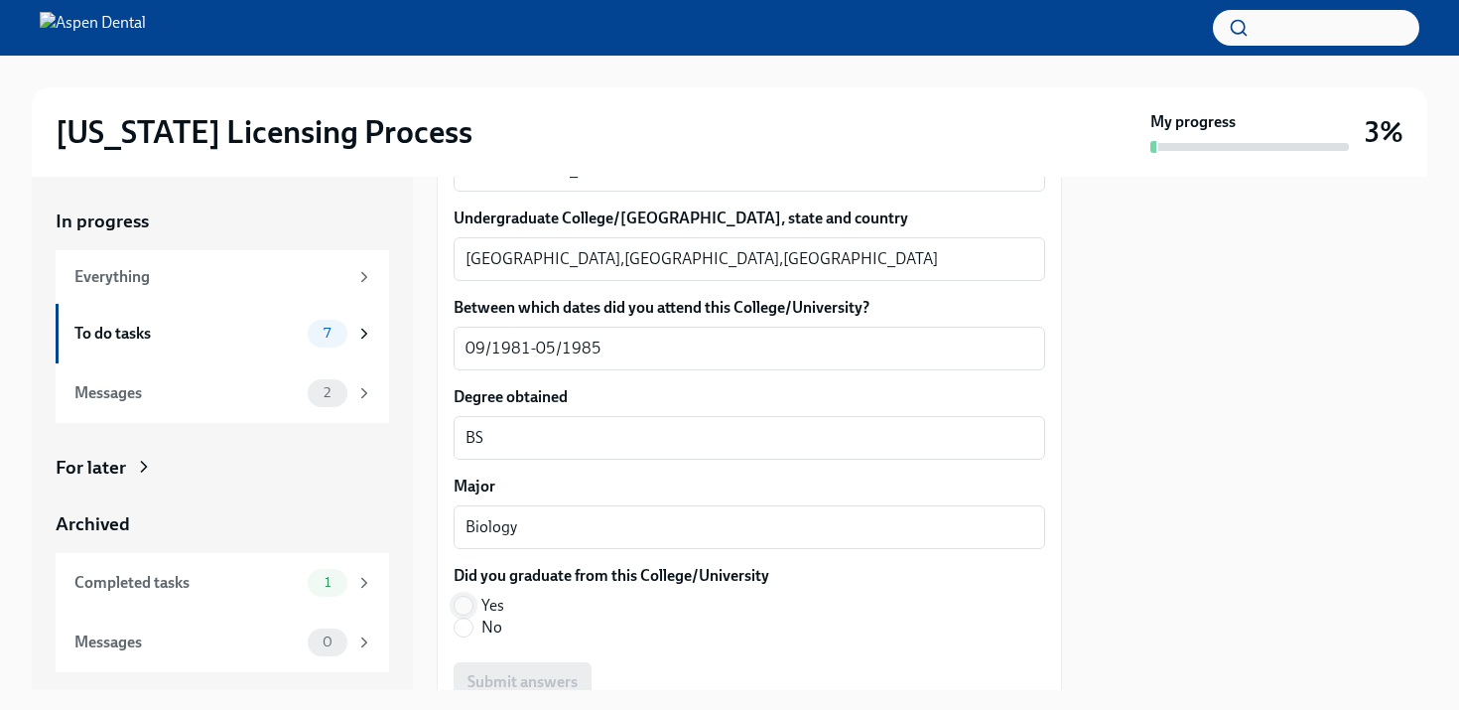
click at [463, 608] on input "Yes" at bounding box center [464, 606] width 18 height 18
radio input "true"
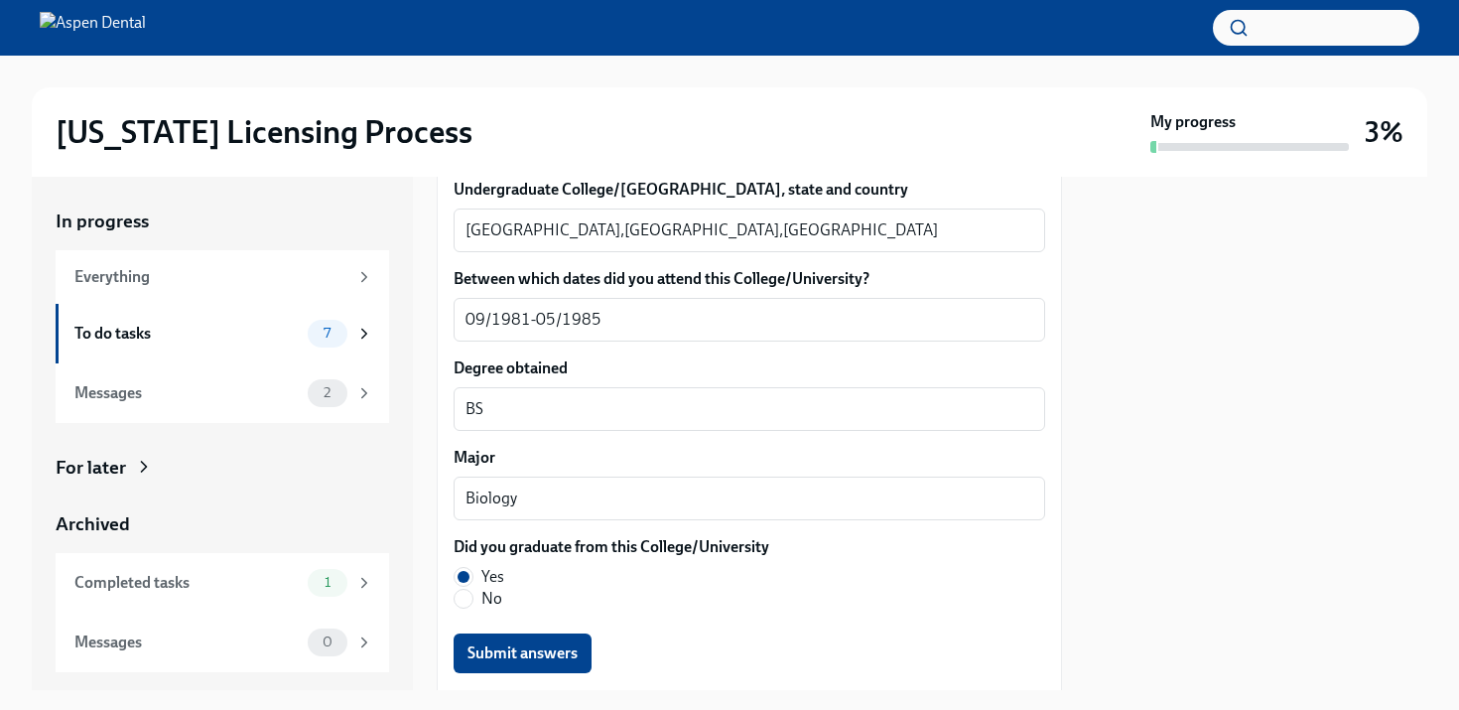
scroll to position [2101, 0]
click at [513, 648] on span "Submit answers" at bounding box center [522, 652] width 110 height 20
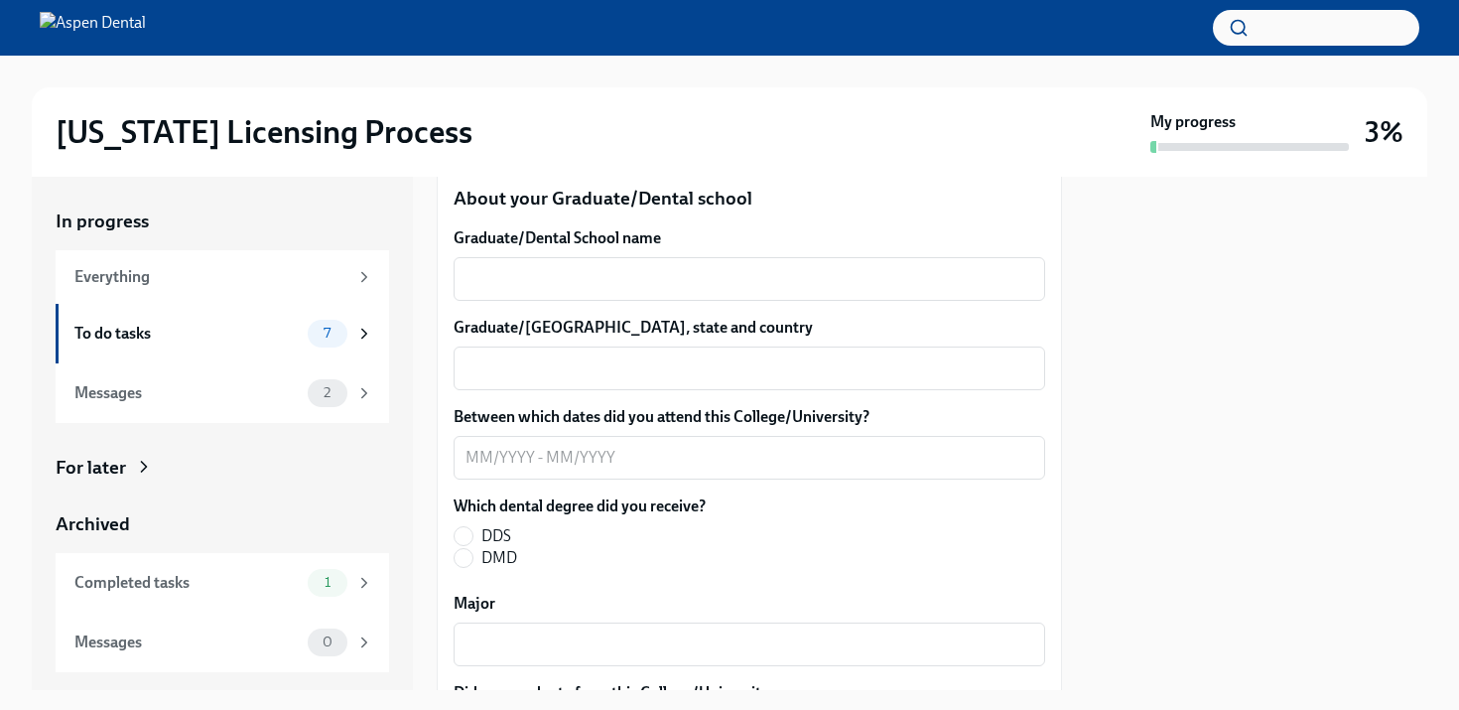
scroll to position [2607, 0]
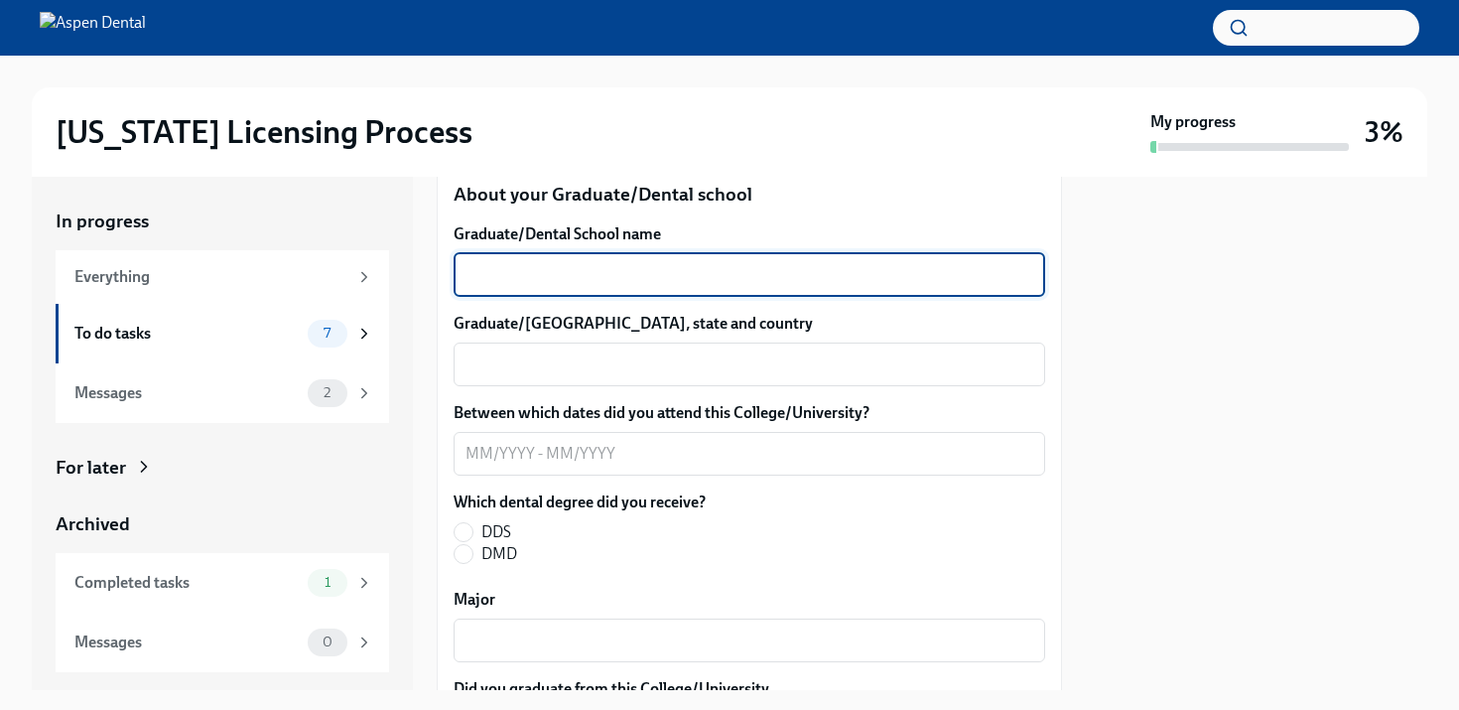
click at [604, 278] on textarea "Graduate/Dental School name" at bounding box center [750, 275] width 568 height 24
type textarea "[US_STATE][GEOGRAPHIC_DATA] College of Dentistry"
click at [541, 375] on textarea "Graduate/[GEOGRAPHIC_DATA], state and country" at bounding box center [750, 364] width 568 height 24
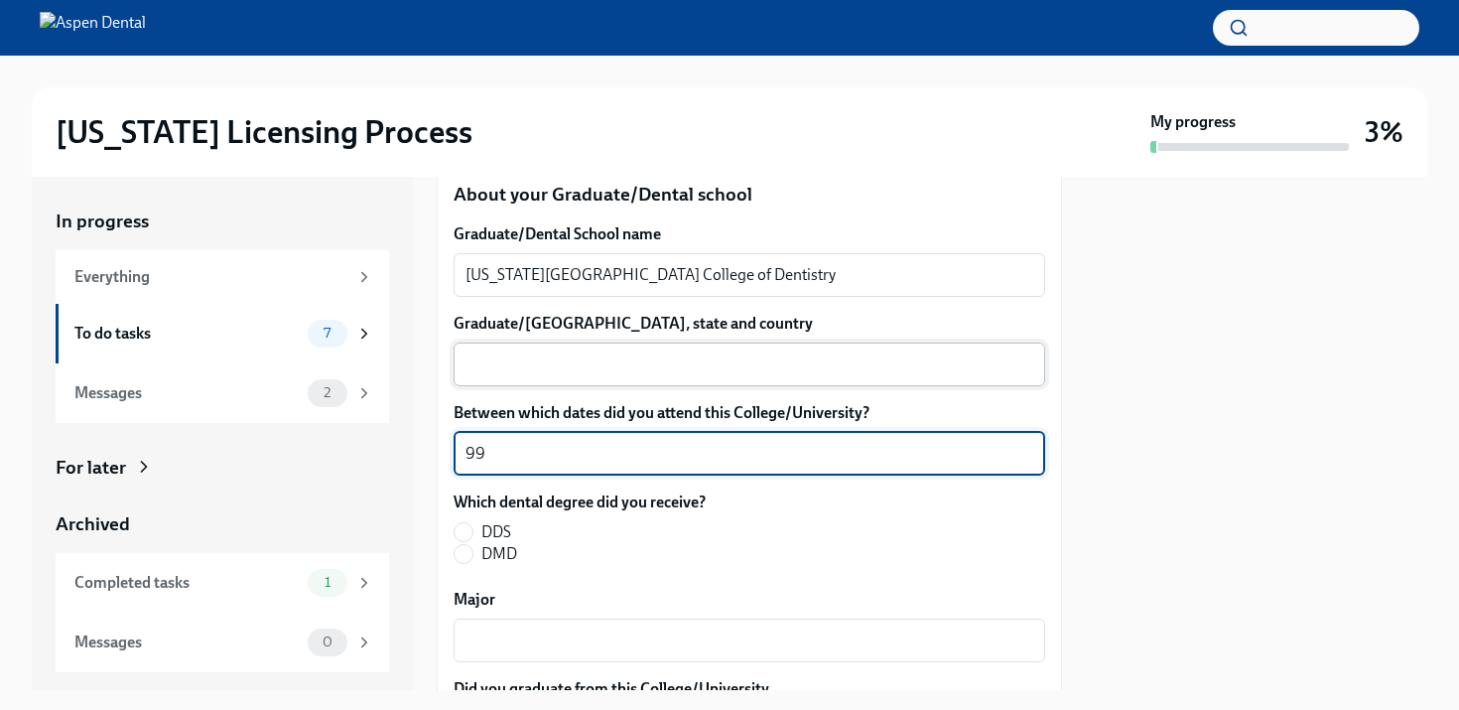
type textarea "9"
click at [523, 362] on textarea "Graduate/[GEOGRAPHIC_DATA], state and country" at bounding box center [750, 364] width 568 height 24
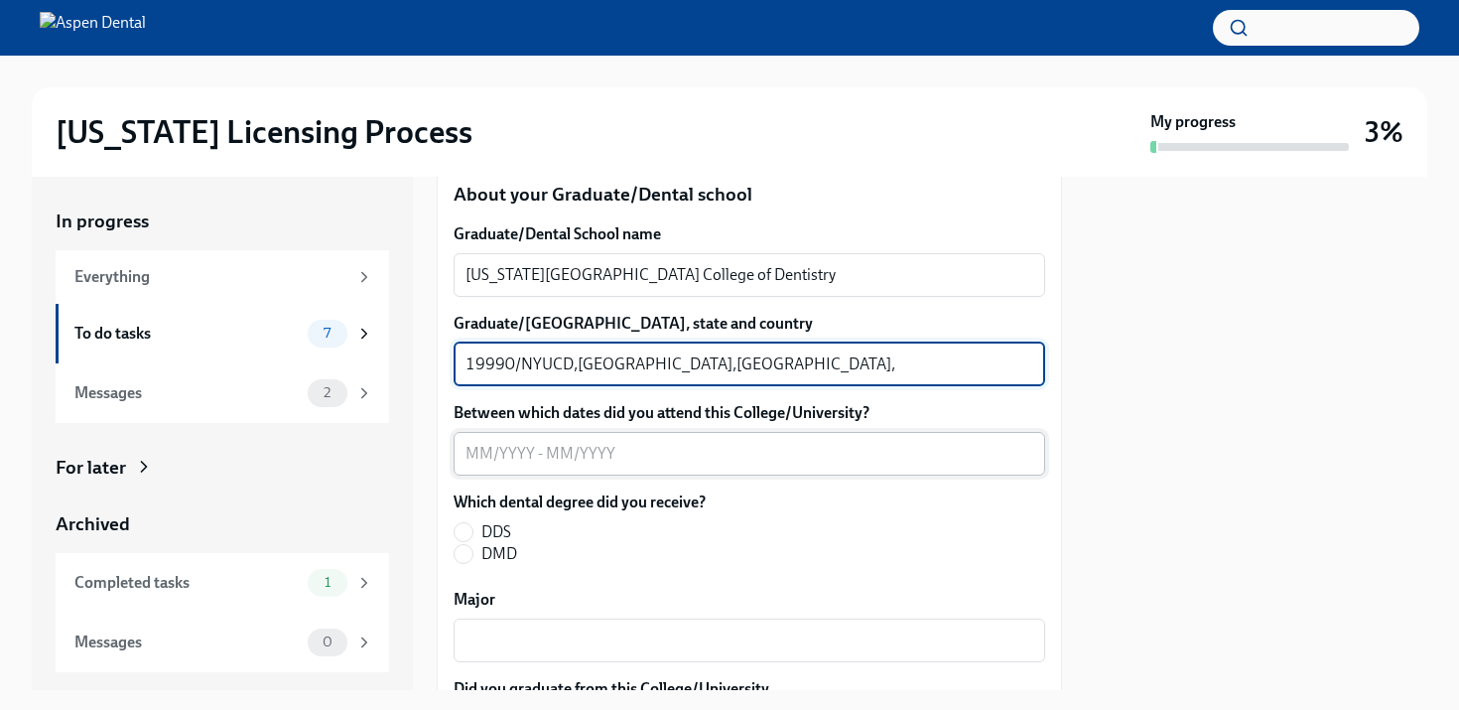
type textarea "19990/NYUCD,[GEOGRAPHIC_DATA],[GEOGRAPHIC_DATA],[GEOGRAPHIC_DATA]"
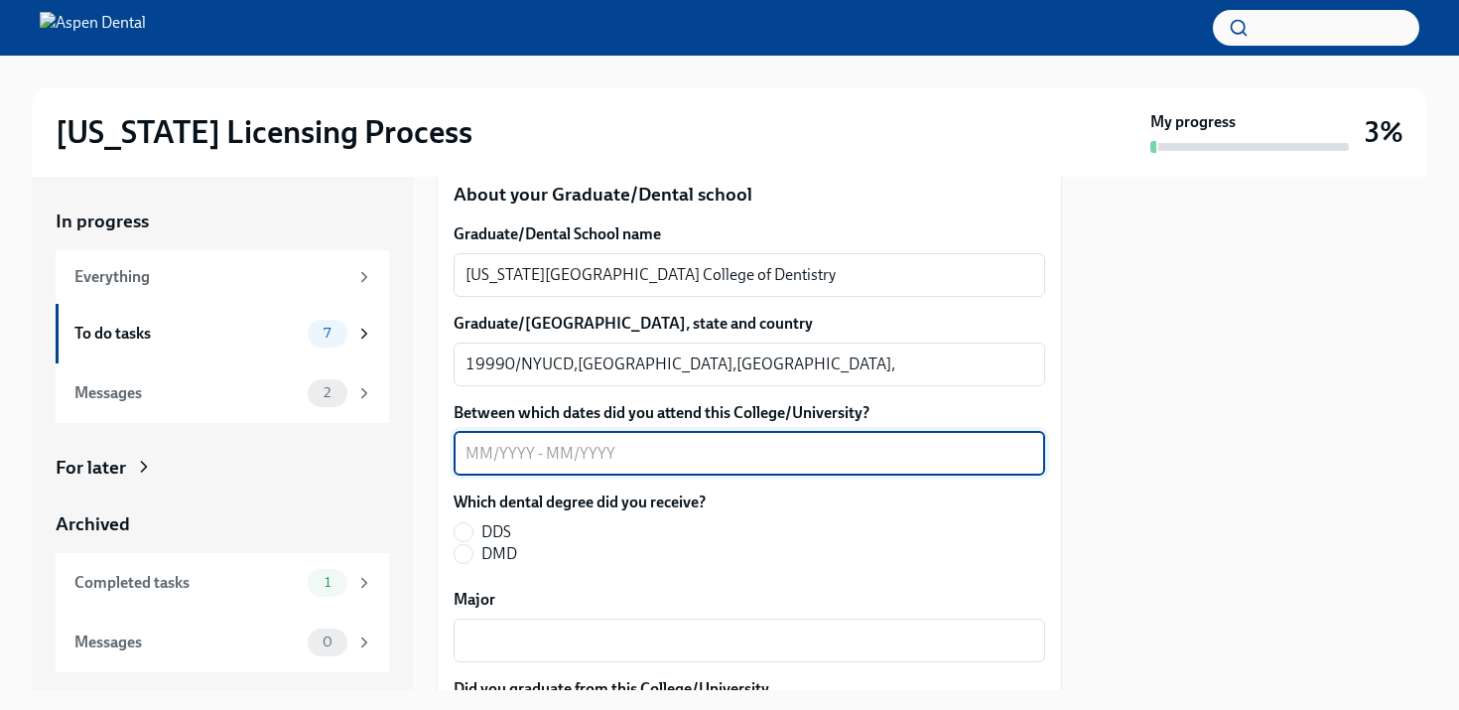
click at [500, 452] on textarea "Between which dates did you attend this College/University?" at bounding box center [750, 454] width 568 height 24
type textarea "06/1986-07/1990"
click at [462, 533] on input "DDS" at bounding box center [464, 532] width 18 height 18
radio input "true"
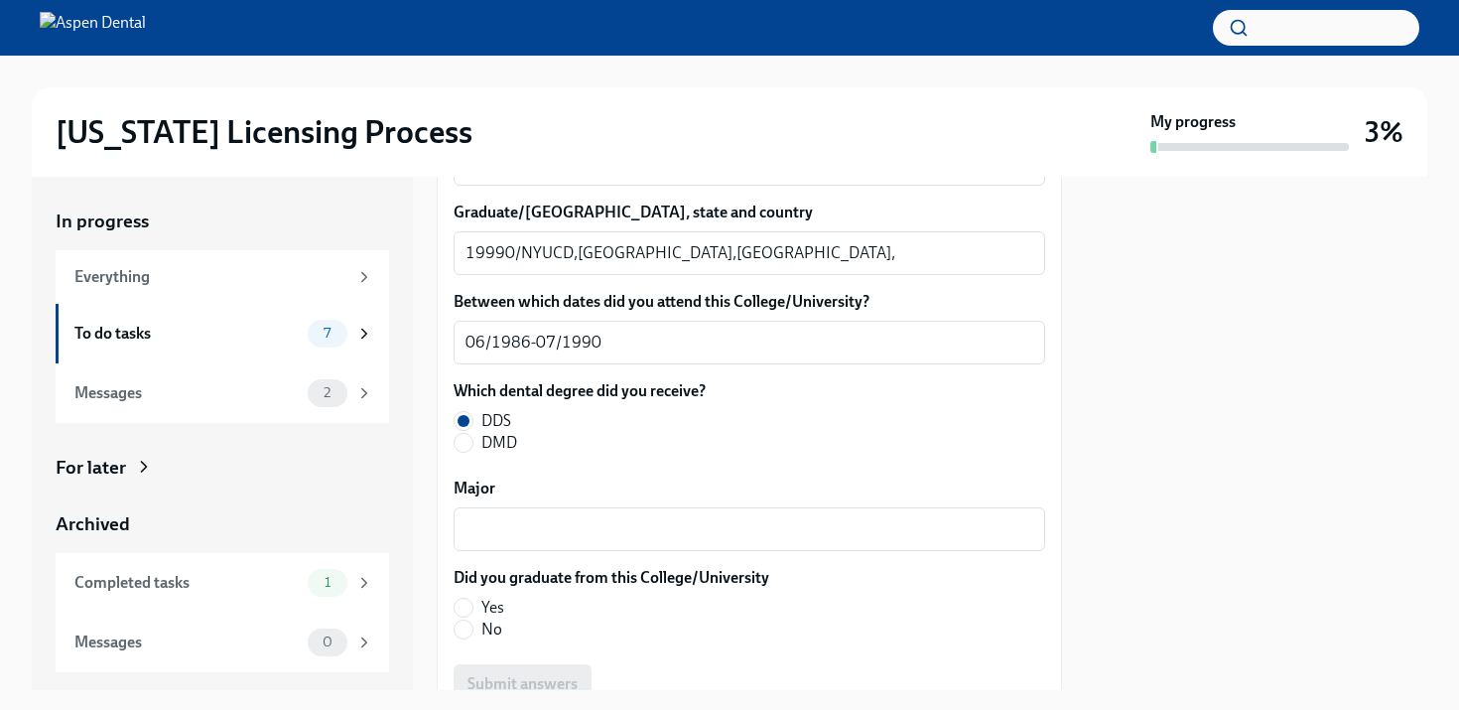
scroll to position [2736, 0]
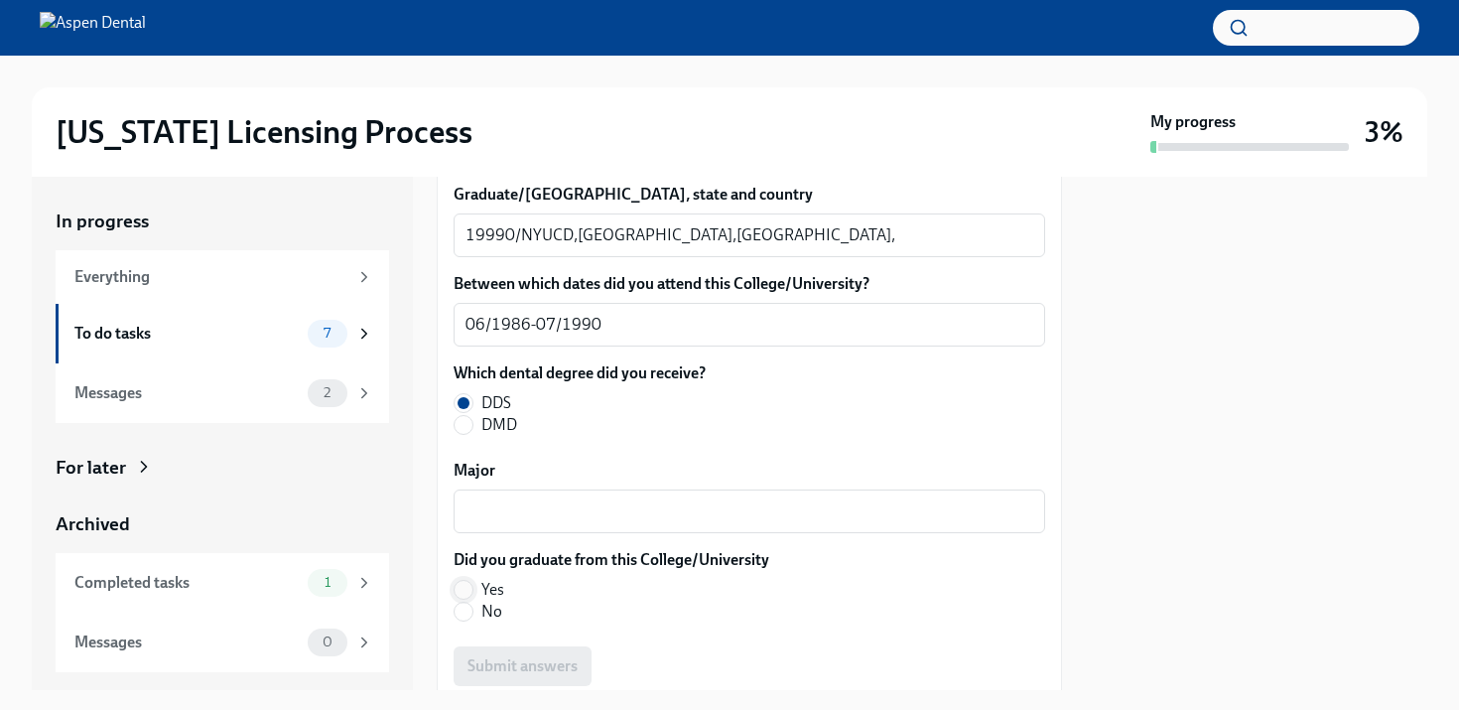
click at [466, 594] on input "Yes" at bounding box center [464, 590] width 18 height 18
radio input "true"
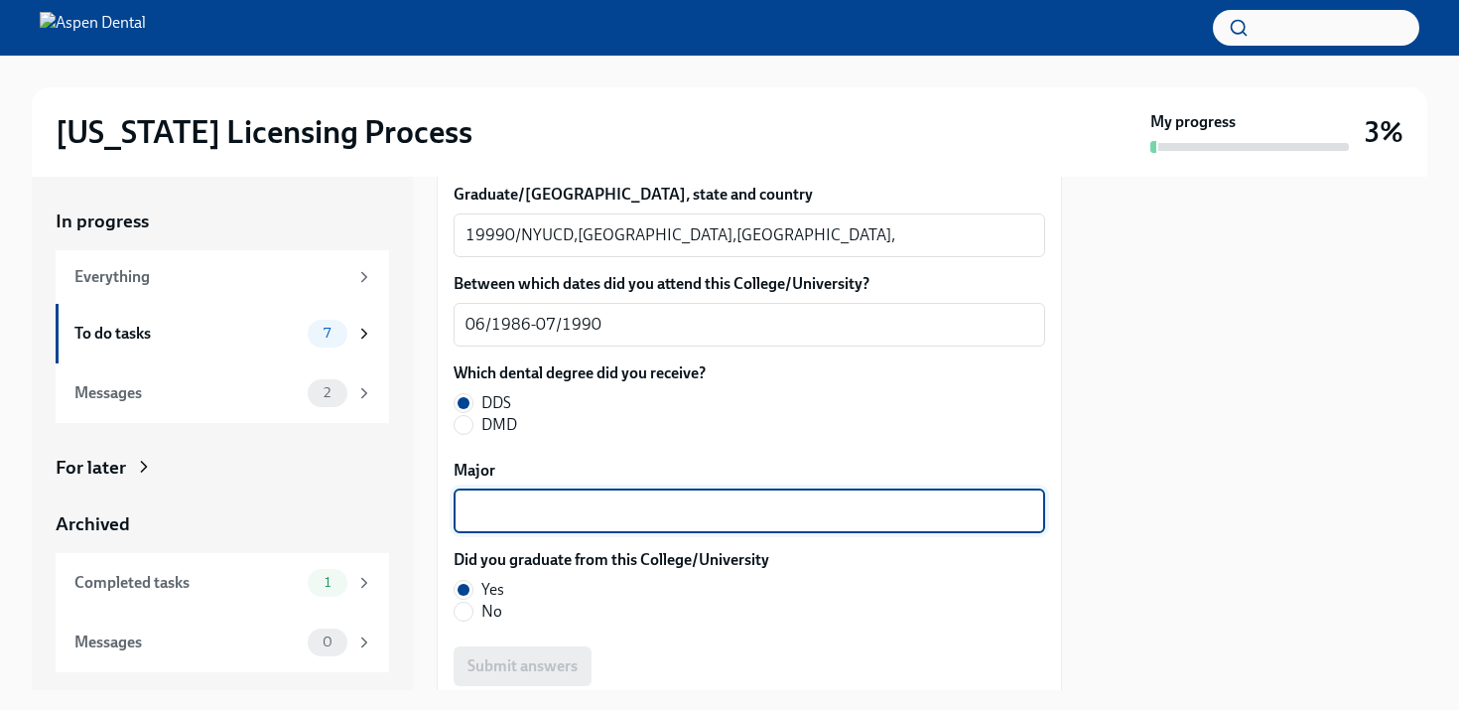
click at [559, 514] on textarea "Major" at bounding box center [750, 511] width 568 height 24
type textarea "D"
type textarea "Dentistry"
click at [509, 672] on span "Submit answers" at bounding box center [522, 666] width 110 height 20
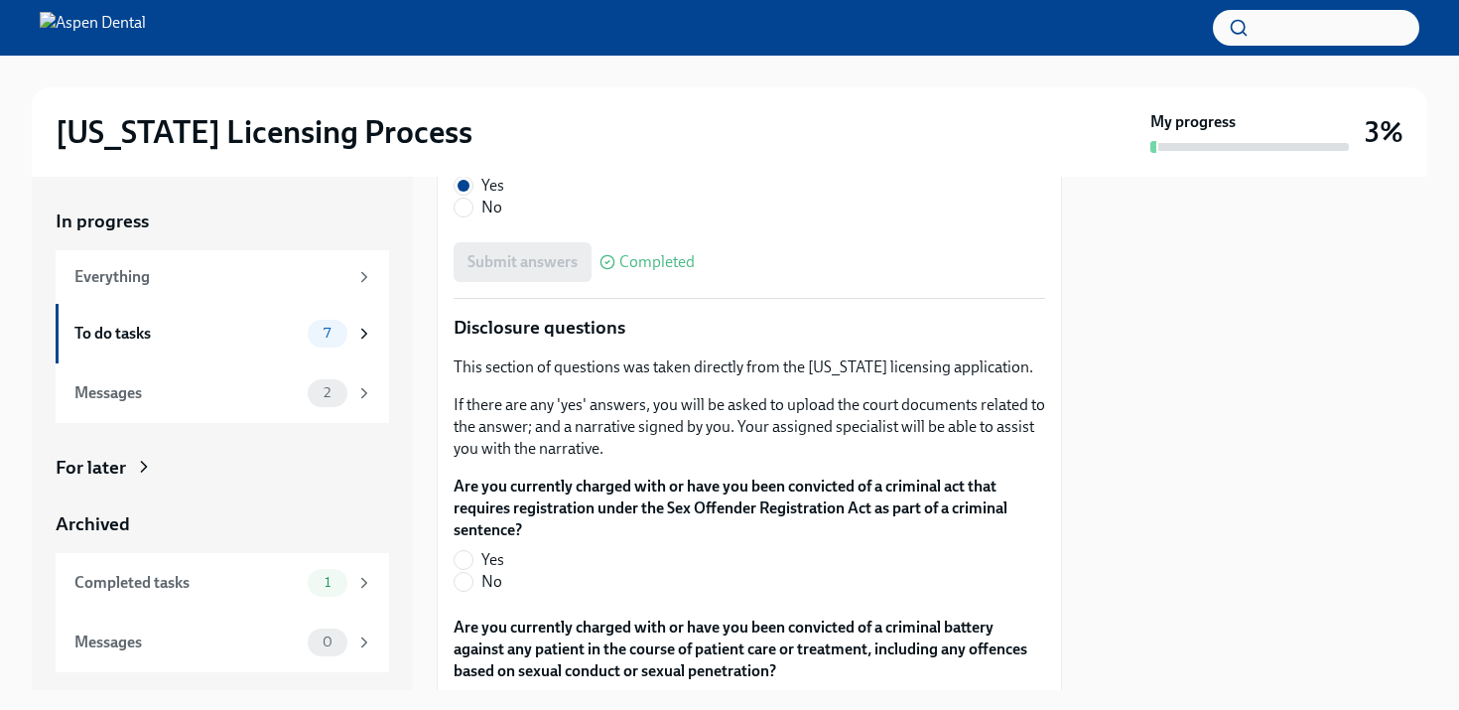
scroll to position [3161, 0]
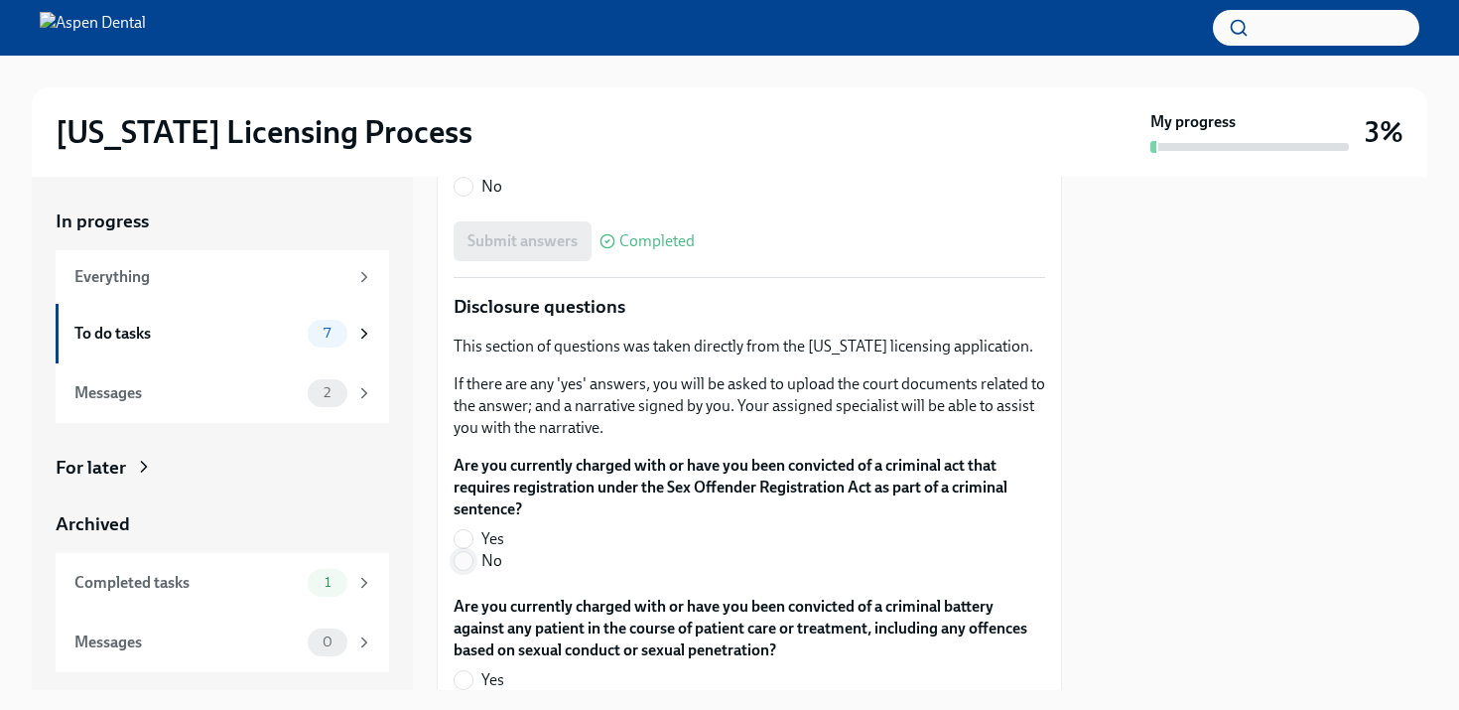
click at [465, 562] on input "No" at bounding box center [464, 561] width 18 height 18
radio input "true"
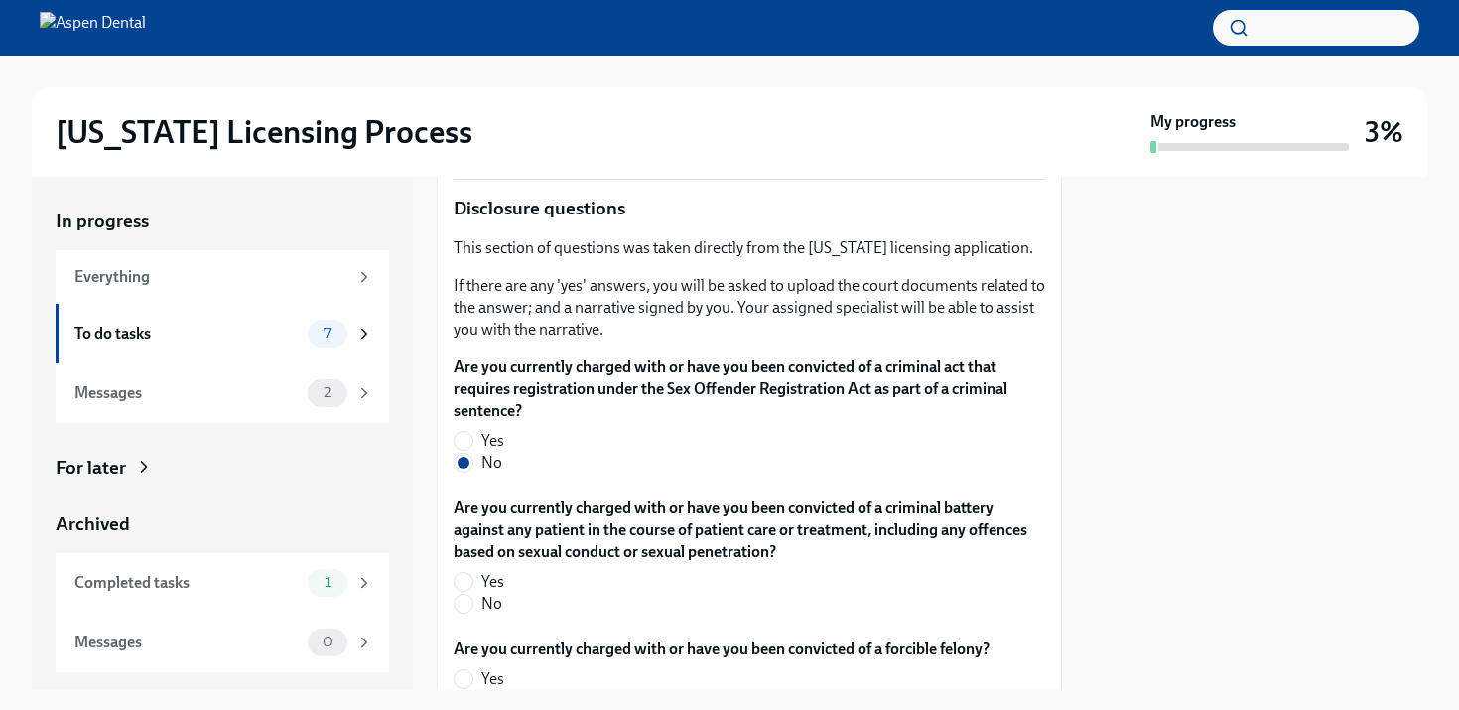
scroll to position [3272, 0]
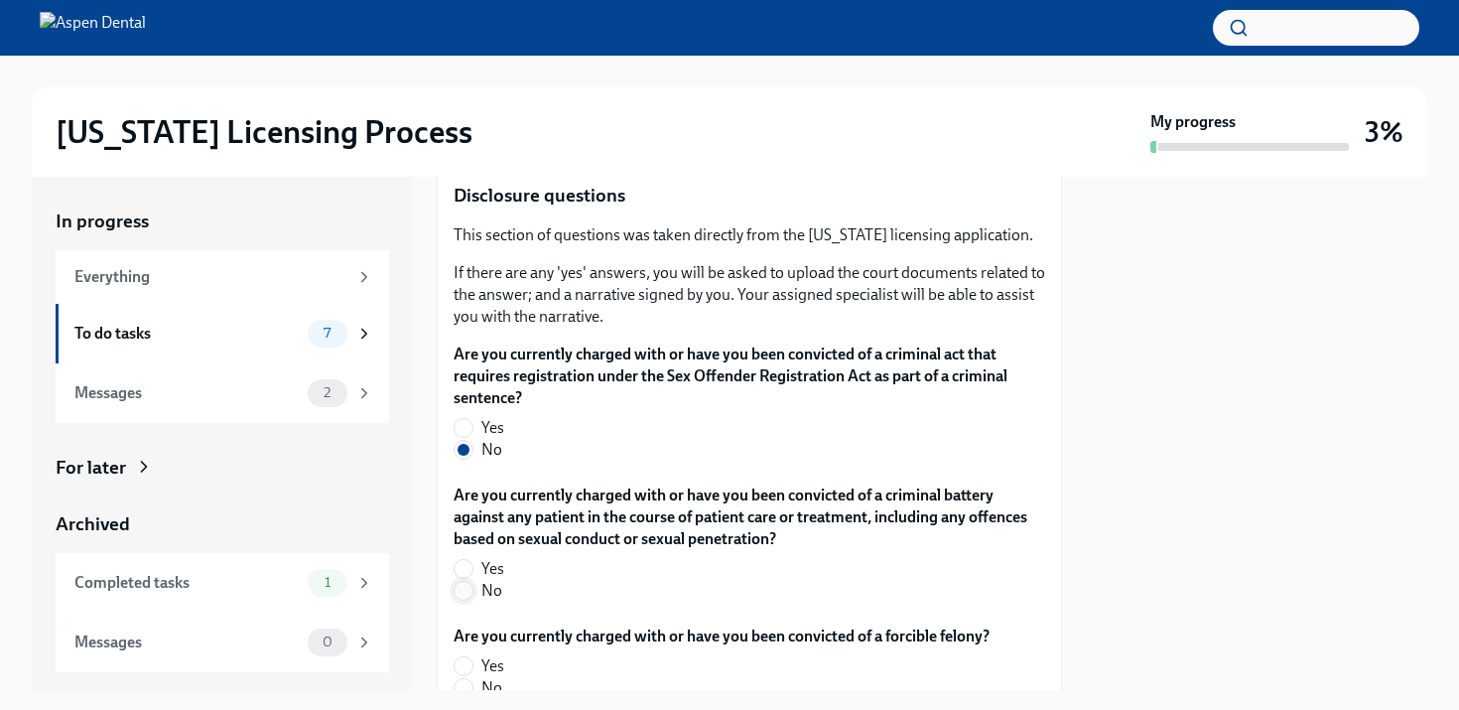
click at [466, 593] on input "No" at bounding box center [464, 591] width 18 height 18
radio input "true"
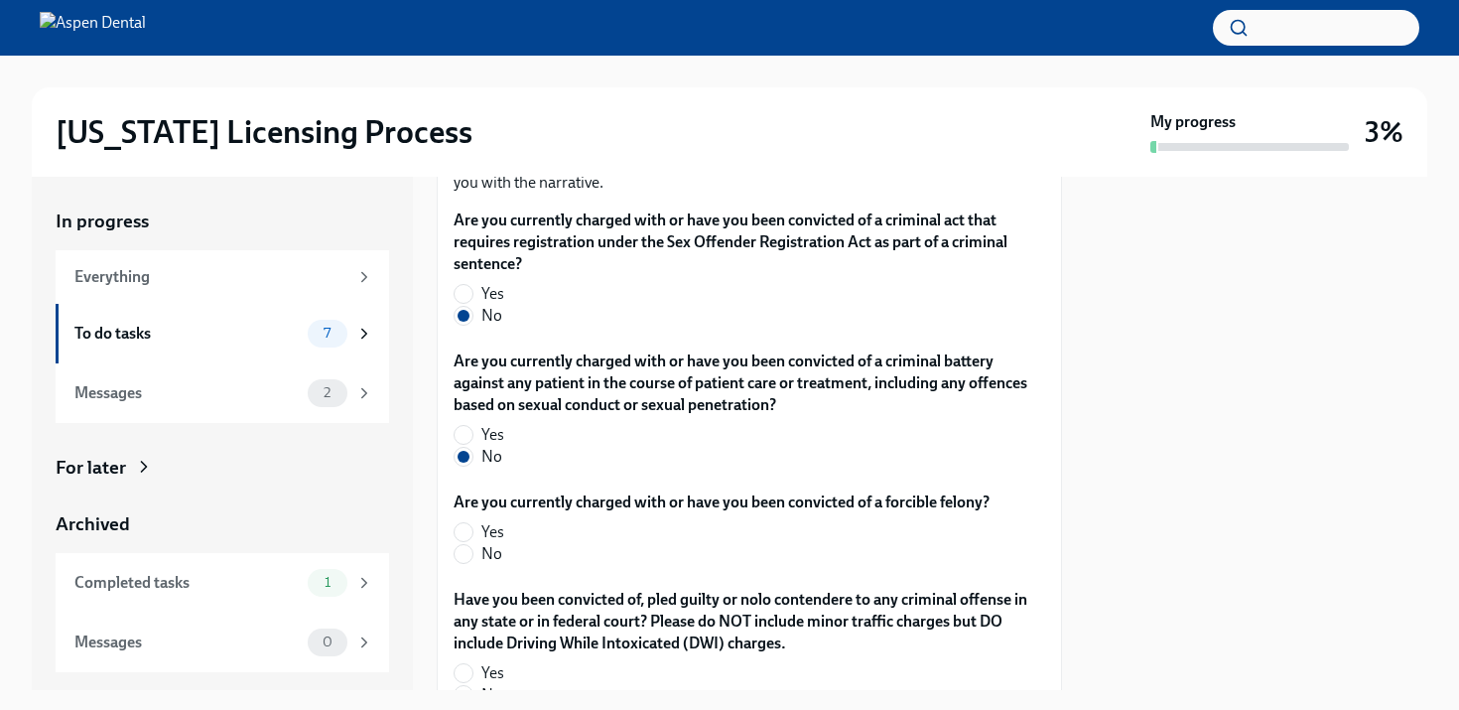
scroll to position [3412, 0]
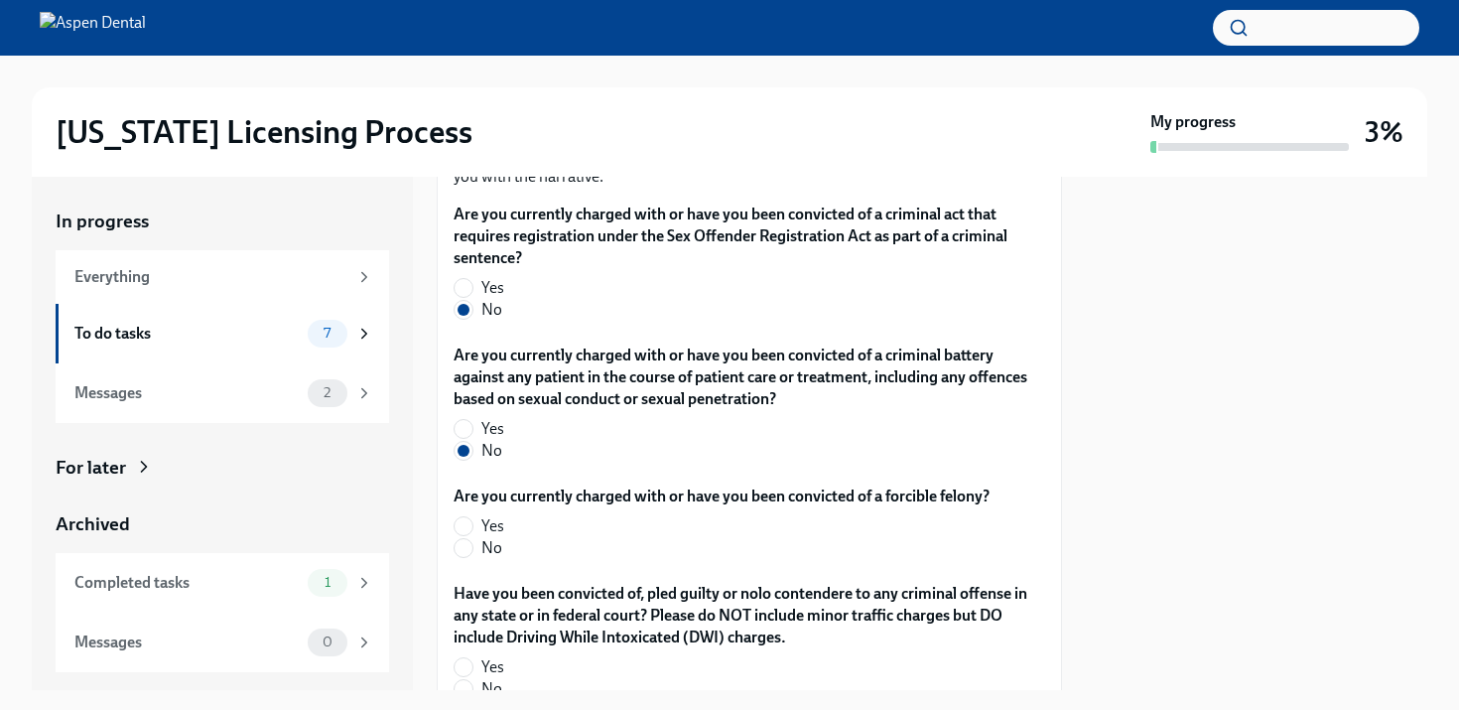
click at [462, 557] on label "No" at bounding box center [714, 548] width 520 height 22
click at [462, 557] on input "No" at bounding box center [464, 548] width 18 height 18
radio input "true"
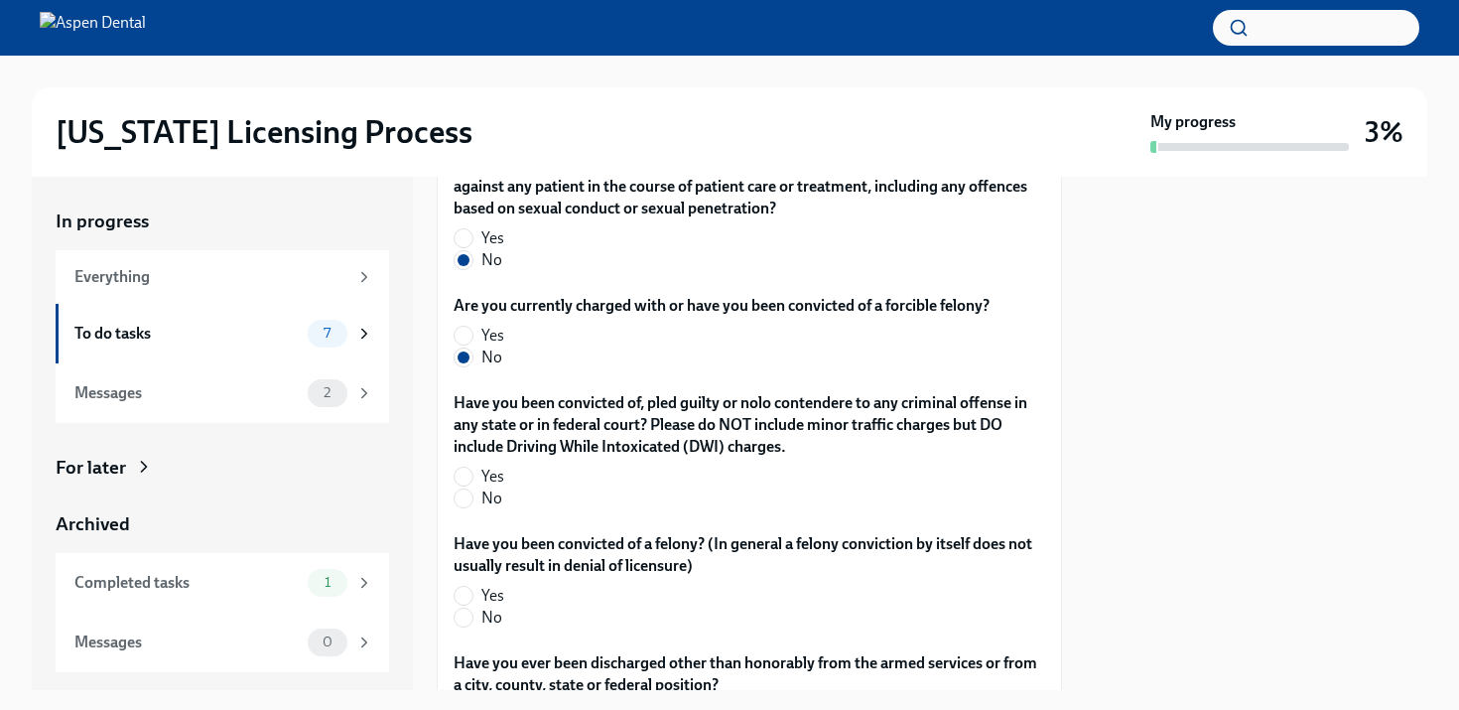
scroll to position [3609, 0]
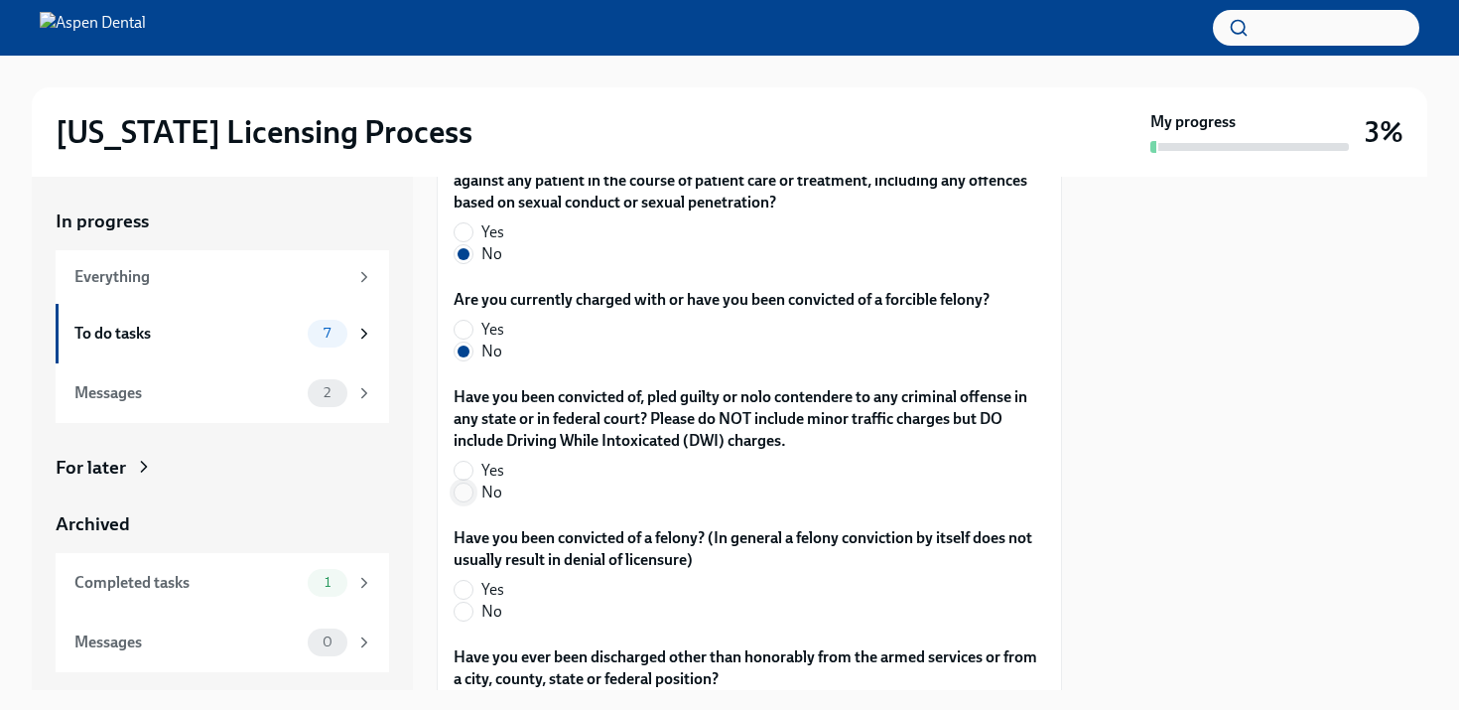
click at [467, 495] on input "No" at bounding box center [464, 492] width 18 height 18
radio input "true"
click at [463, 614] on input "No" at bounding box center [464, 611] width 18 height 18
radio input "true"
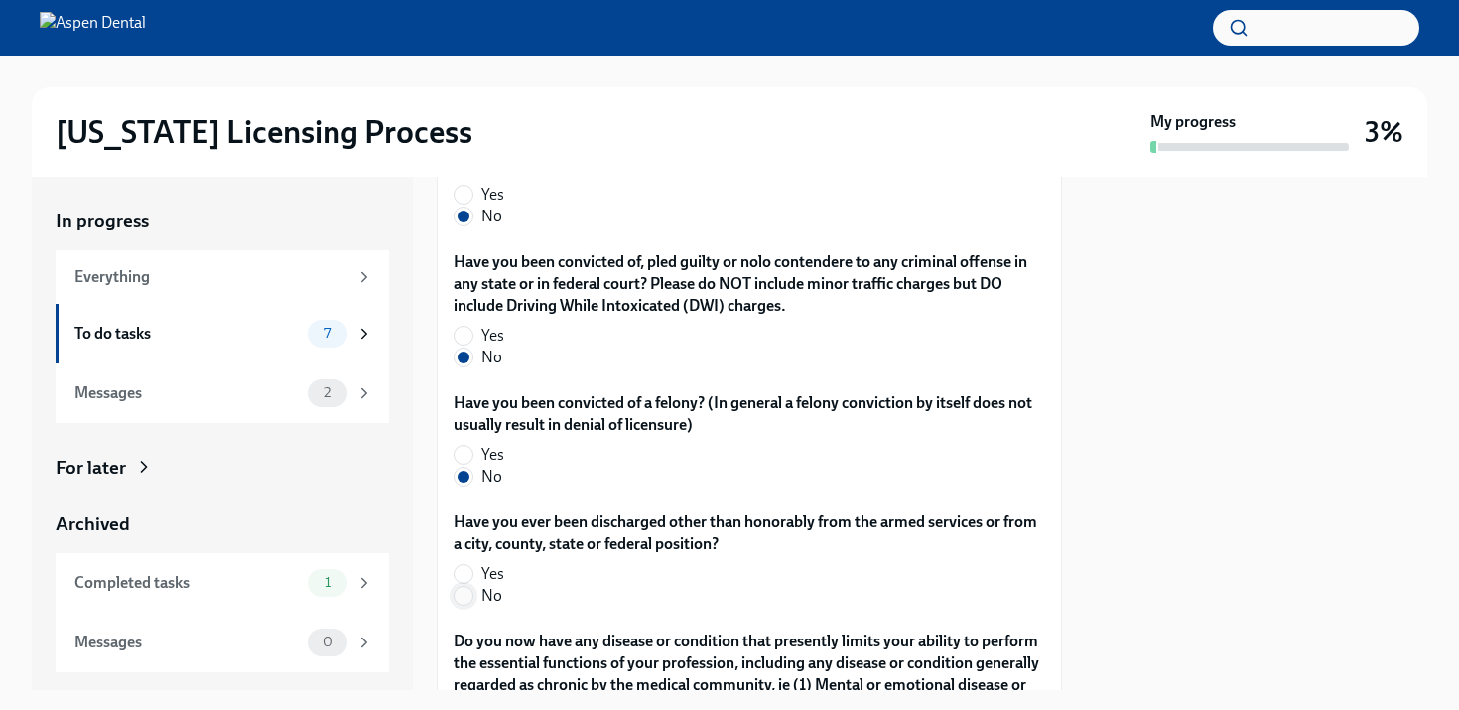
click at [468, 595] on input "No" at bounding box center [464, 596] width 18 height 18
radio input "true"
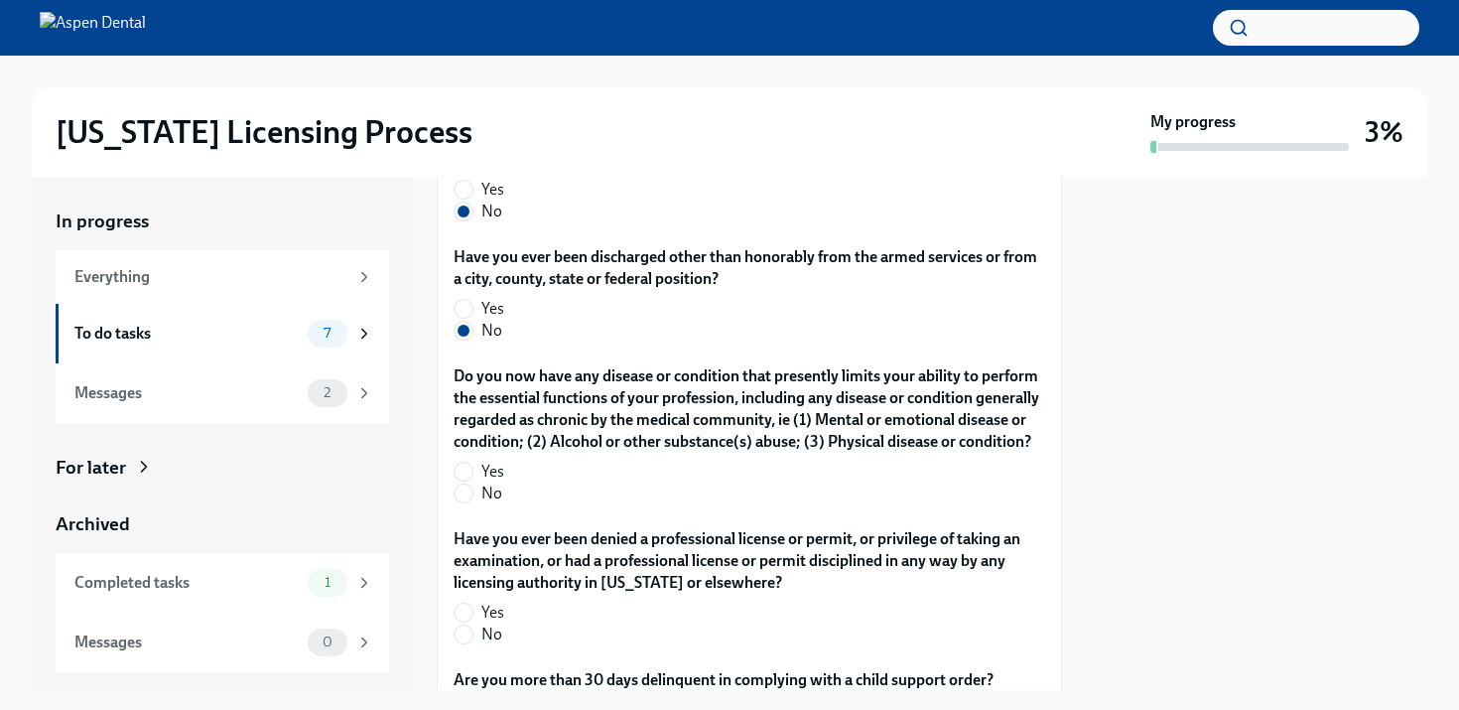
scroll to position [4011, 0]
click at [464, 500] on input "No" at bounding box center [464, 491] width 18 height 18
radio input "true"
click at [463, 641] on input "No" at bounding box center [464, 632] width 18 height 18
radio input "true"
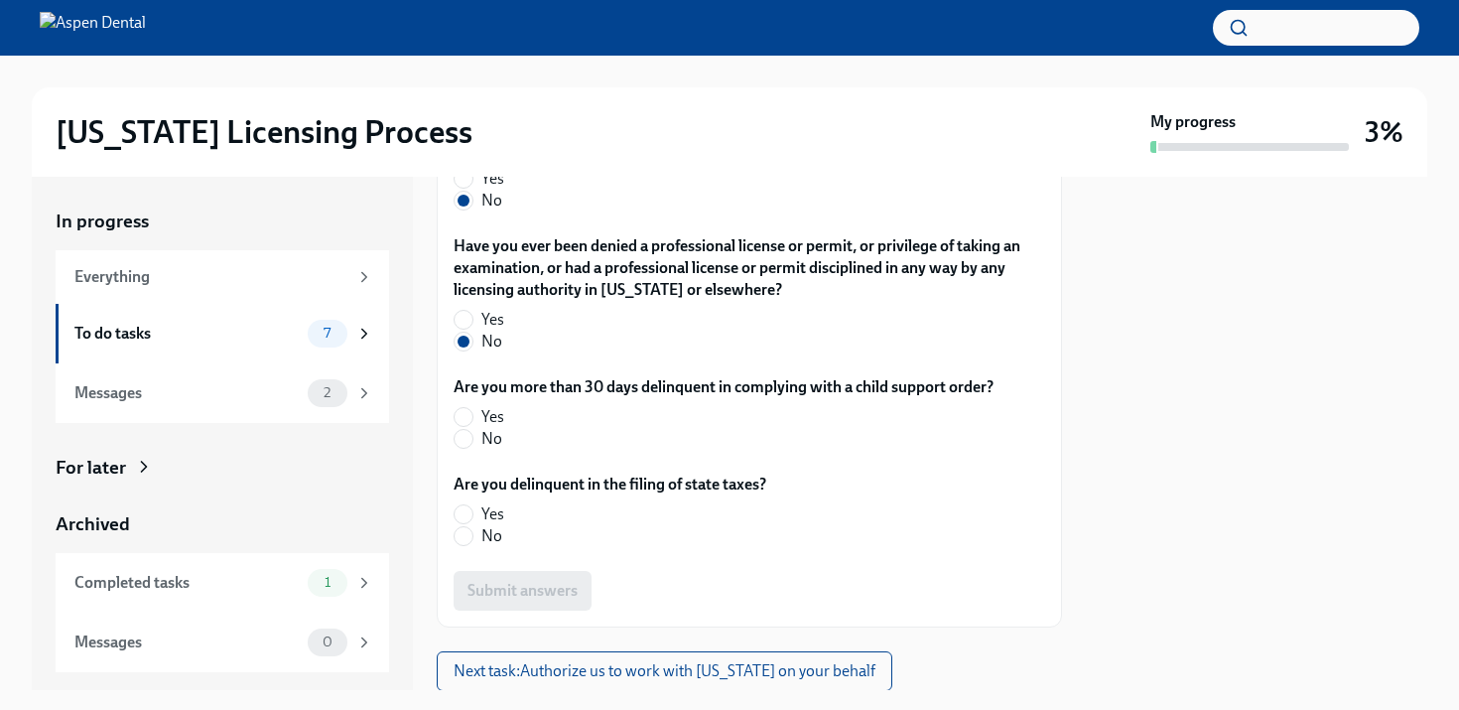
scroll to position [4312, 0]
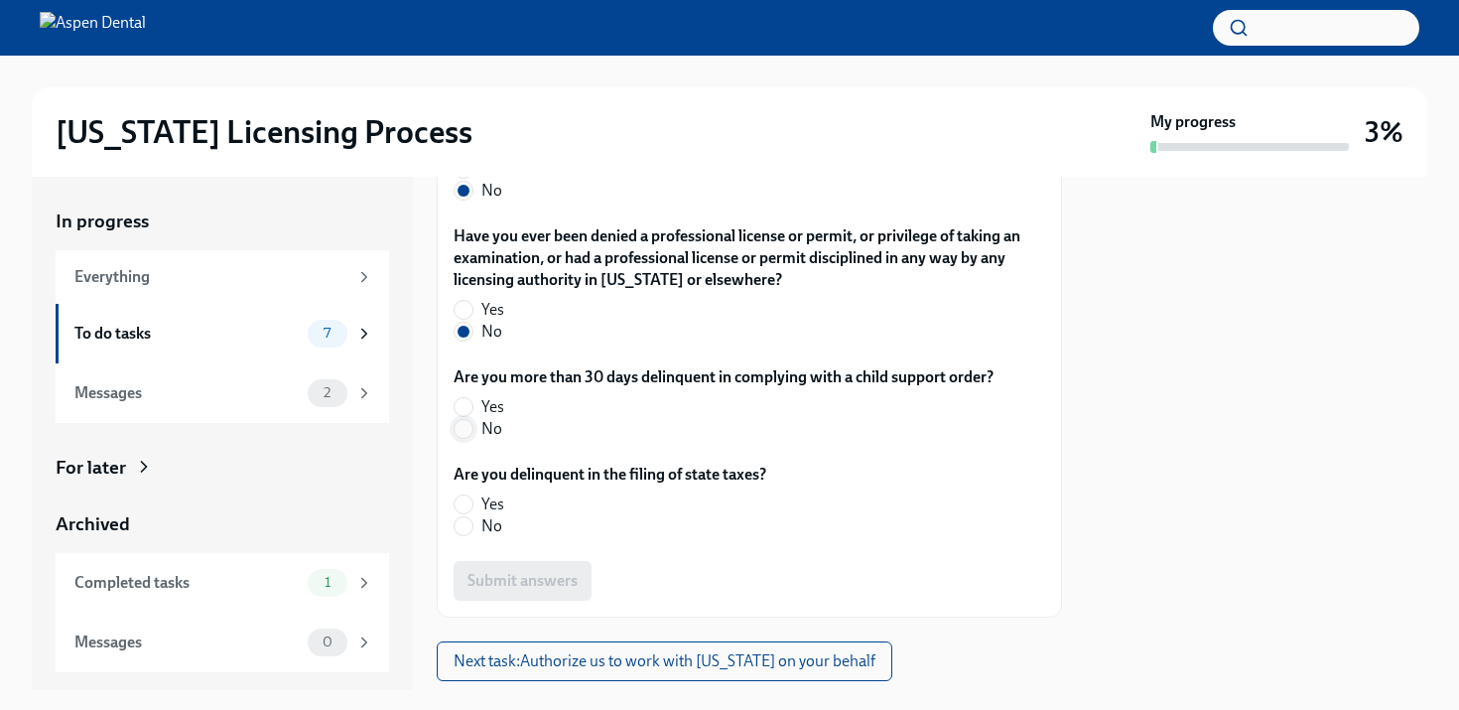
click at [461, 438] on input "No" at bounding box center [464, 429] width 18 height 18
radio input "true"
click at [471, 535] on input "No" at bounding box center [464, 526] width 18 height 18
radio input "true"
click at [517, 591] on span "Submit answers" at bounding box center [522, 581] width 110 height 20
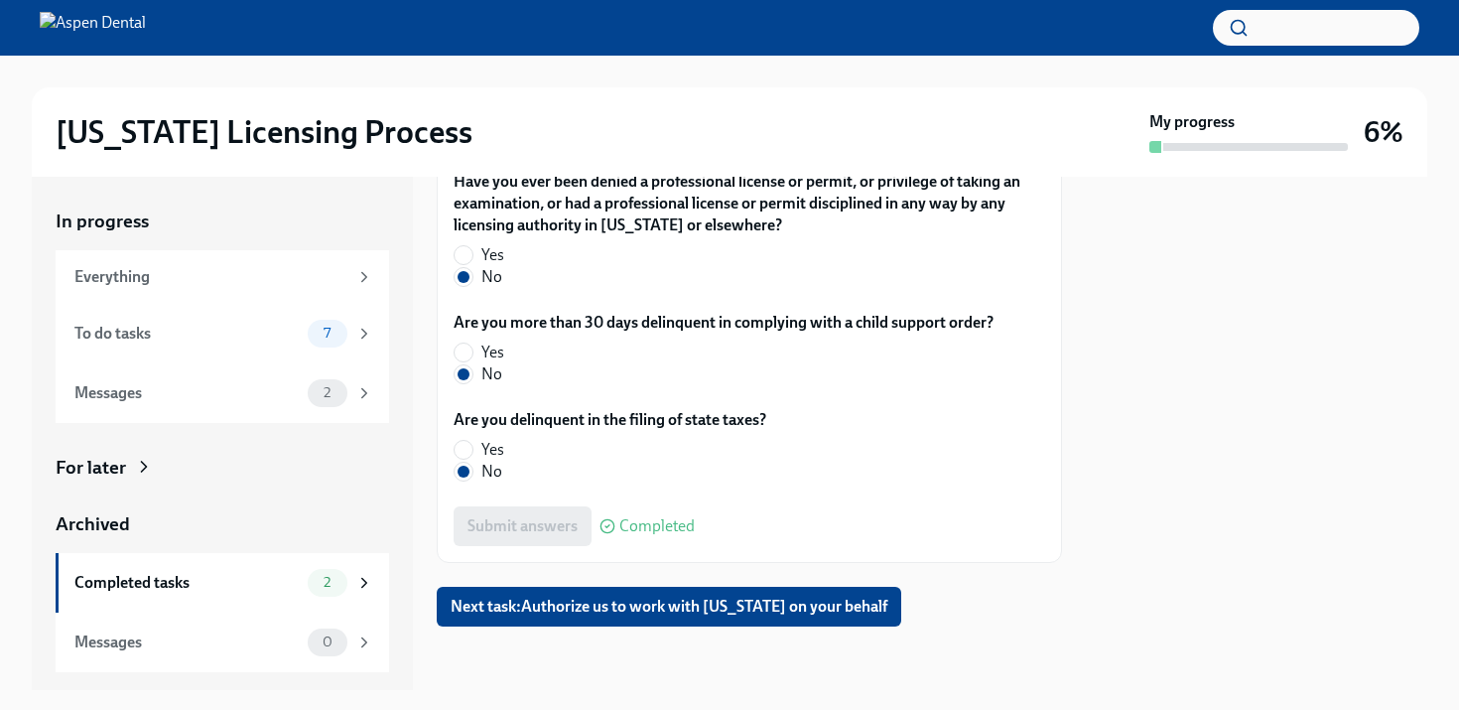
scroll to position [4388, 0]
click at [561, 603] on span "Next task : Authorize us to work with [US_STATE] on your behalf" at bounding box center [669, 607] width 437 height 20
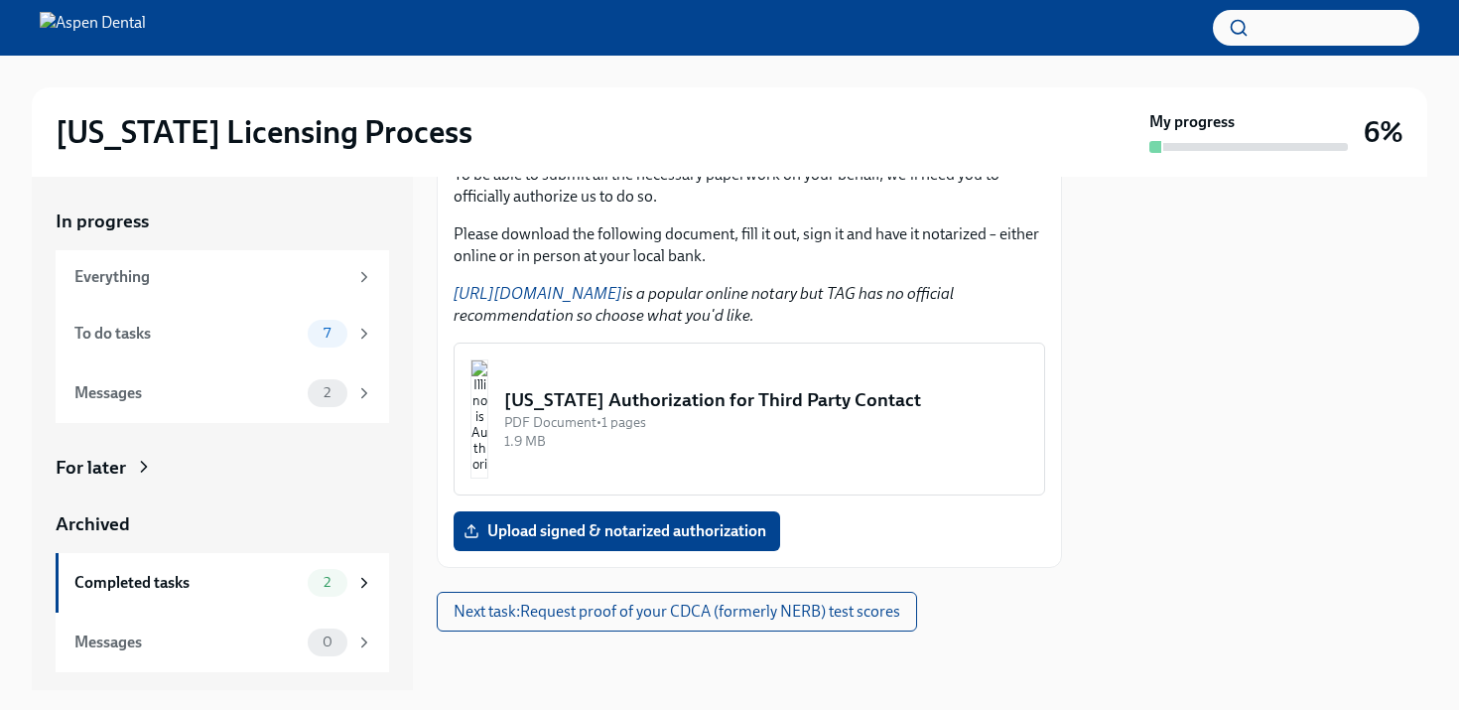
scroll to position [317, 0]
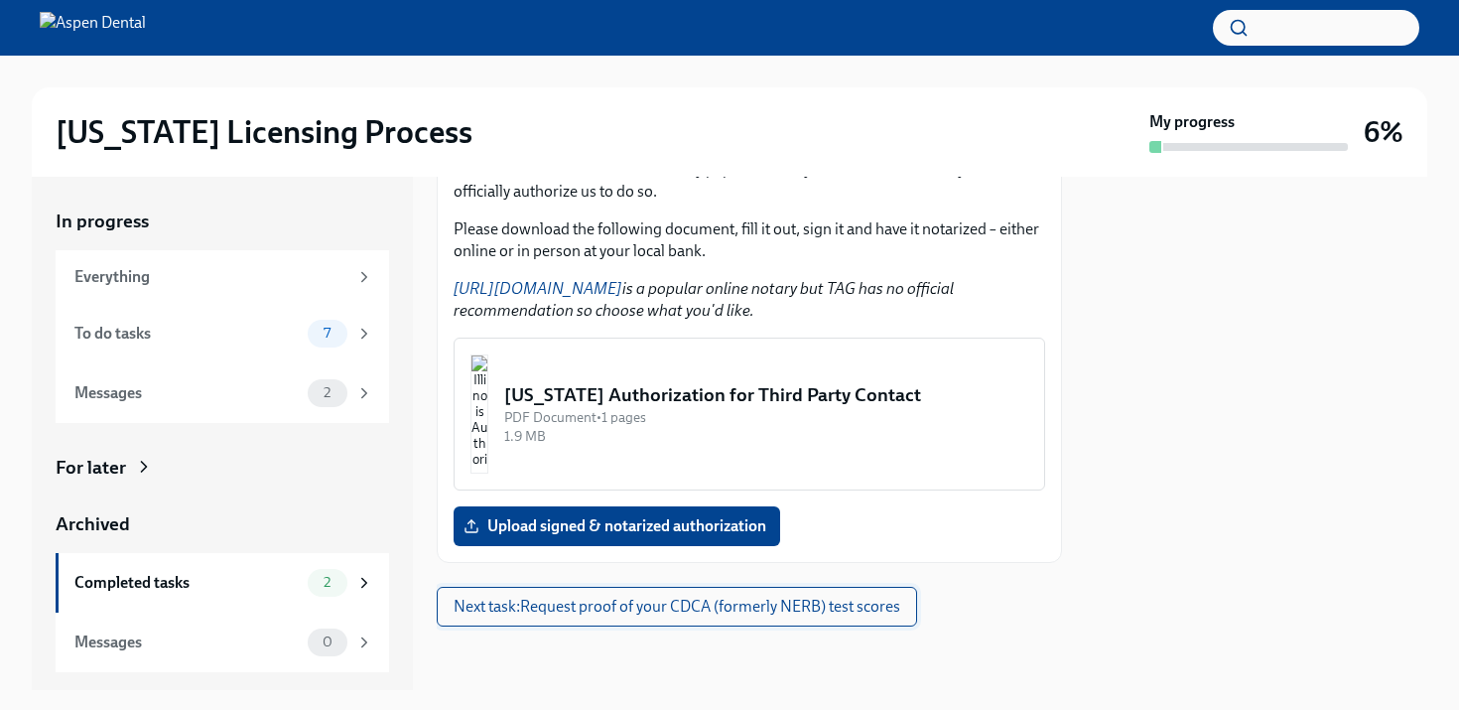
click at [650, 607] on span "Next task : Request proof of your CDCA (formerly NERB) test scores" at bounding box center [677, 607] width 447 height 20
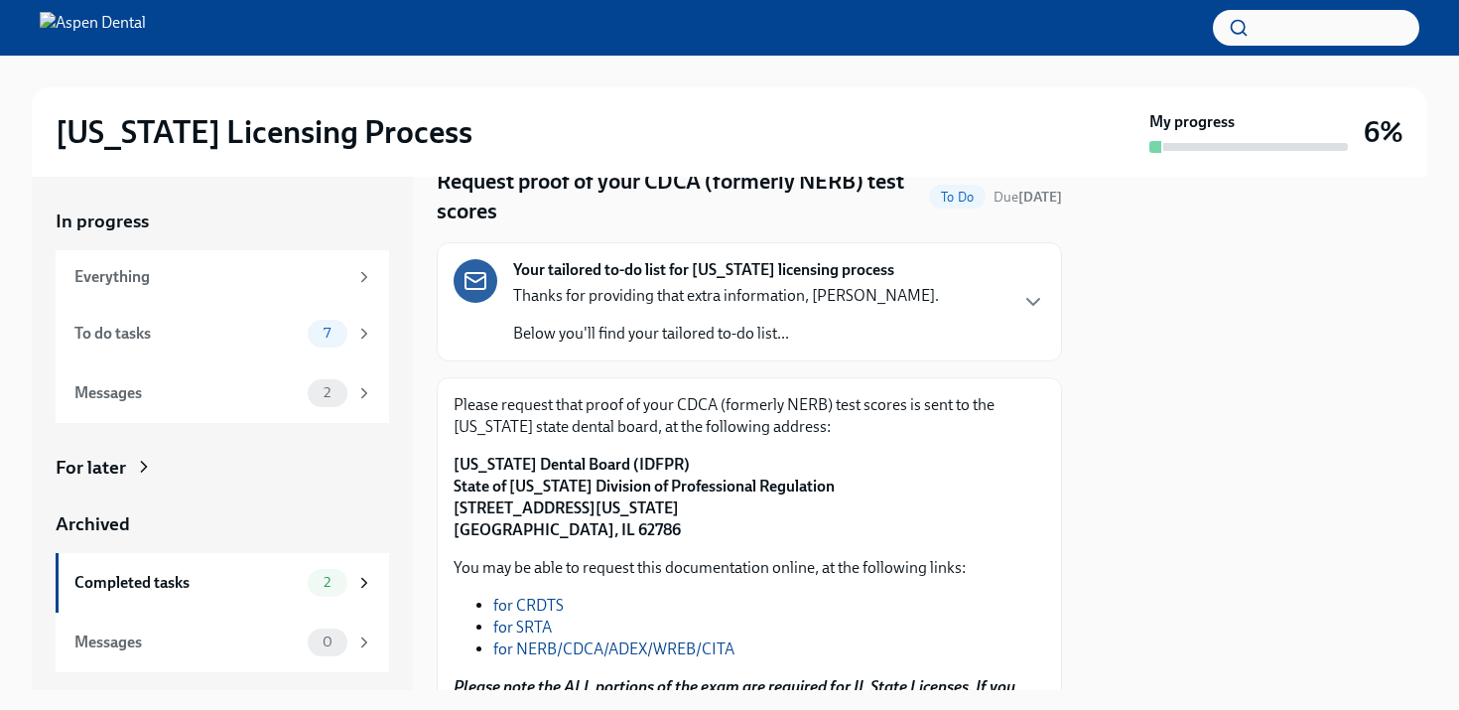
scroll to position [26, 0]
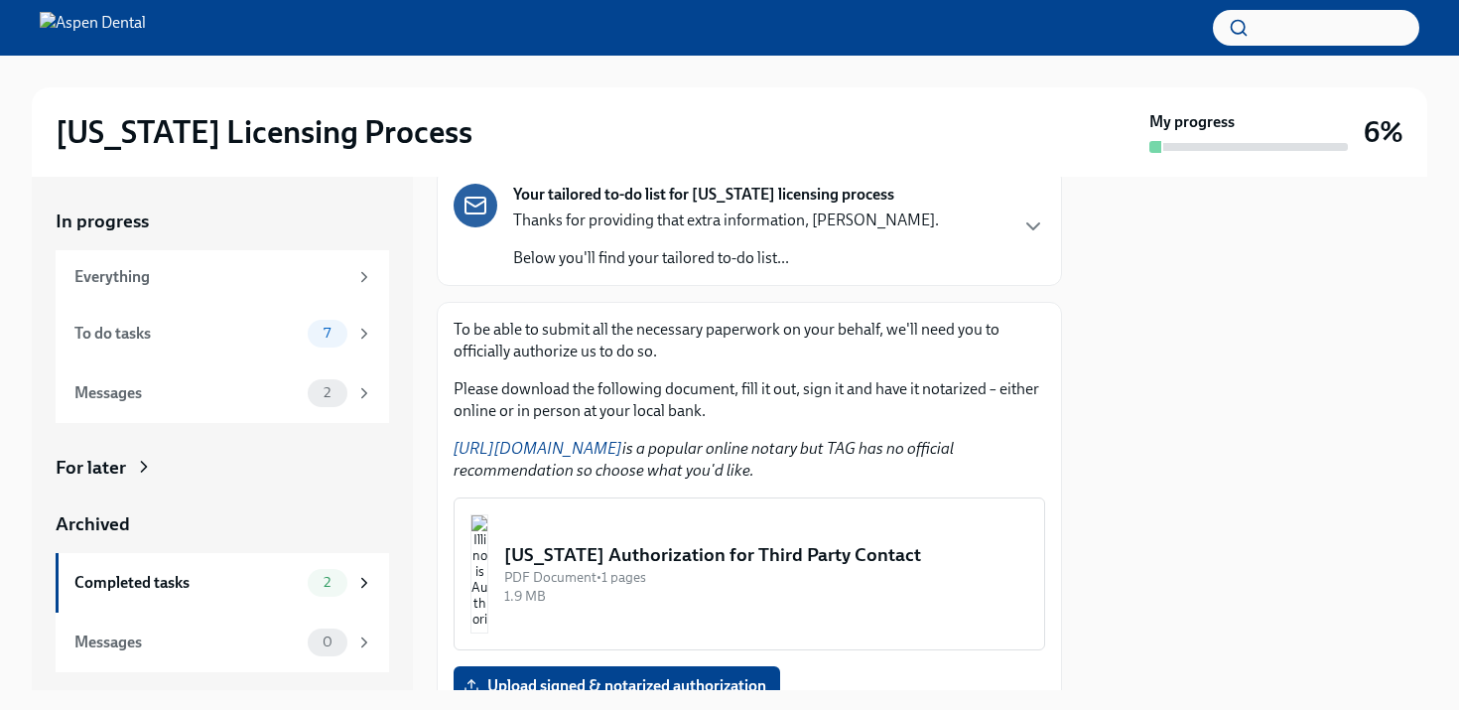
scroll to position [182, 0]
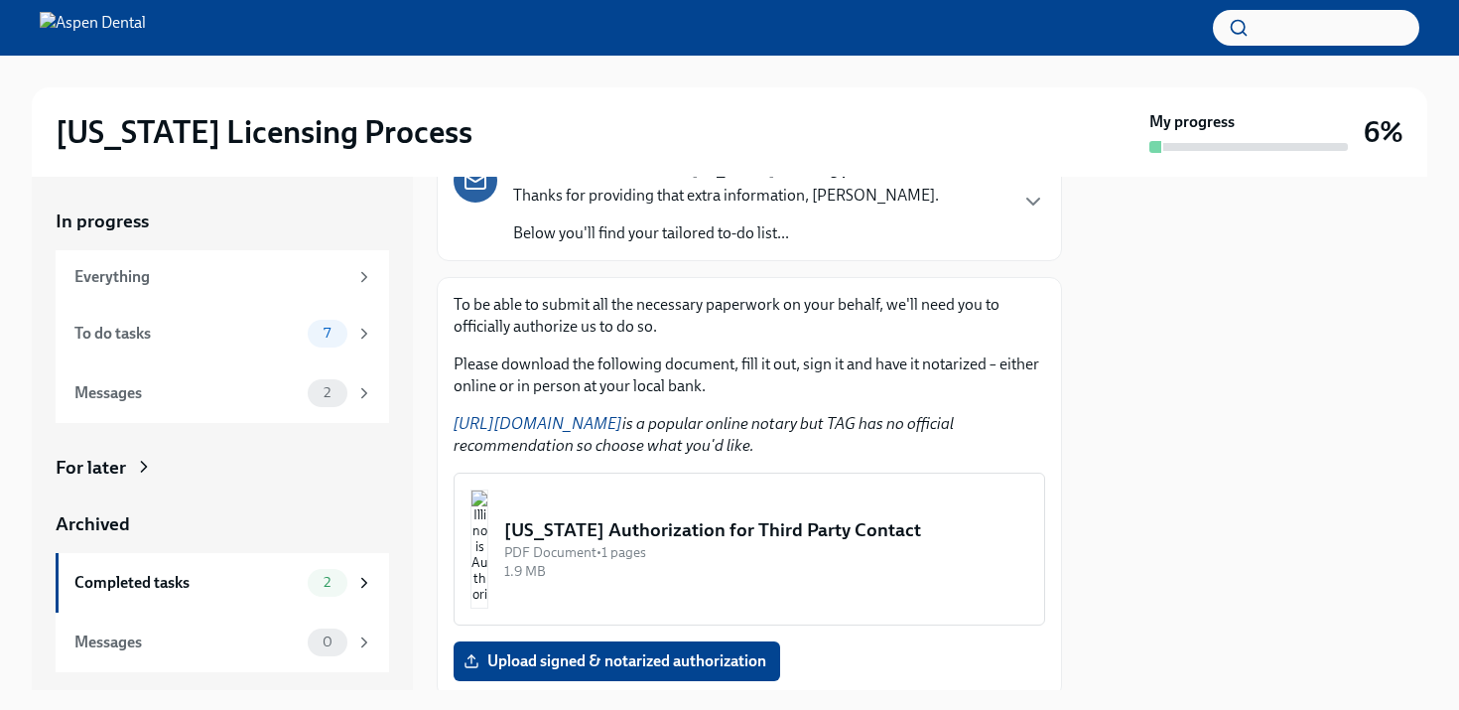
click at [488, 532] on img "button" at bounding box center [479, 548] width 18 height 119
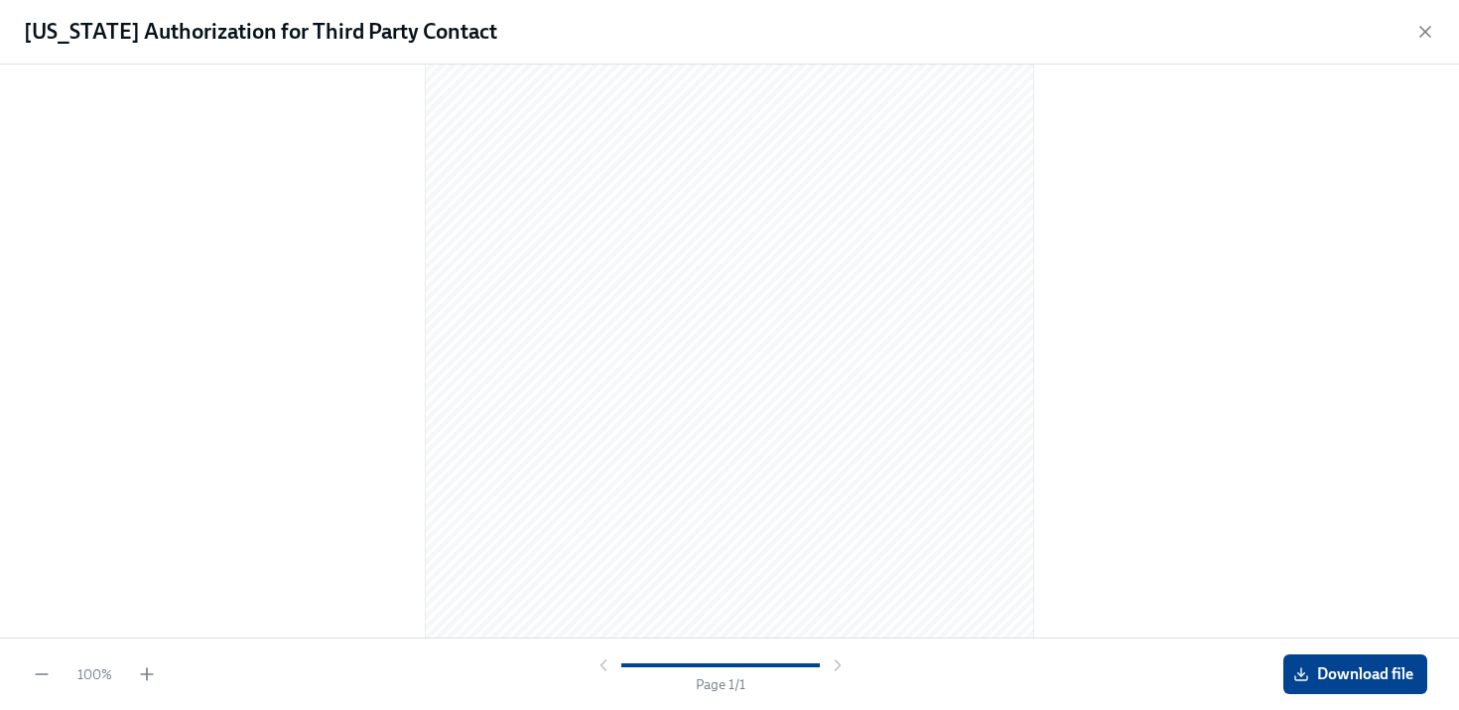
scroll to position [237, 0]
click at [1315, 675] on span "Download file" at bounding box center [1355, 674] width 116 height 20
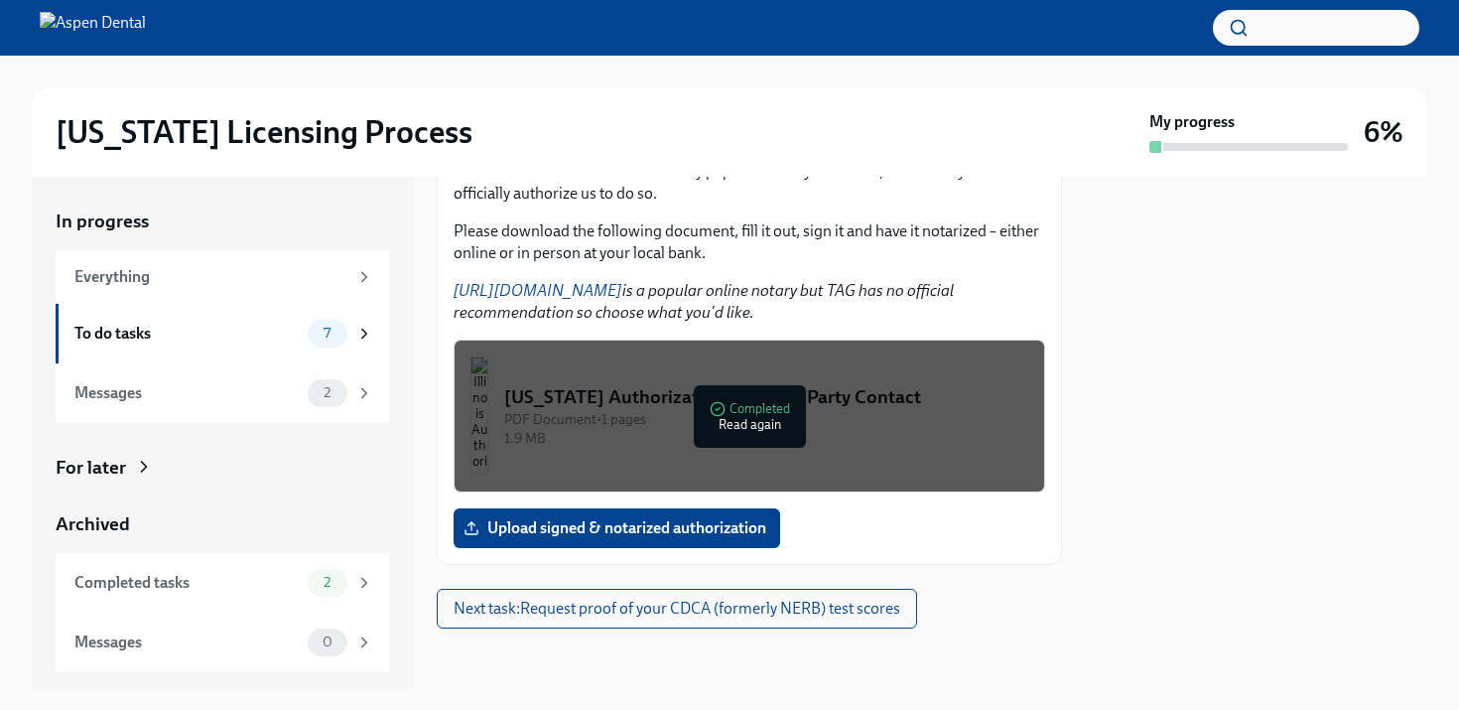
scroll to position [317, 0]
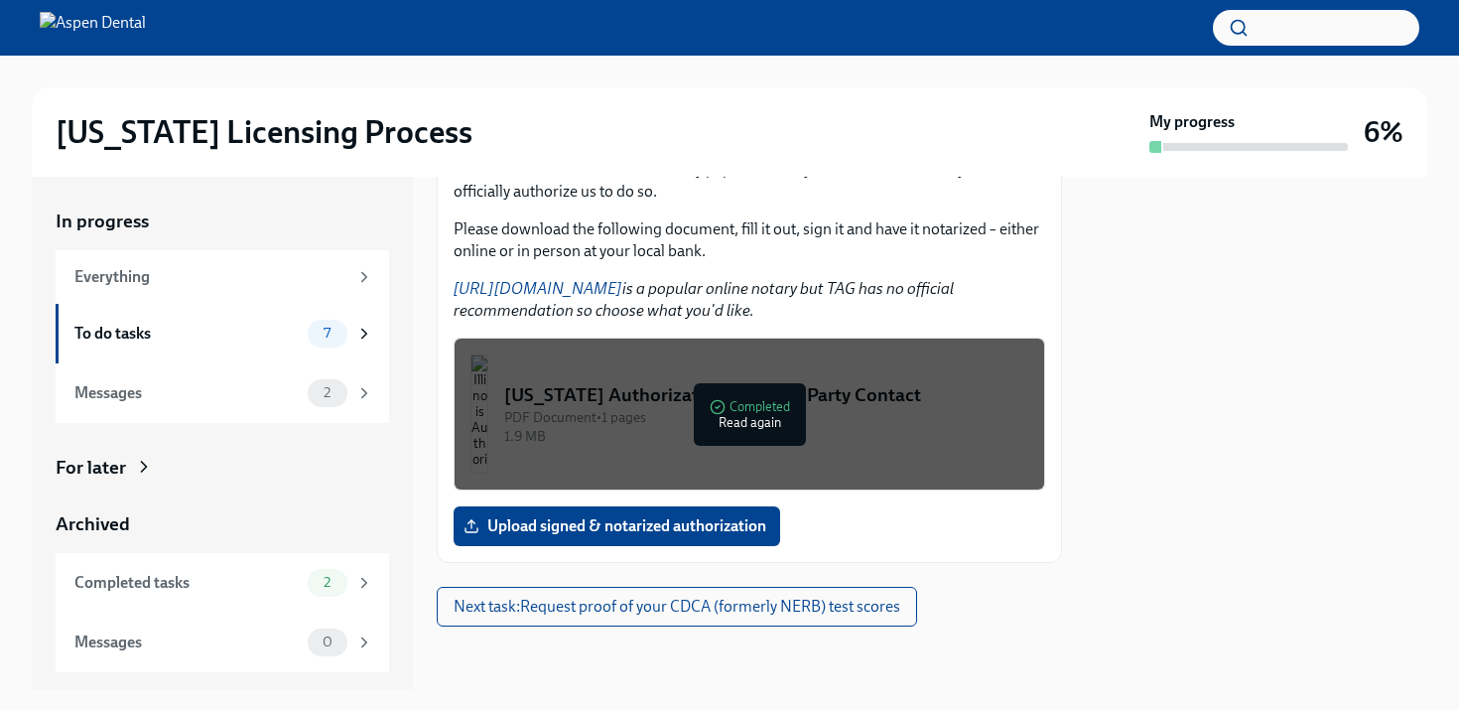
click at [488, 404] on img "button" at bounding box center [479, 413] width 18 height 119
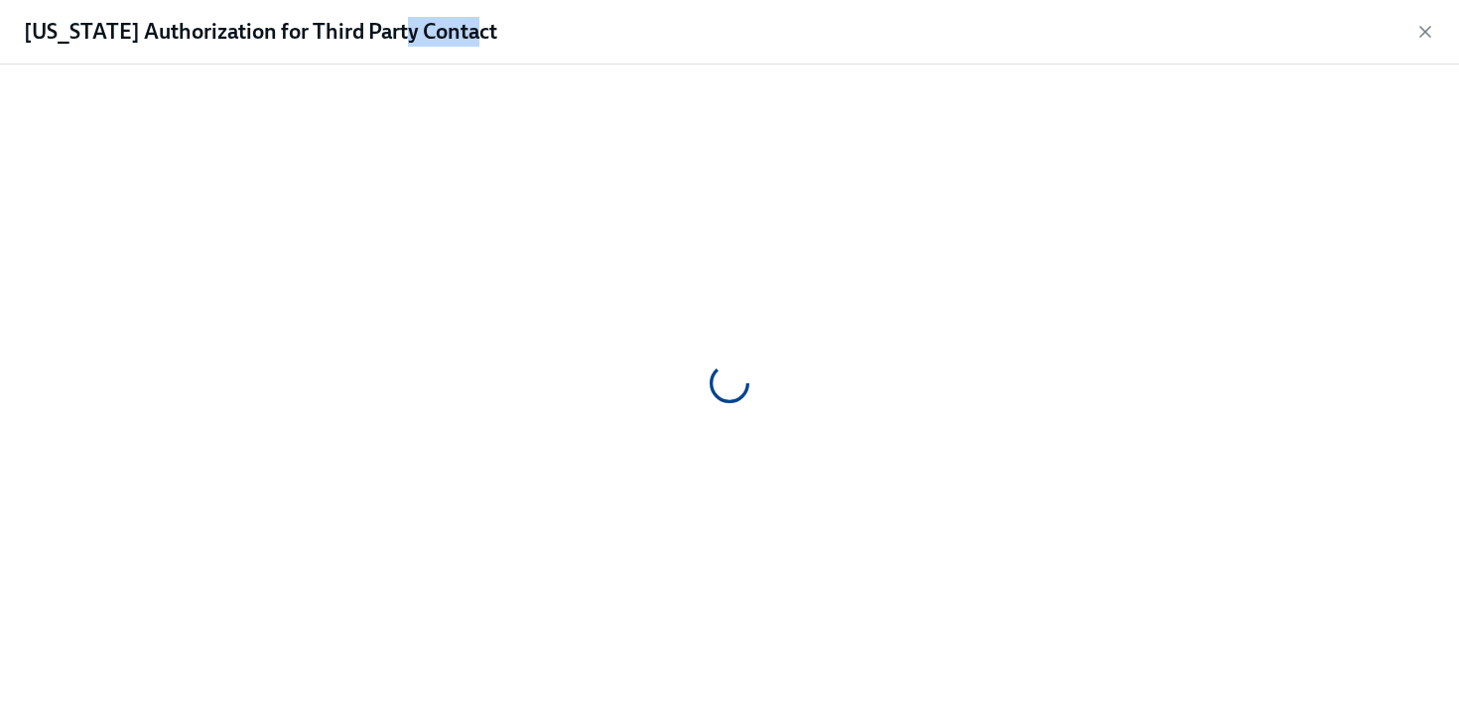
click at [491, 404] on div at bounding box center [730, 382] width 1396 height 605
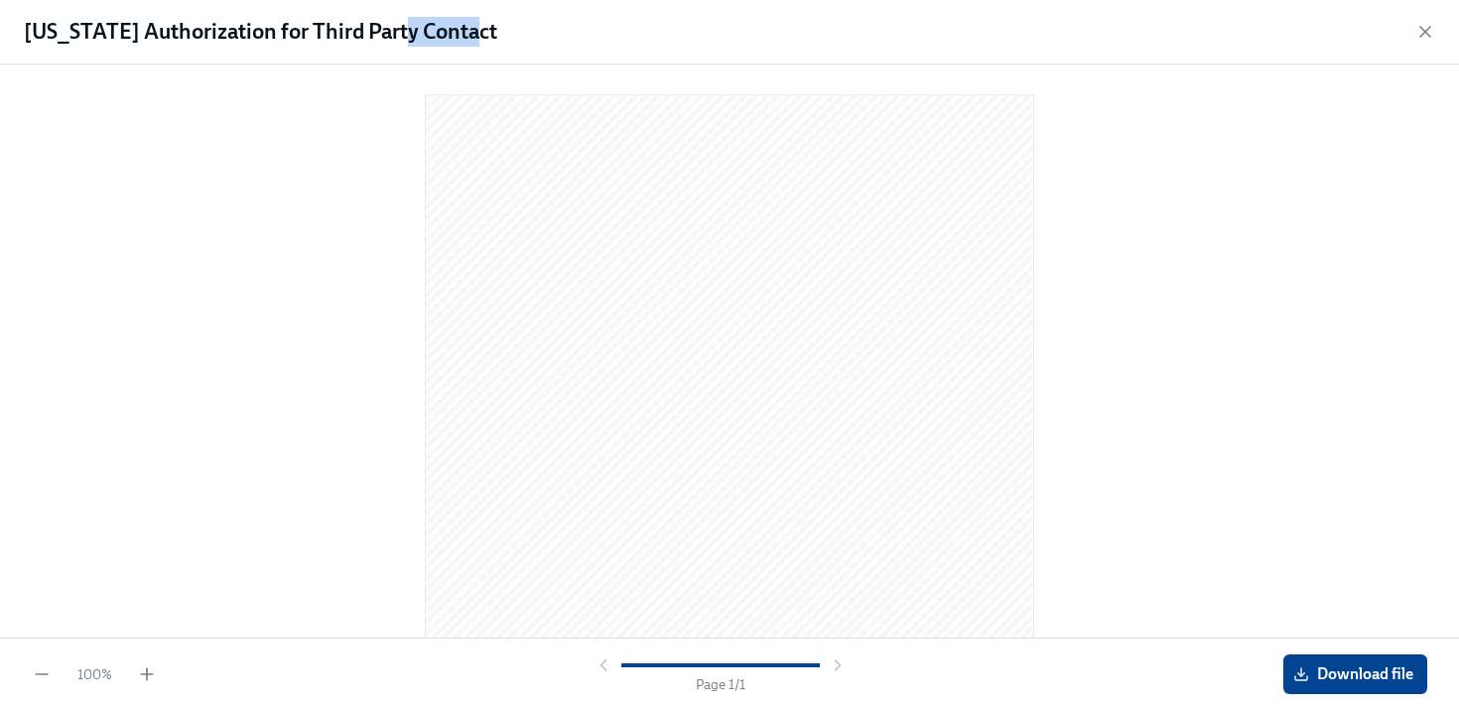
scroll to position [0, 0]
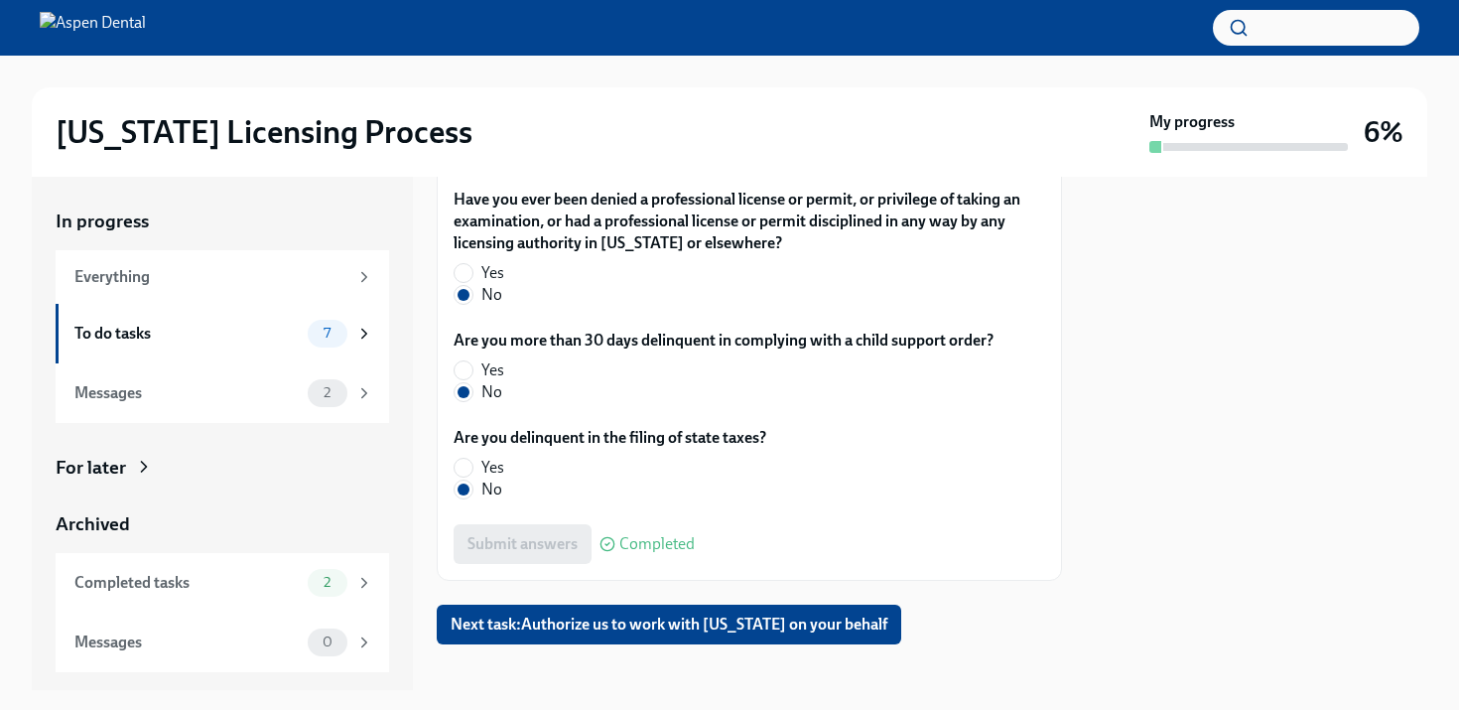
scroll to position [4388, 0]
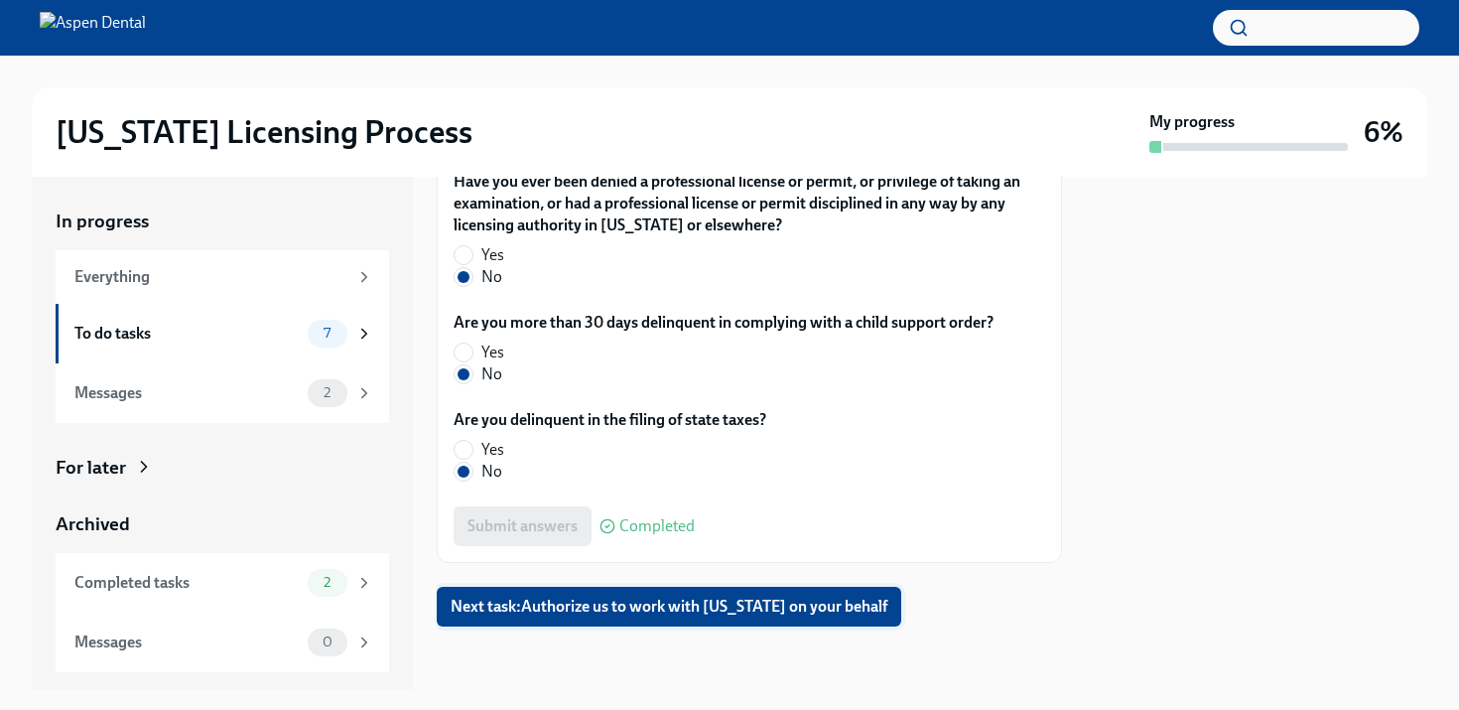
click at [612, 604] on span "Next task : Authorize us to work with [US_STATE] on your behalf" at bounding box center [669, 607] width 437 height 20
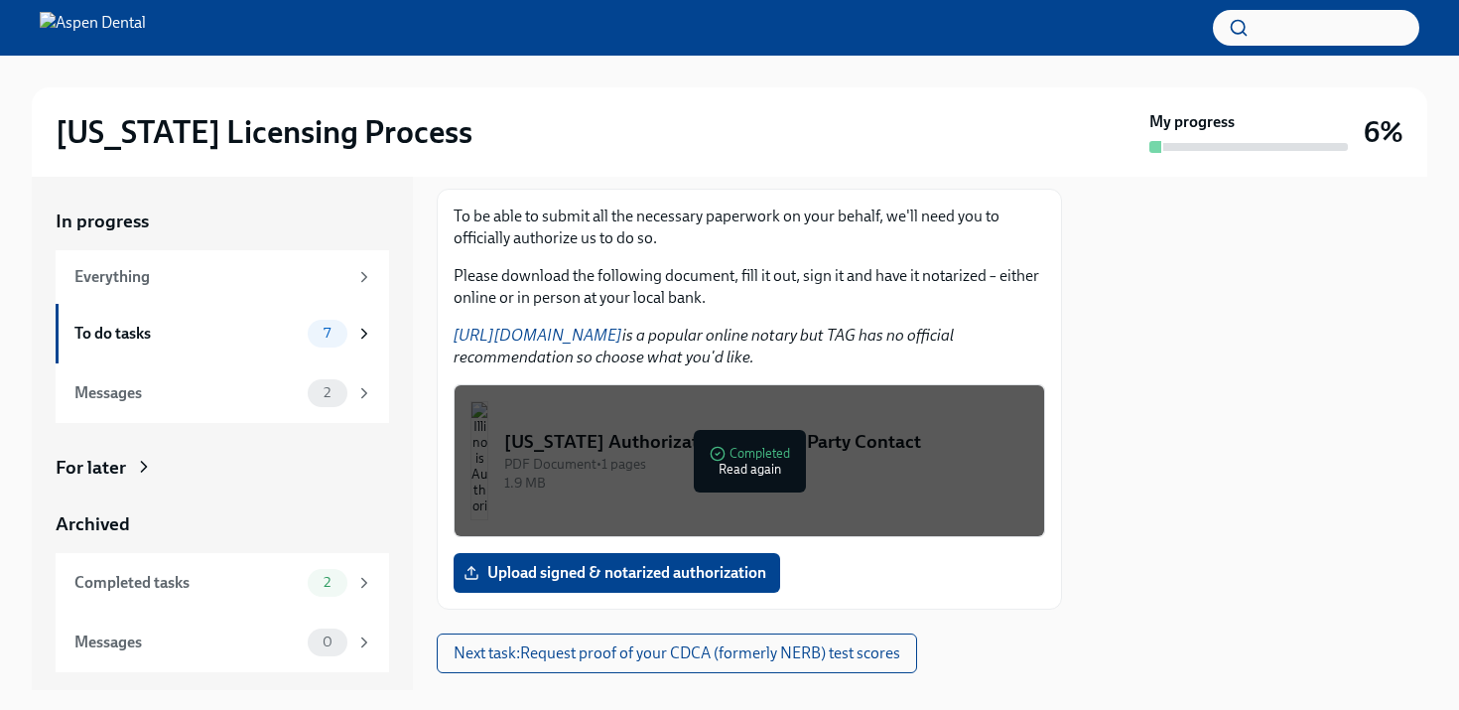
scroll to position [317, 0]
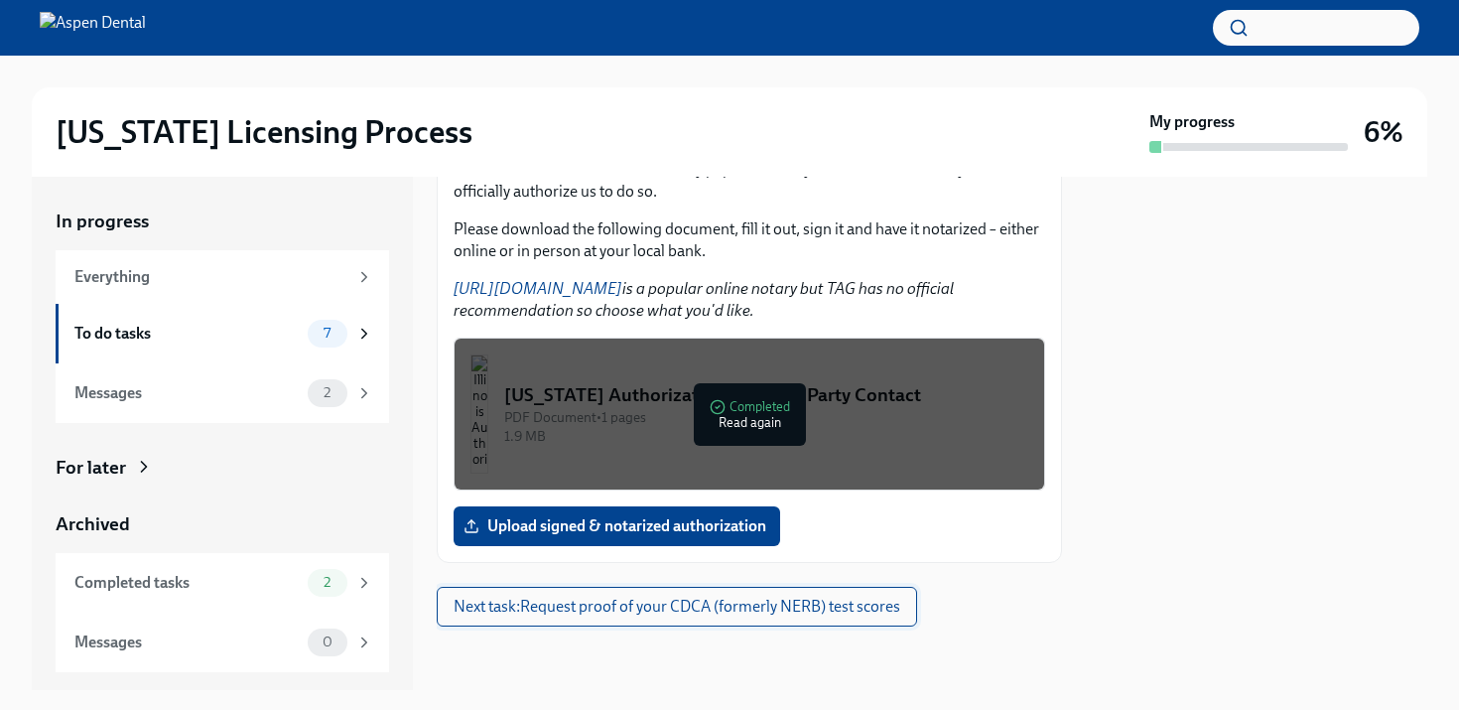
click at [519, 614] on span "Next task : Request proof of your CDCA (formerly NERB) test scores" at bounding box center [677, 607] width 447 height 20
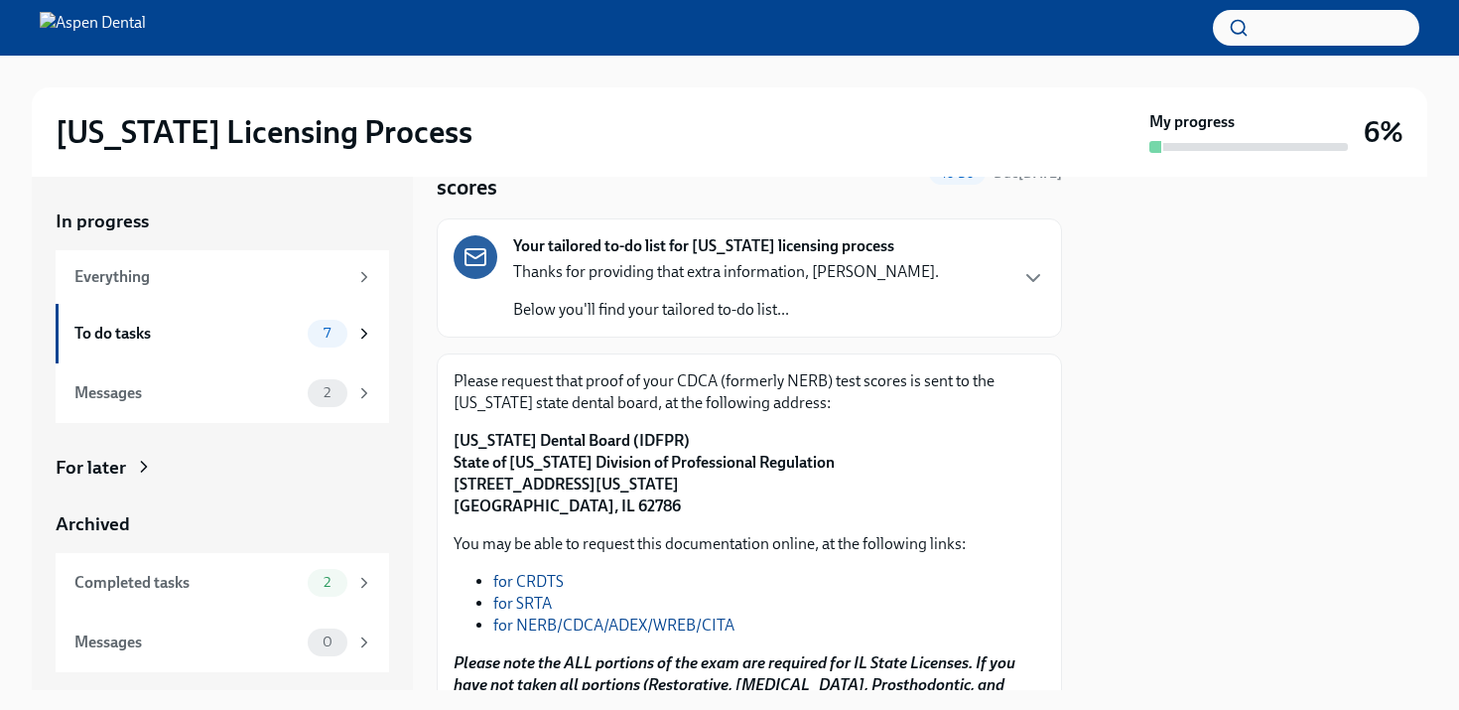
scroll to position [109, 0]
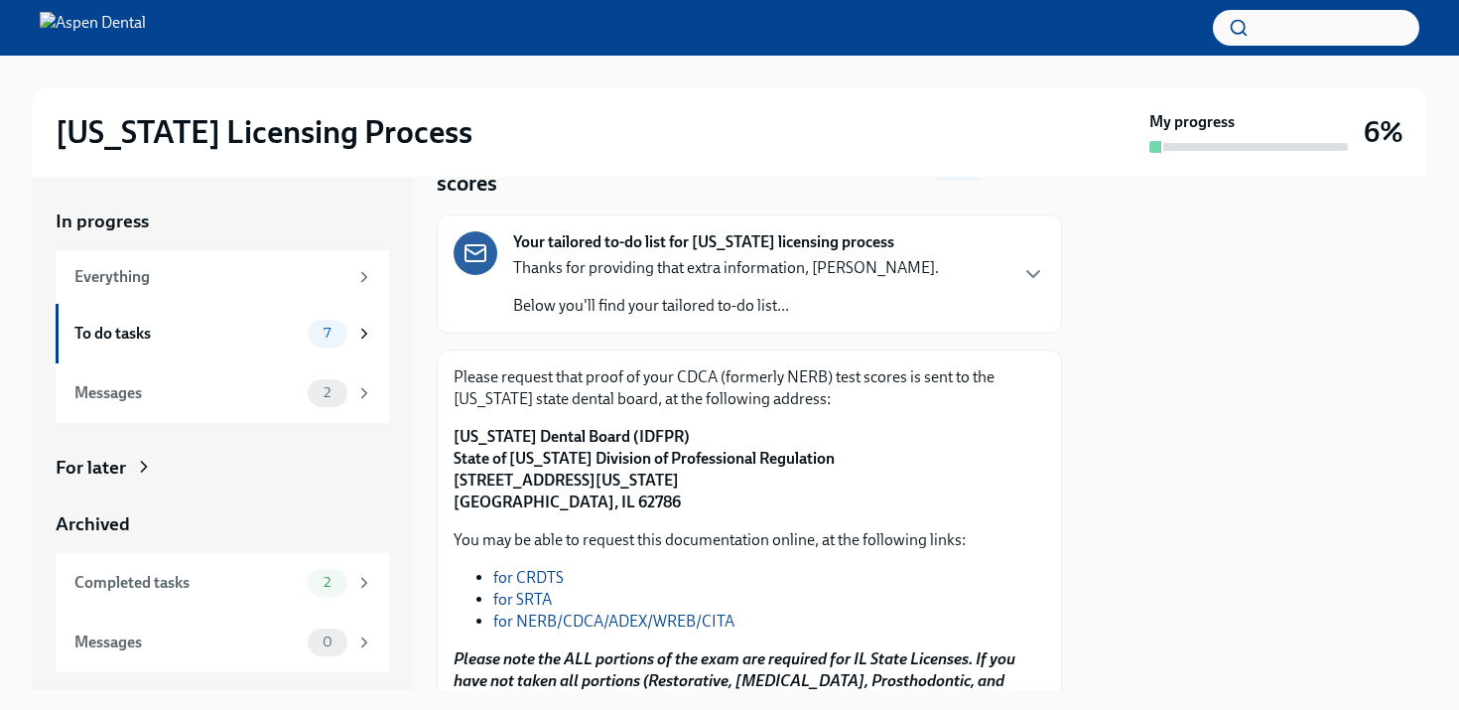
click at [611, 619] on link "for NERB/CDCA/ADEX/WREB/CITA" at bounding box center [613, 620] width 241 height 19
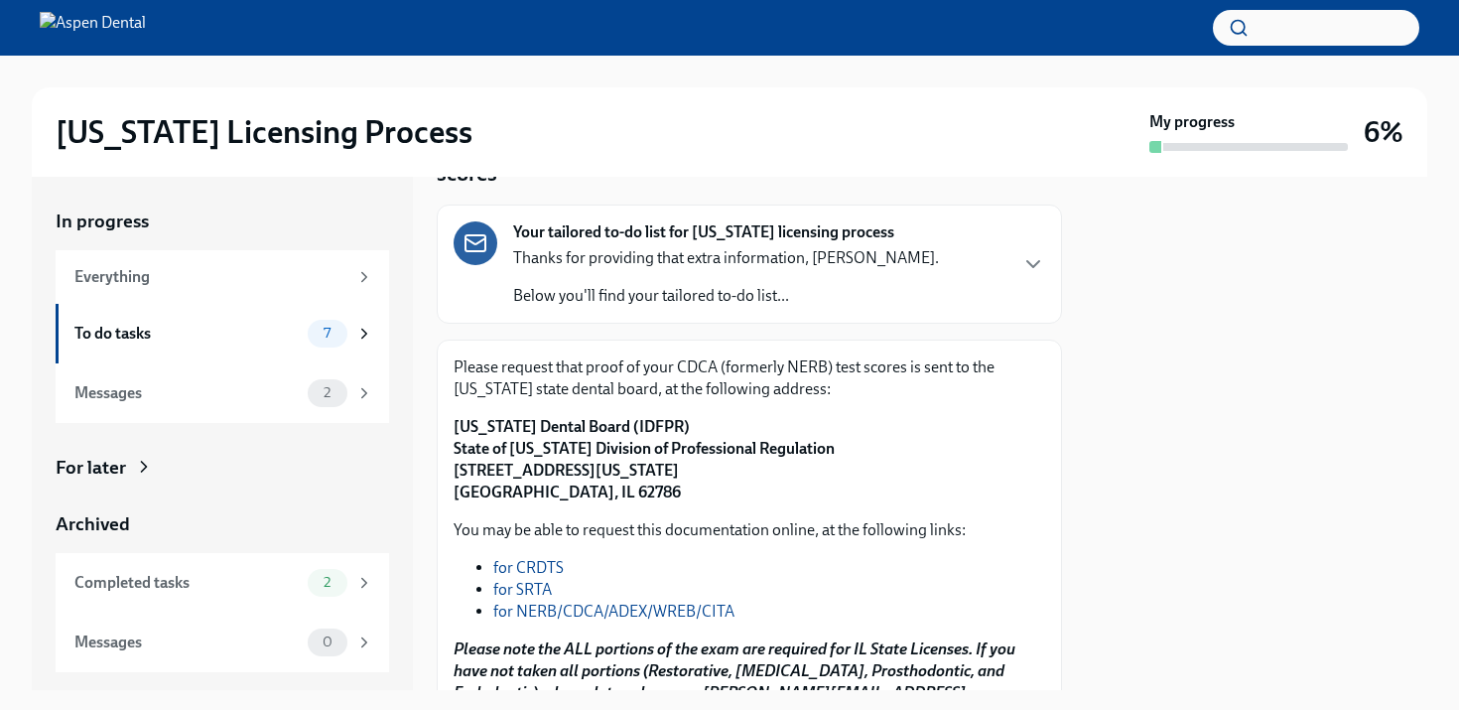
scroll to position [120, 0]
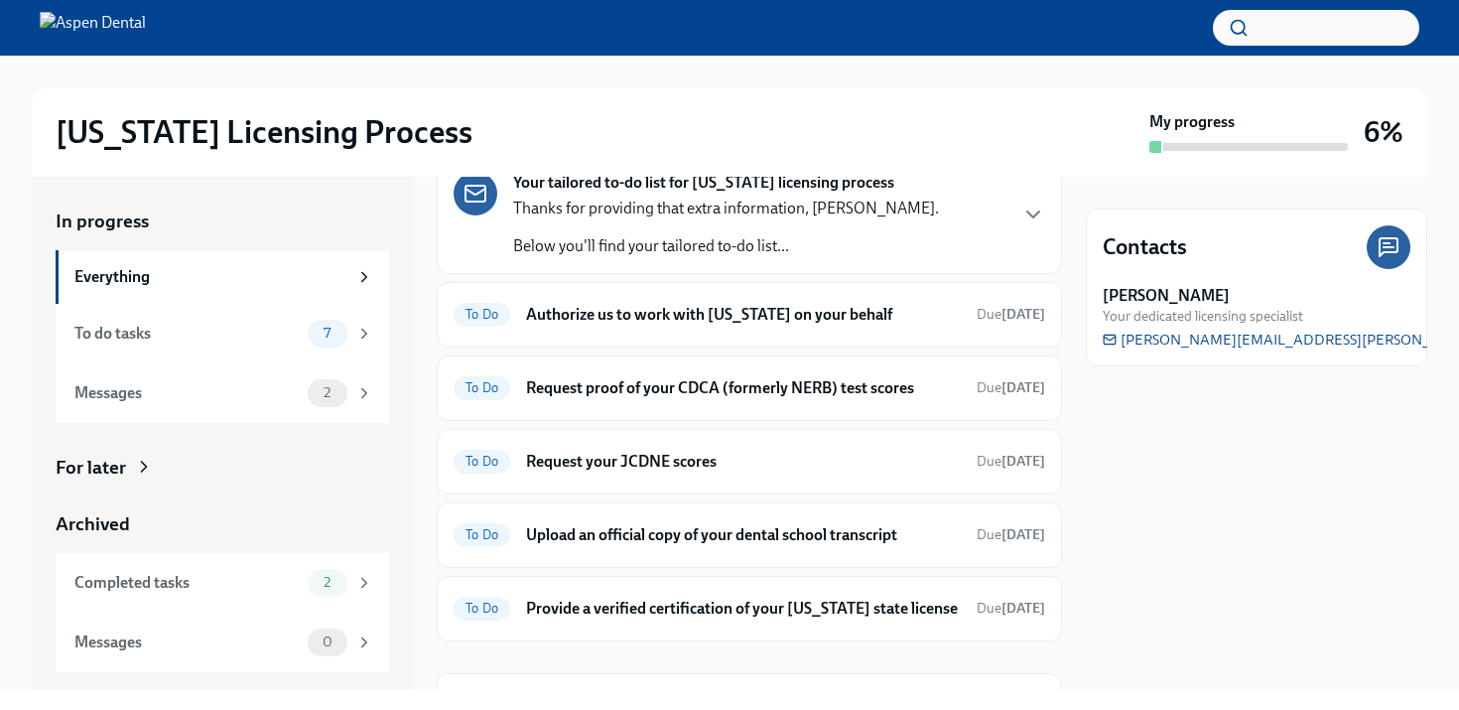
scroll to position [348, 0]
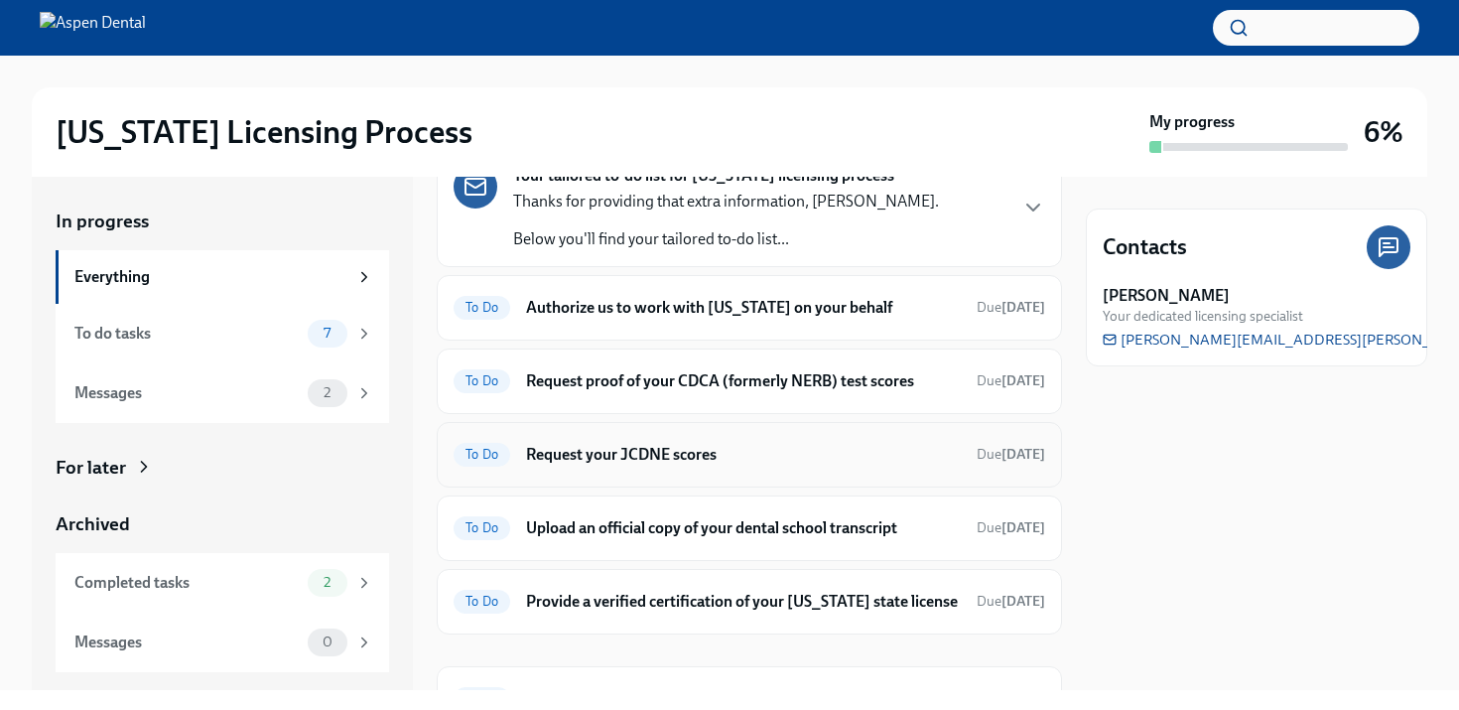
click at [641, 455] on h6 "Request your JCDNE scores" at bounding box center [743, 455] width 435 height 22
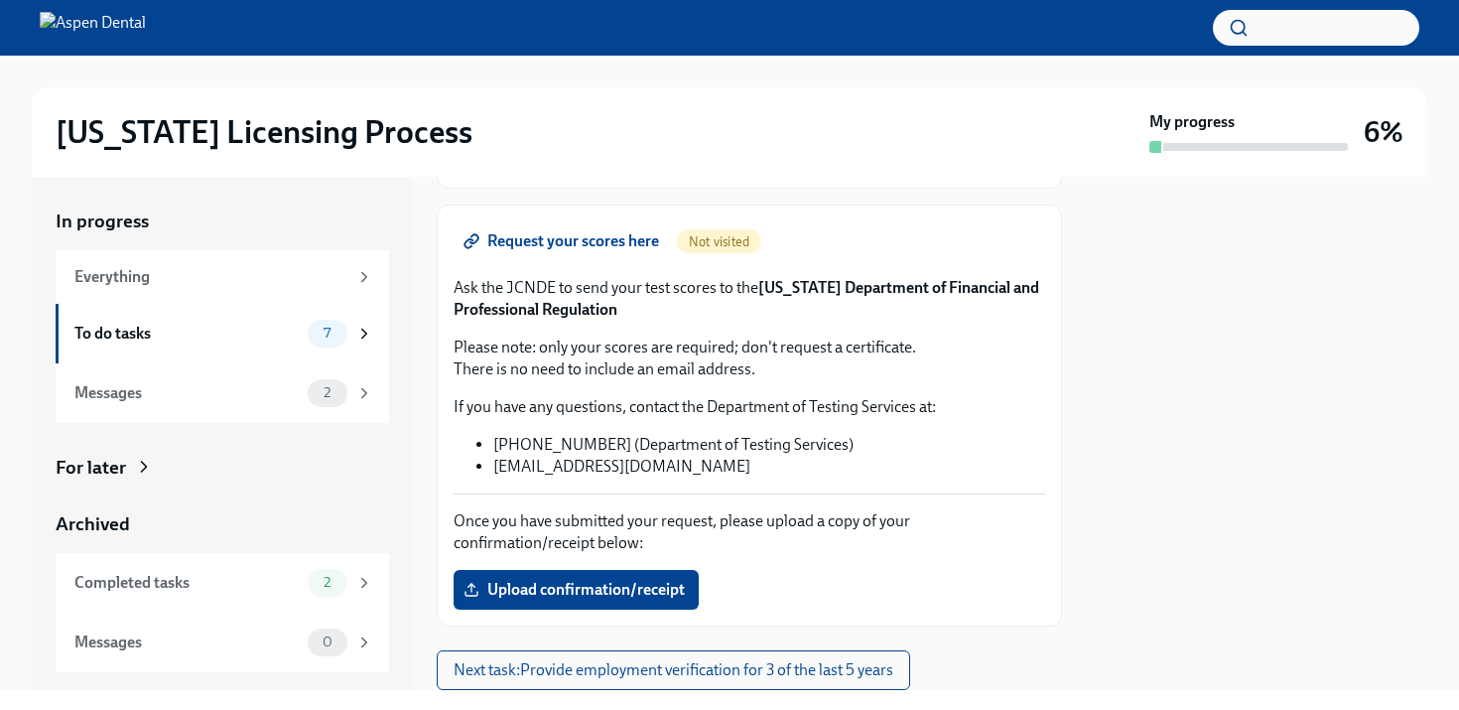
scroll to position [240, 0]
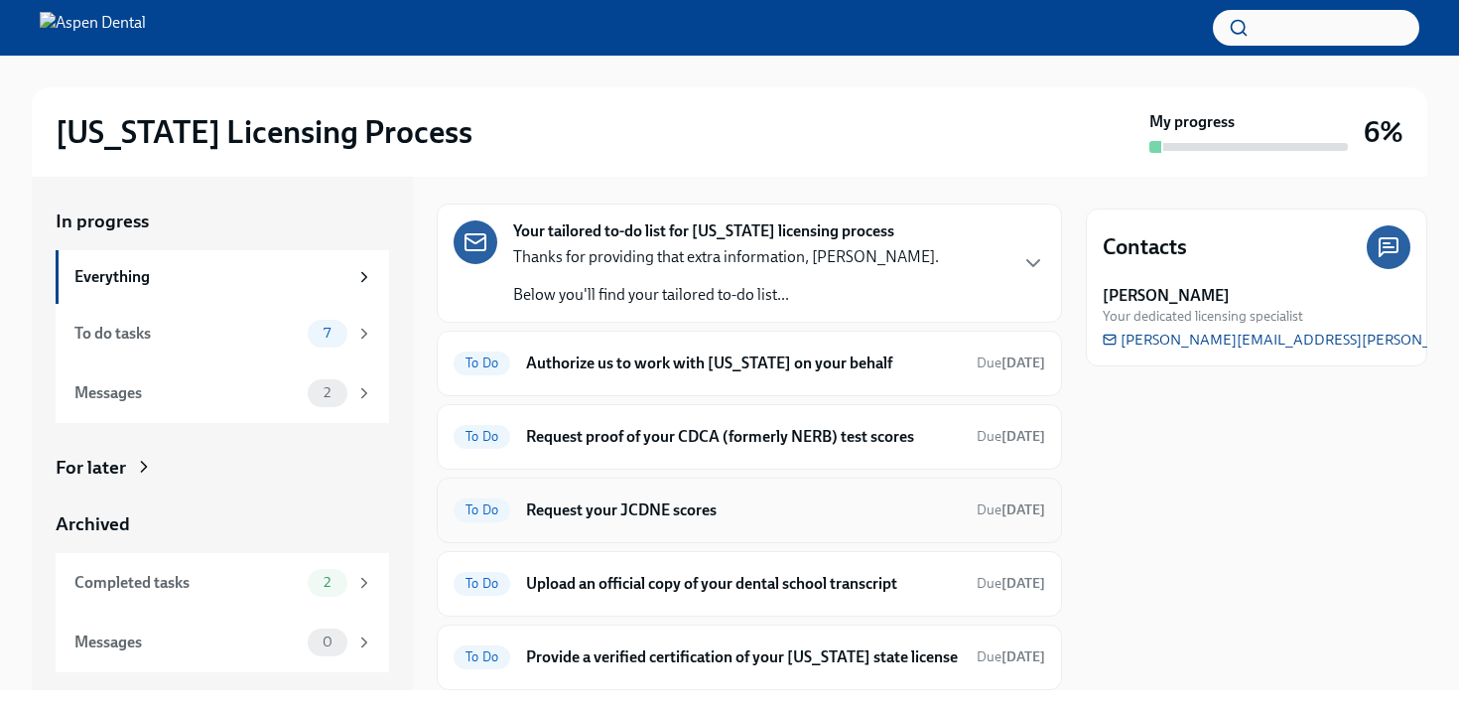
scroll to position [313, 0]
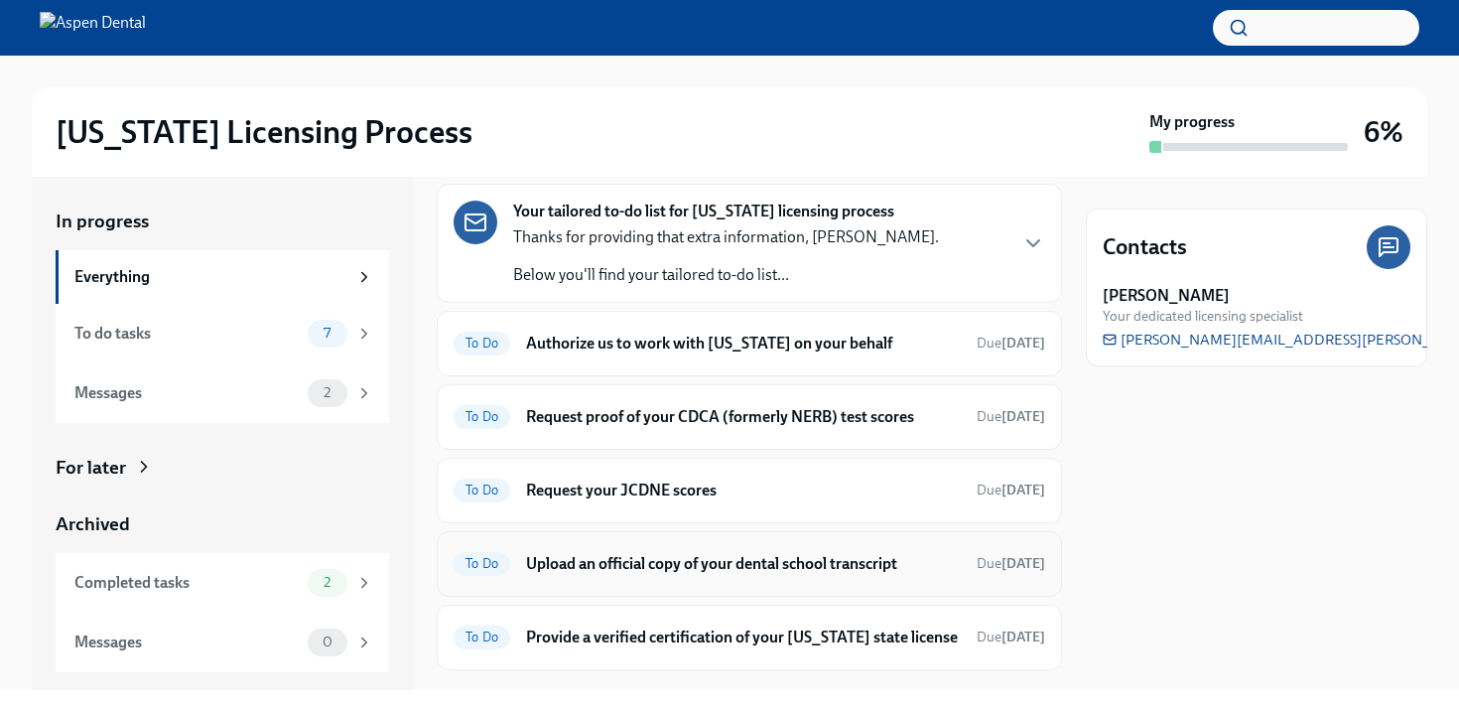
click at [590, 569] on h6 "Upload an official copy of your dental school transcript" at bounding box center [743, 564] width 435 height 22
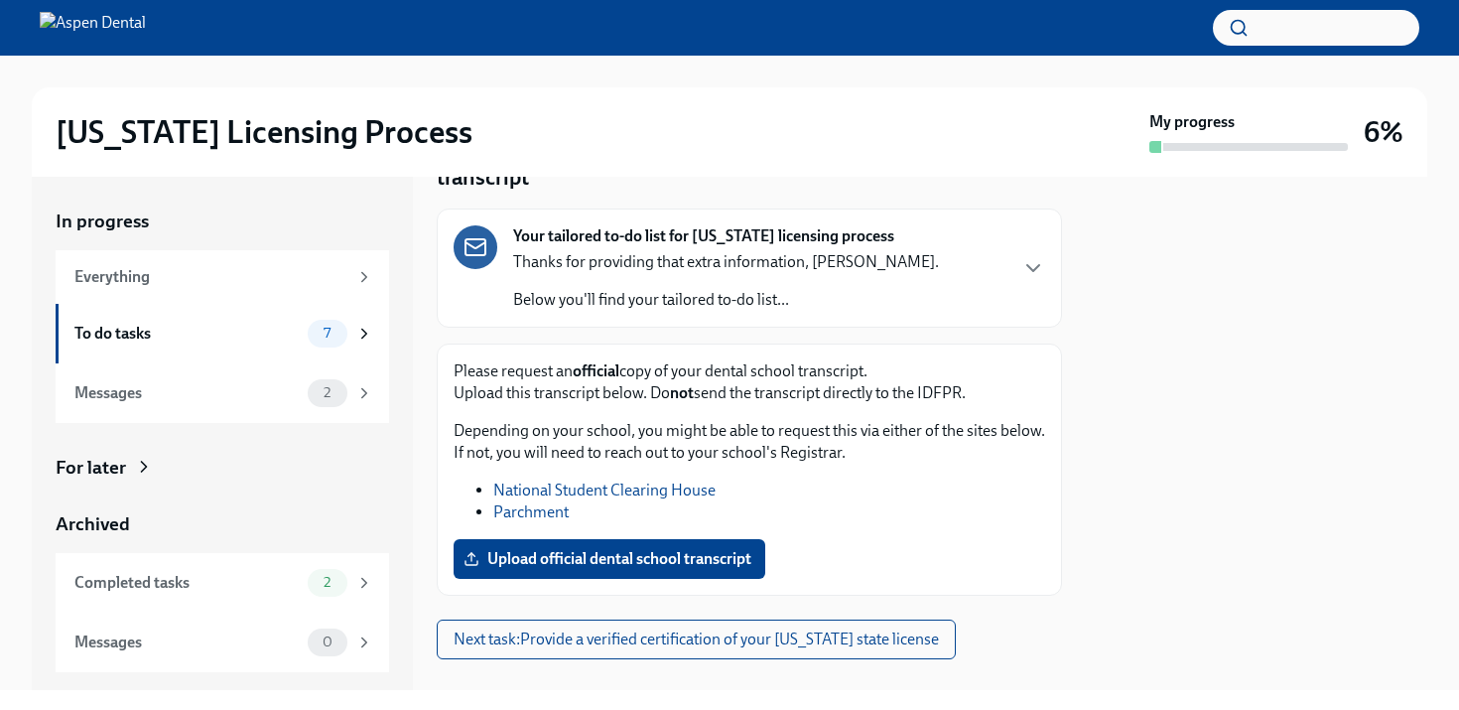
scroll to position [148, 0]
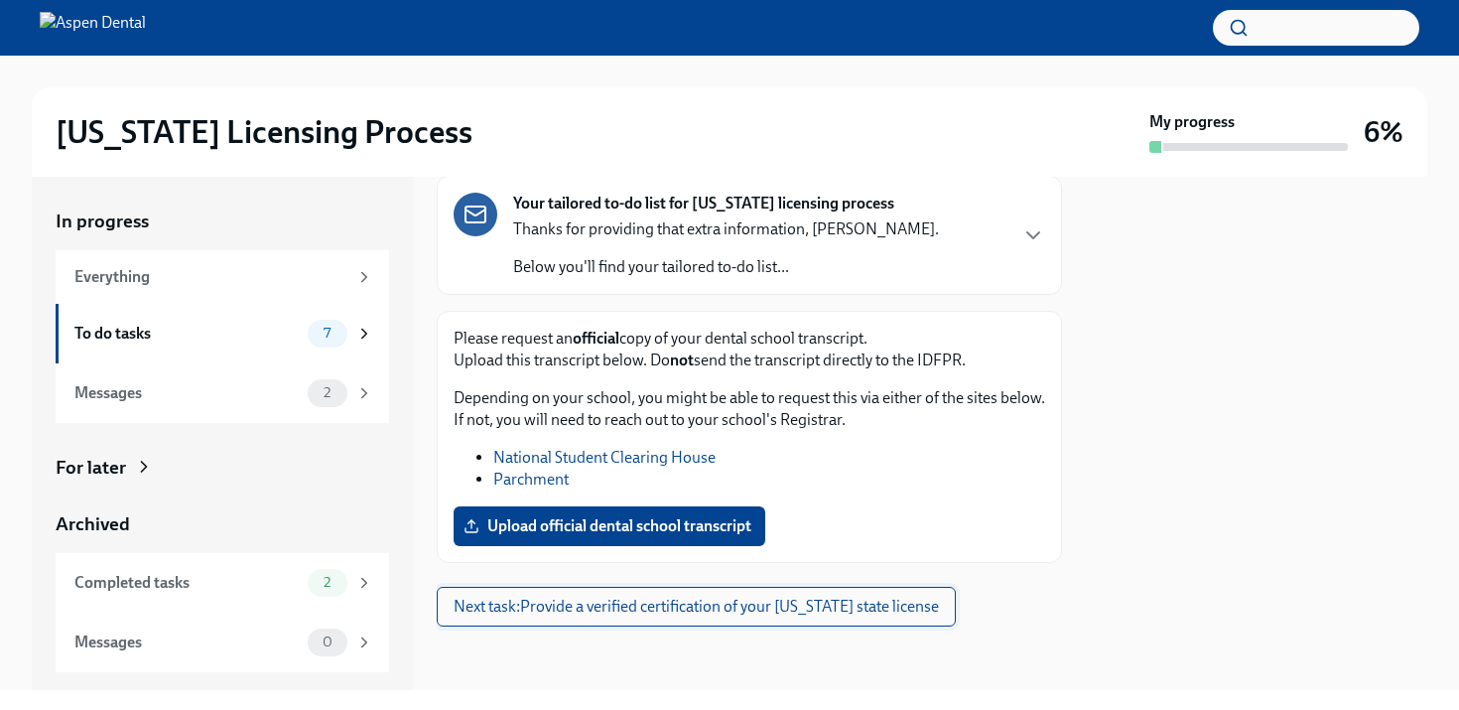
click at [579, 614] on span "Next task : Provide a verified certification of your New York state license" at bounding box center [696, 607] width 485 height 20
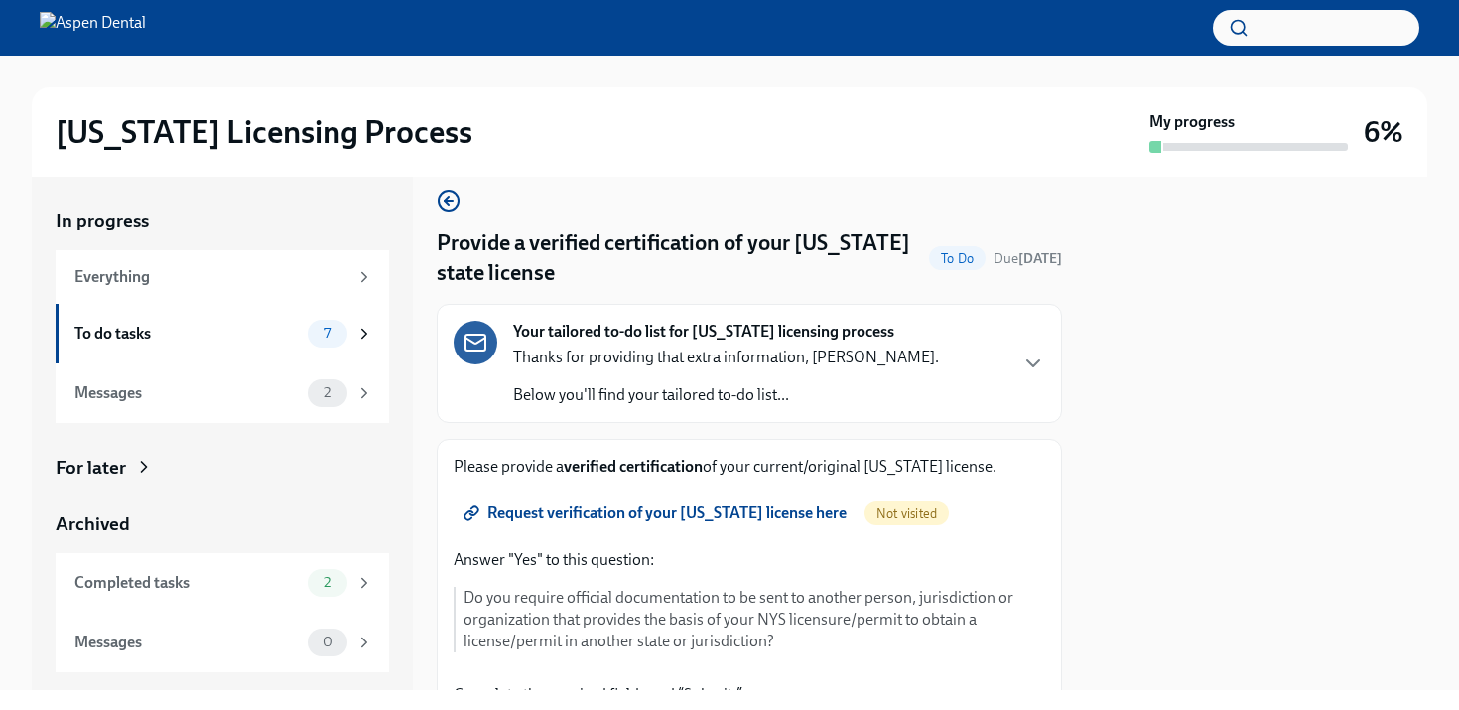
scroll to position [21, 0]
click at [685, 516] on span "Request verification of your New York license here" at bounding box center [656, 512] width 379 height 20
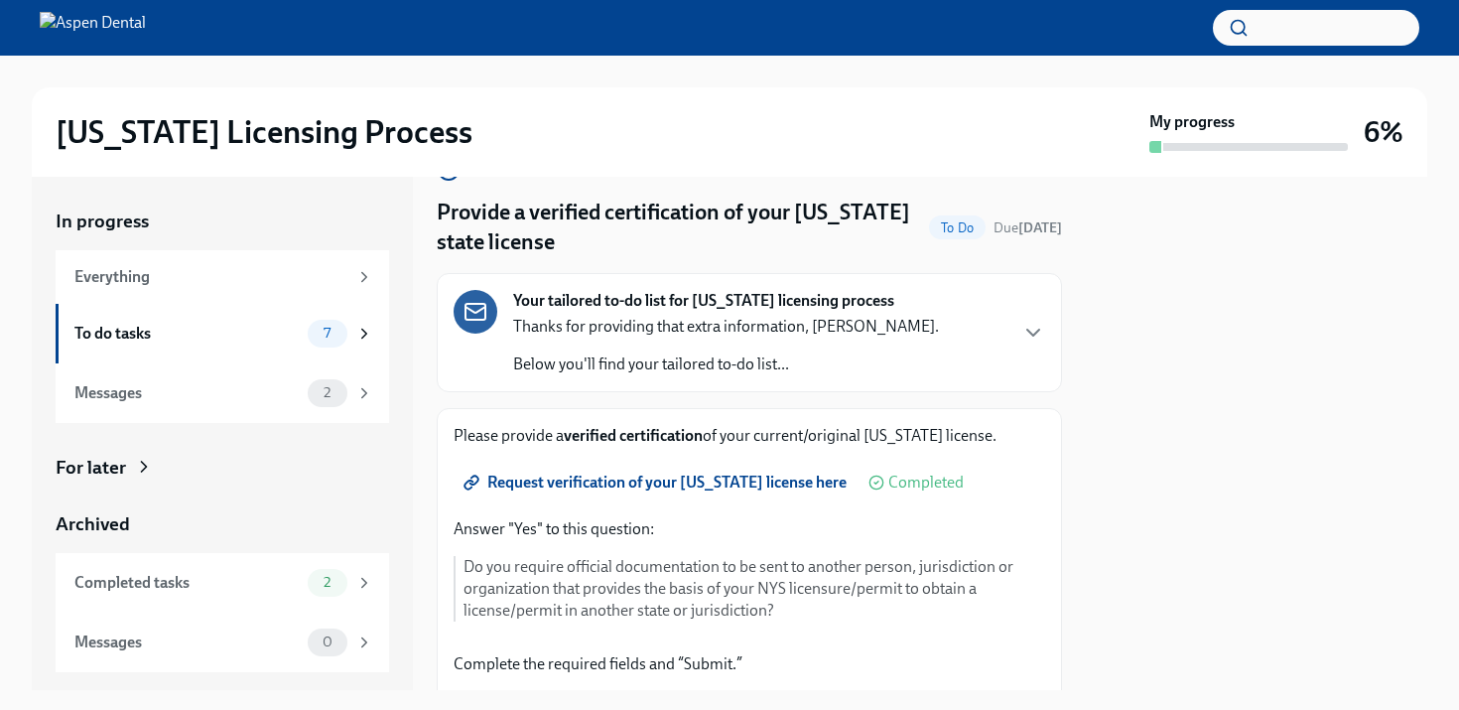
scroll to position [0, 0]
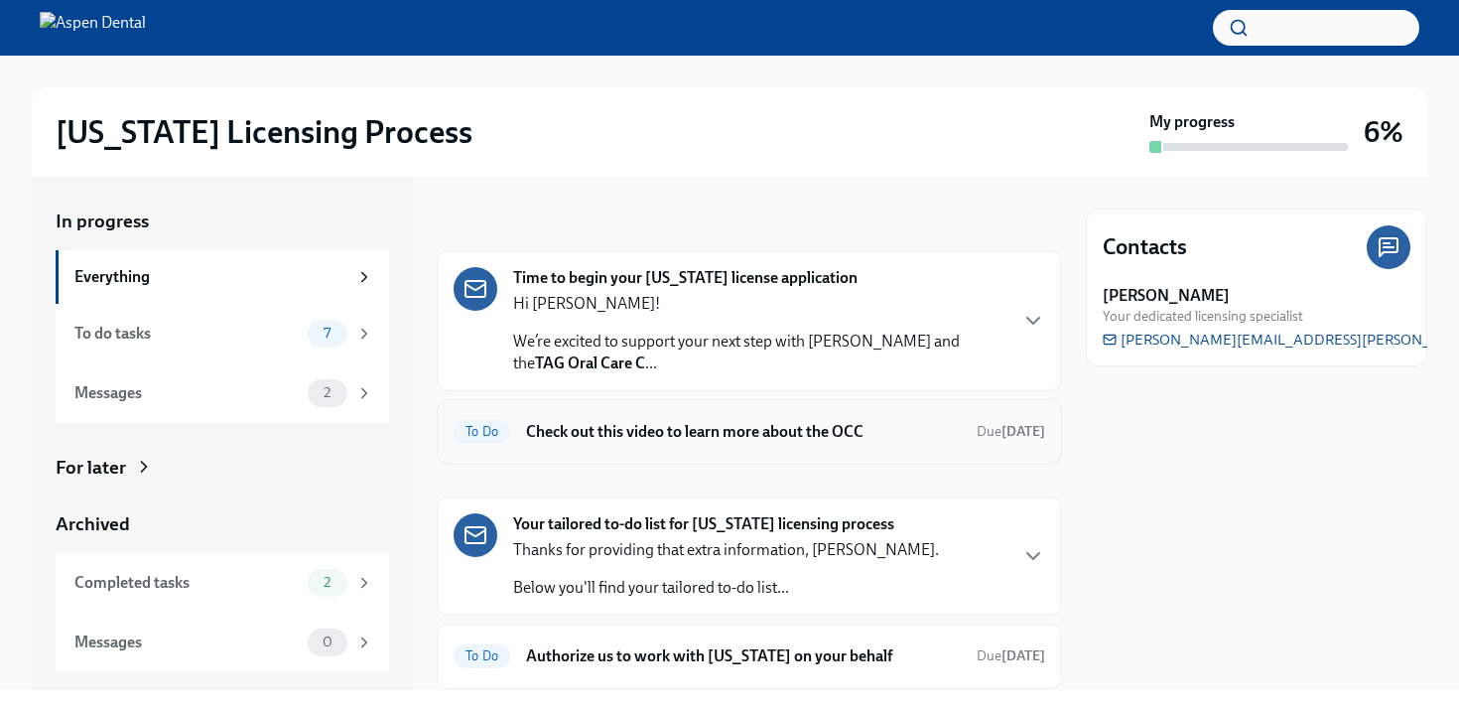
click at [483, 433] on span "To Do" at bounding box center [482, 431] width 57 height 15
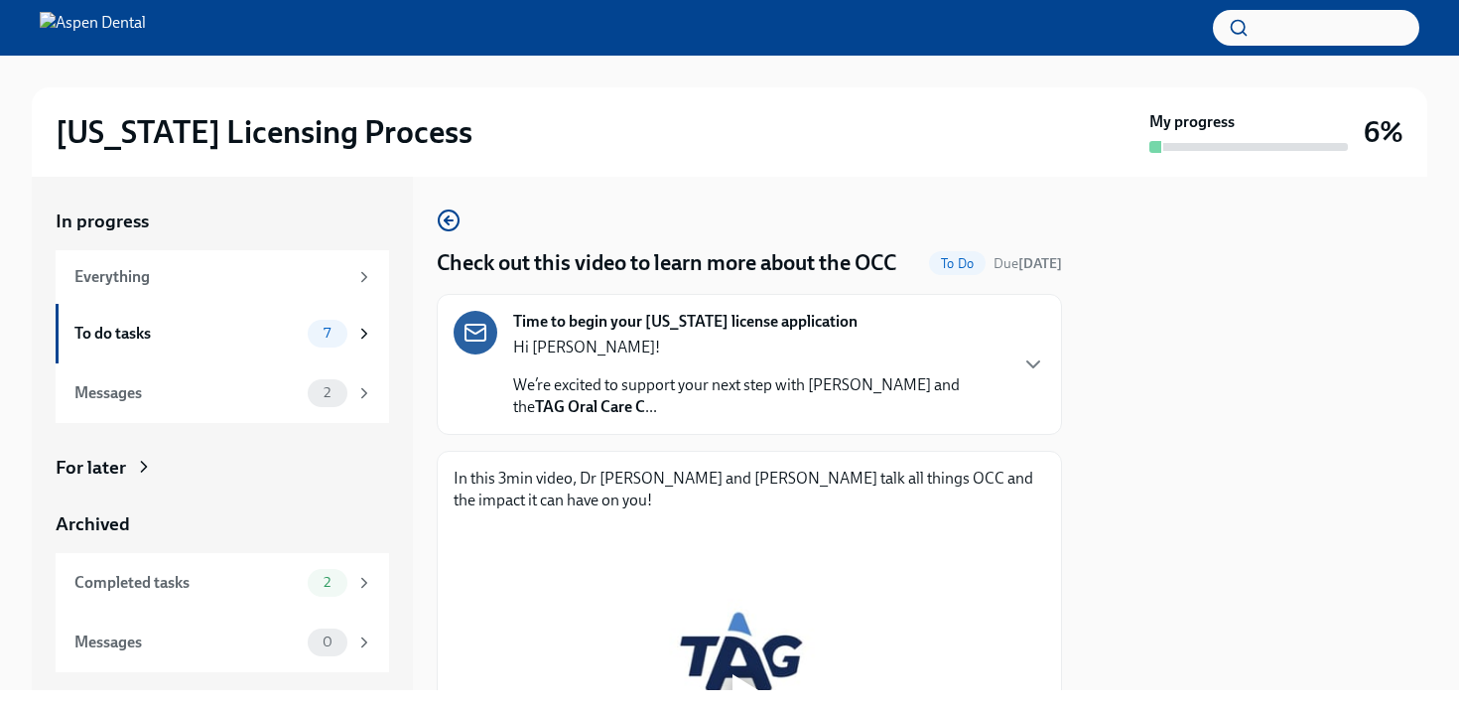
scroll to position [335, 0]
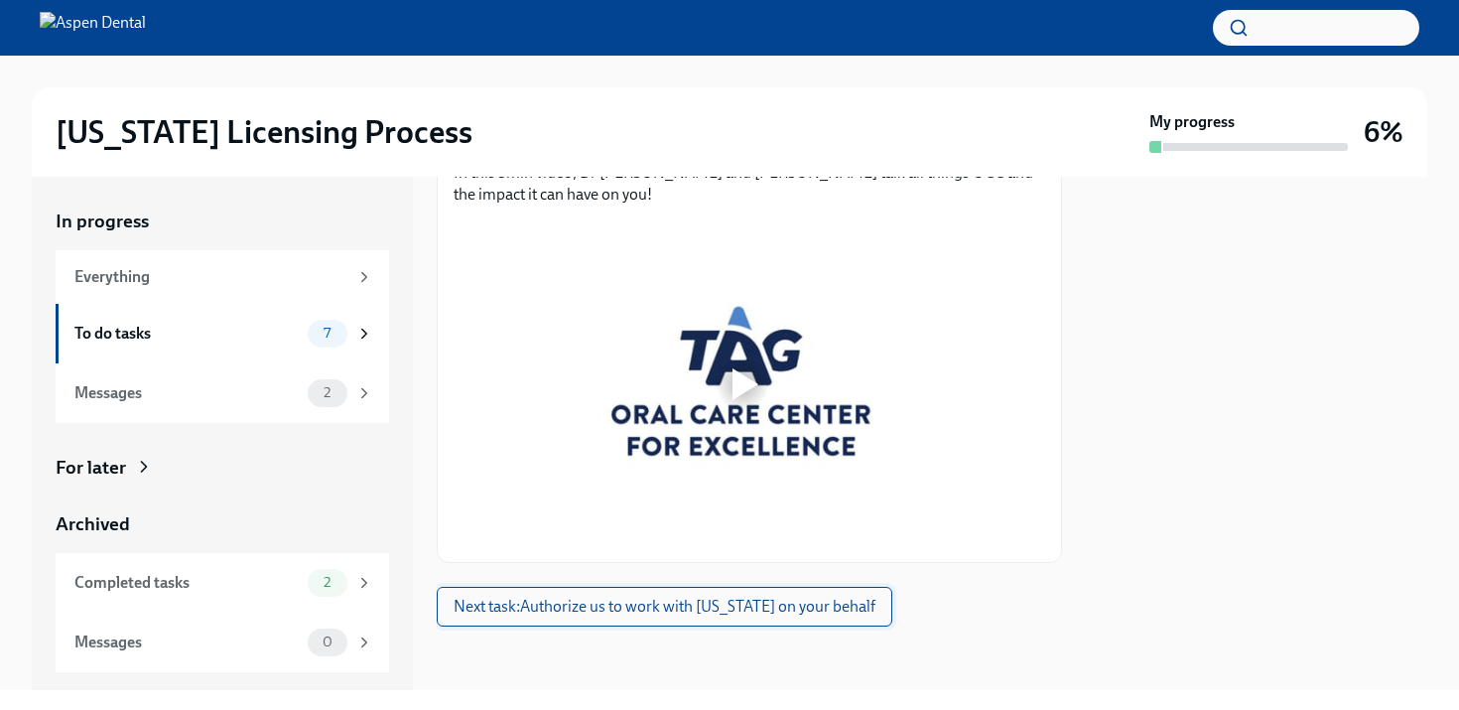
click at [506, 599] on span "Next task : Authorize us to work with [US_STATE] on your behalf" at bounding box center [665, 607] width 422 height 20
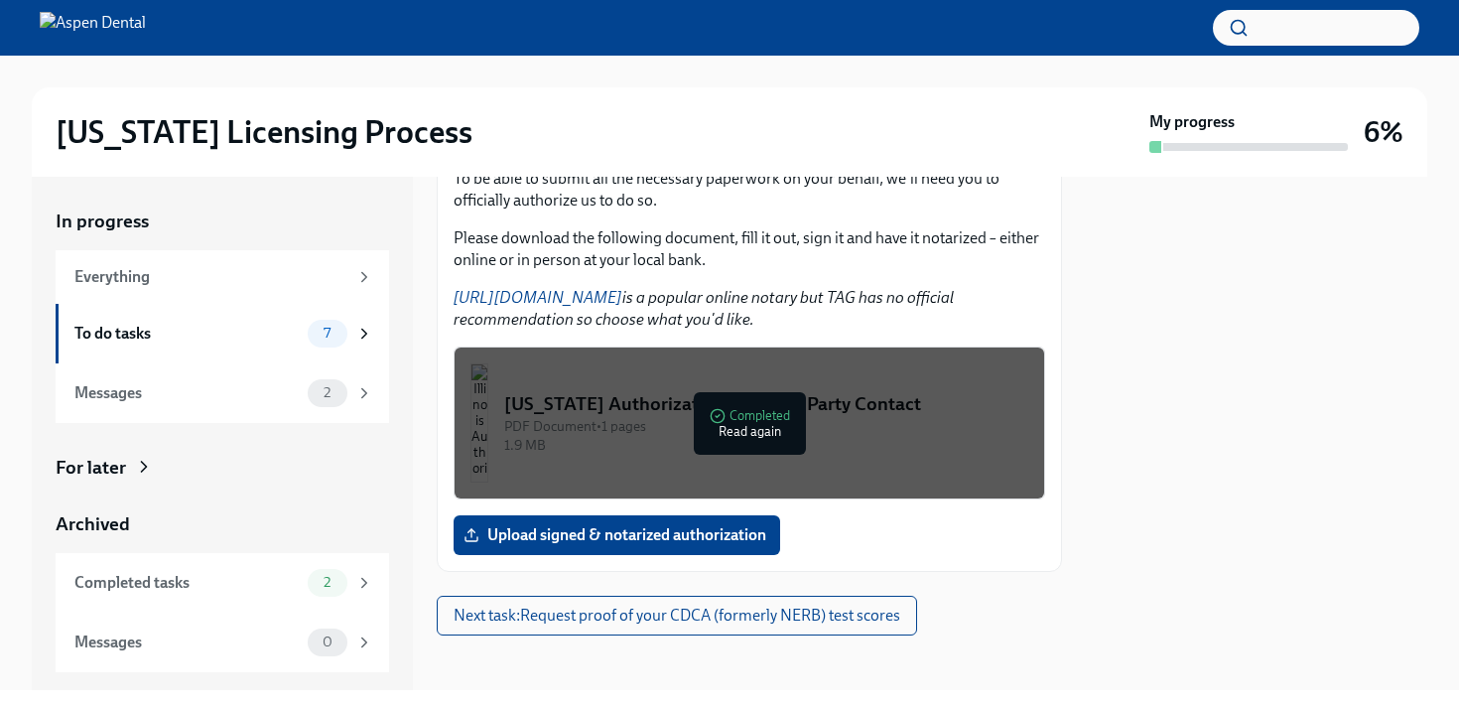
scroll to position [317, 0]
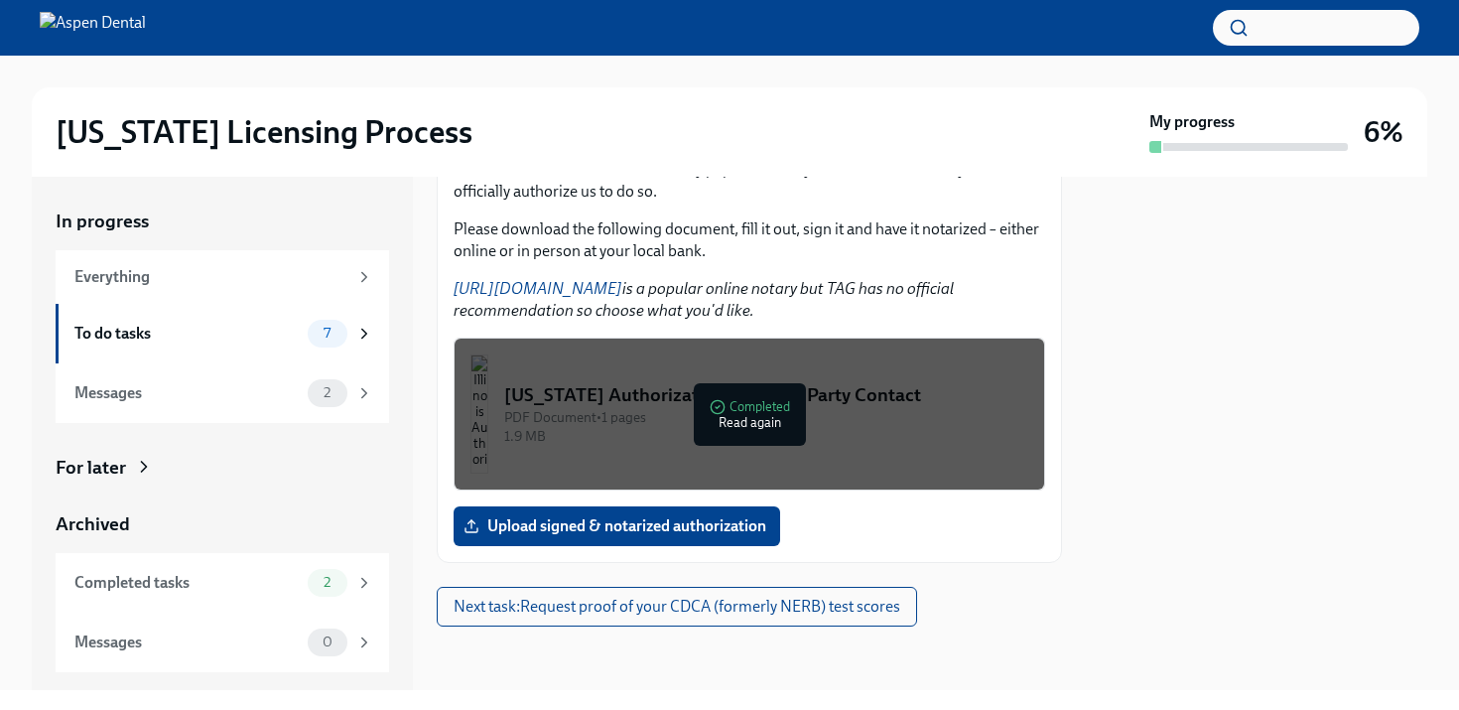
click at [644, 414] on div "PDF Document • 1 pages" at bounding box center [766, 417] width 524 height 19
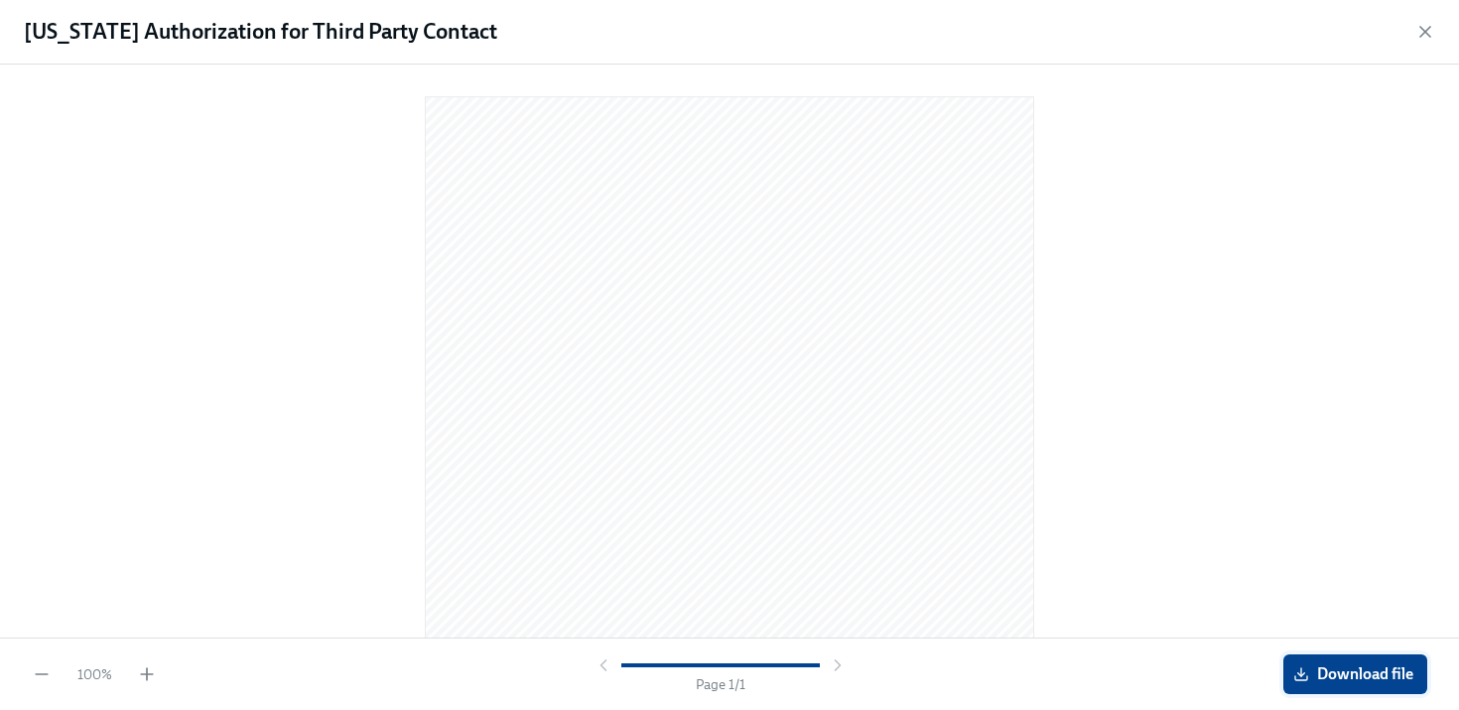
click at [1351, 669] on span "Download file" at bounding box center [1355, 674] width 116 height 20
